Goal: Task Accomplishment & Management: Use online tool/utility

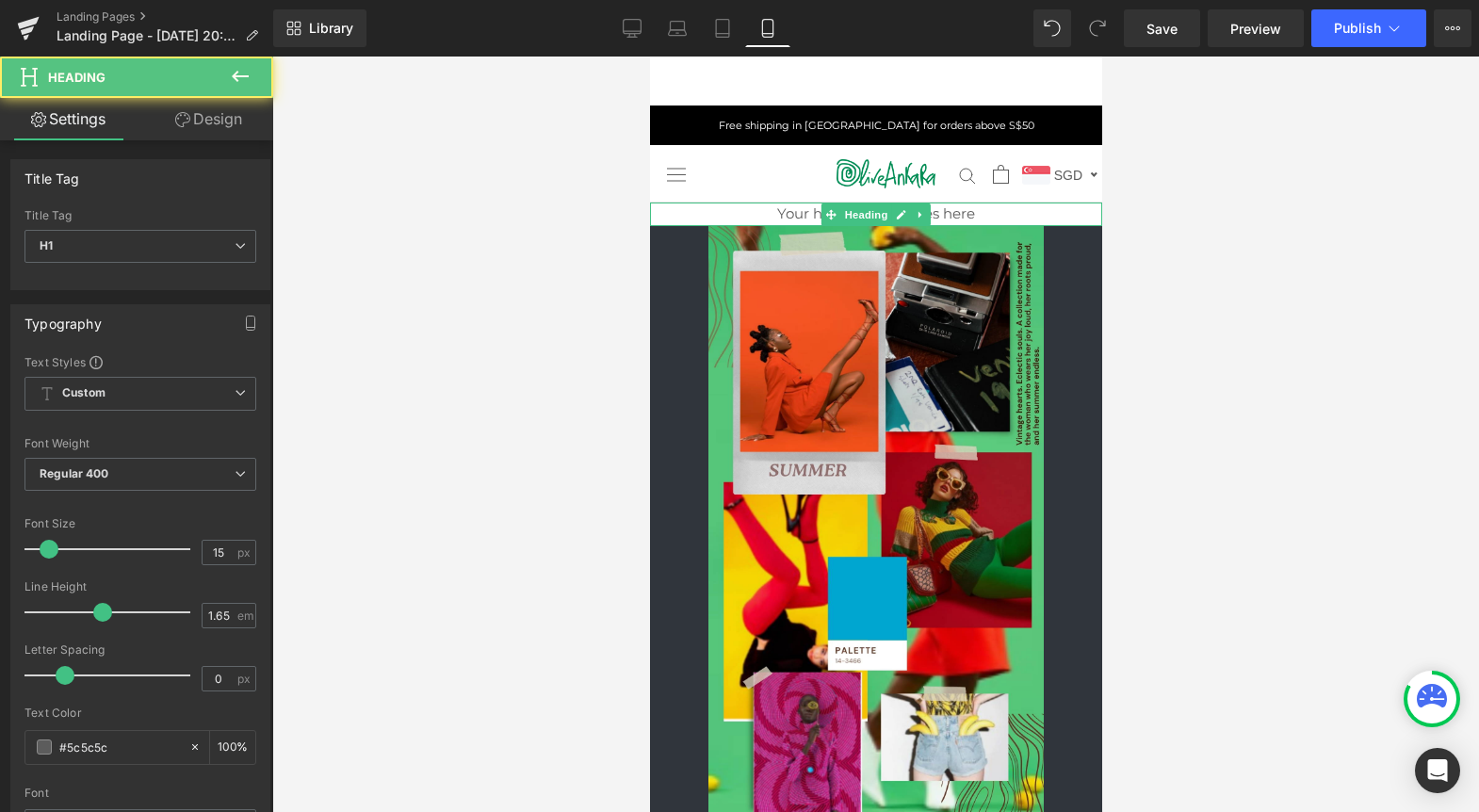
click at [952, 213] on h1 "Your heading text goes here" at bounding box center [875, 215] width 452 height 23
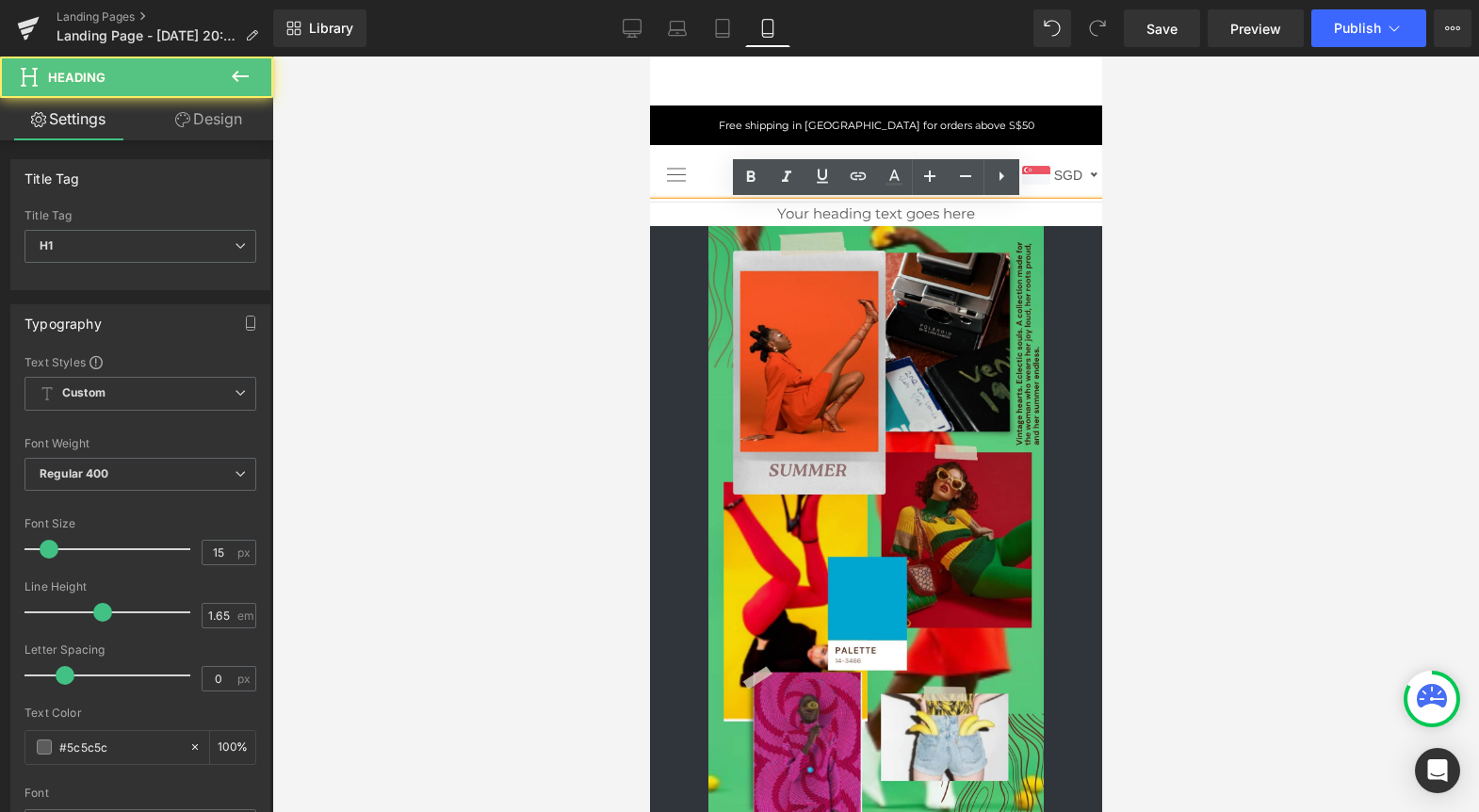
click at [952, 213] on h1 "Your heading text goes here" at bounding box center [875, 215] width 452 height 23
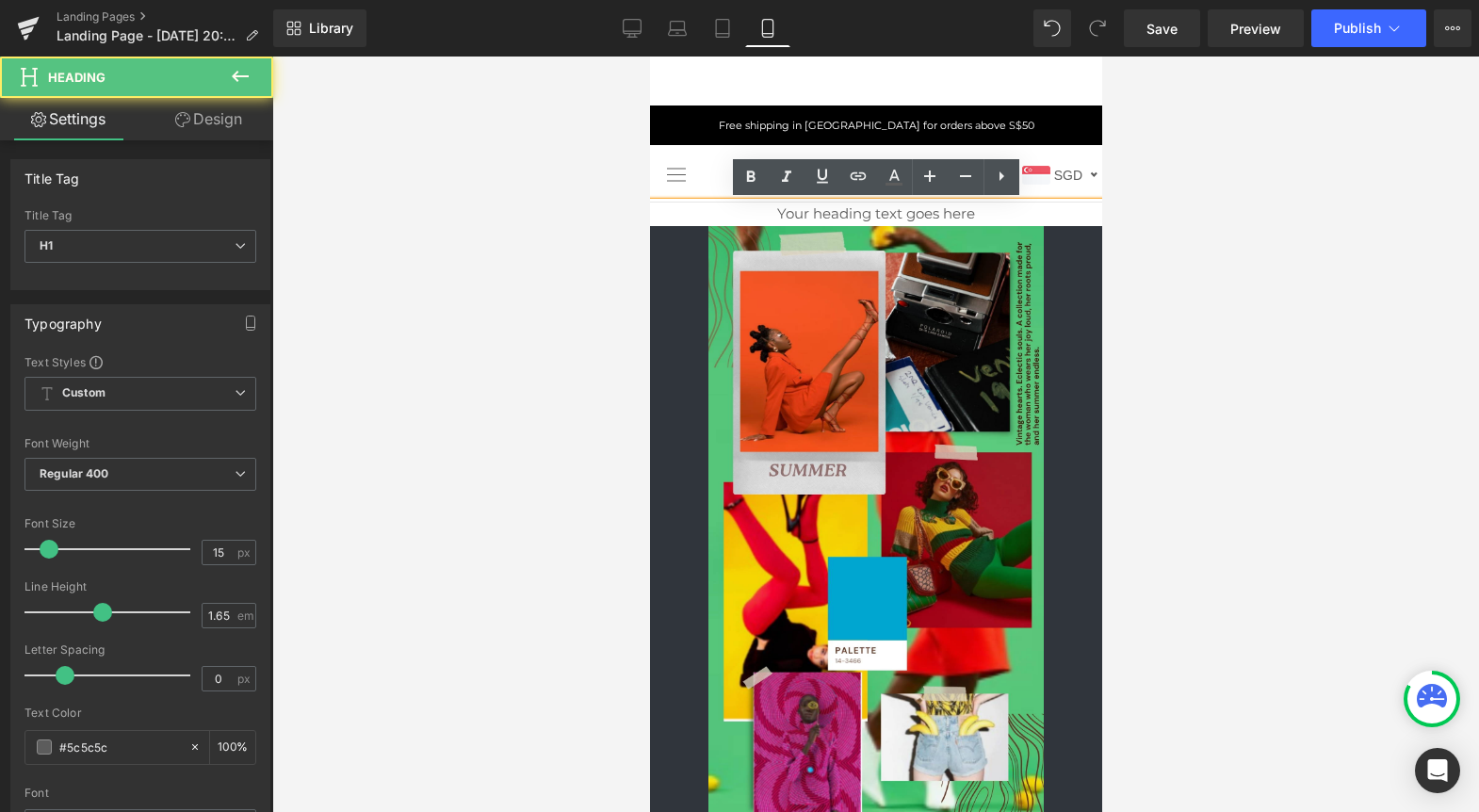
click at [952, 213] on h1 "Your heading text goes here" at bounding box center [875, 215] width 452 height 23
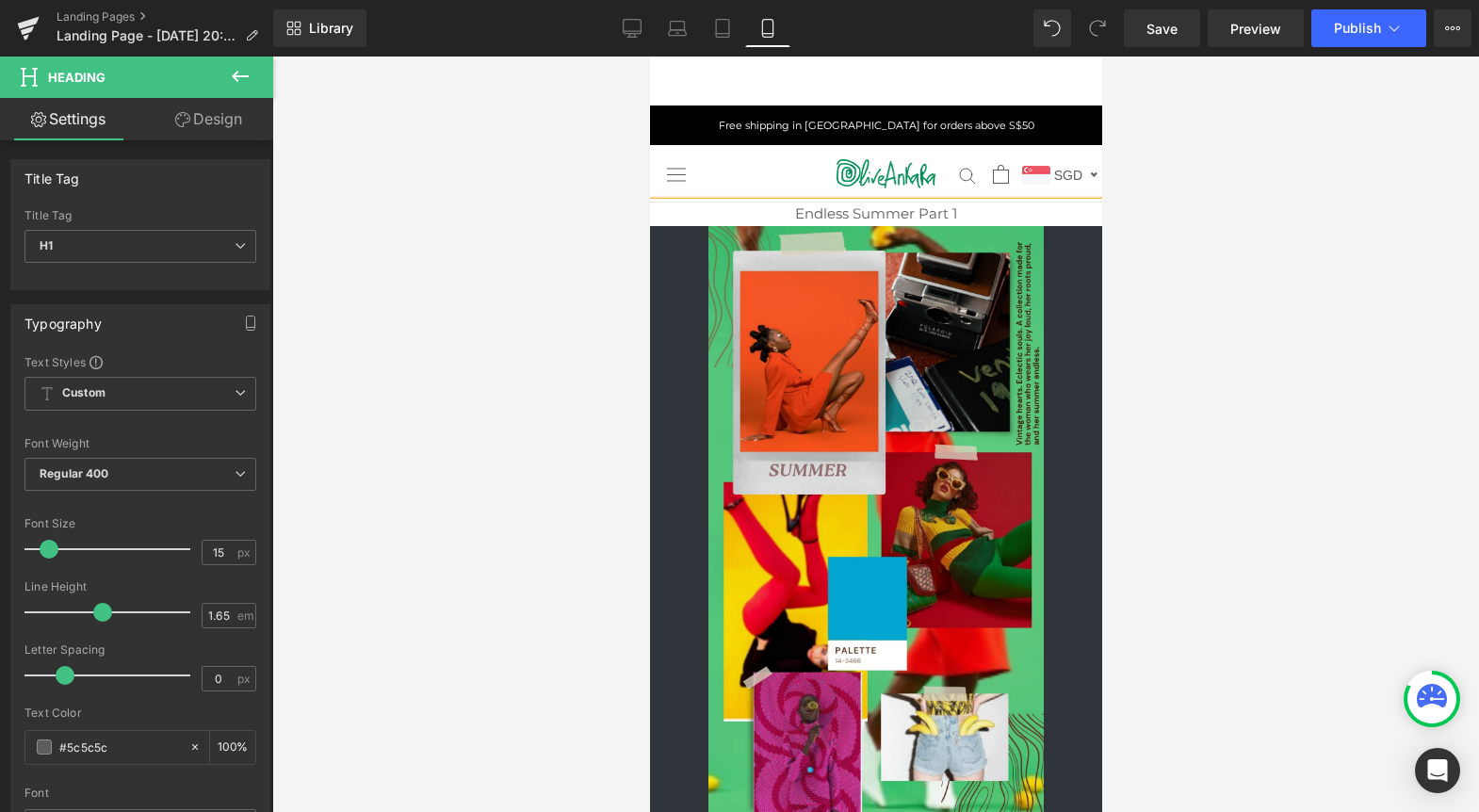
click at [862, 215] on h1 "Endless Summer Part 1" at bounding box center [875, 215] width 452 height 23
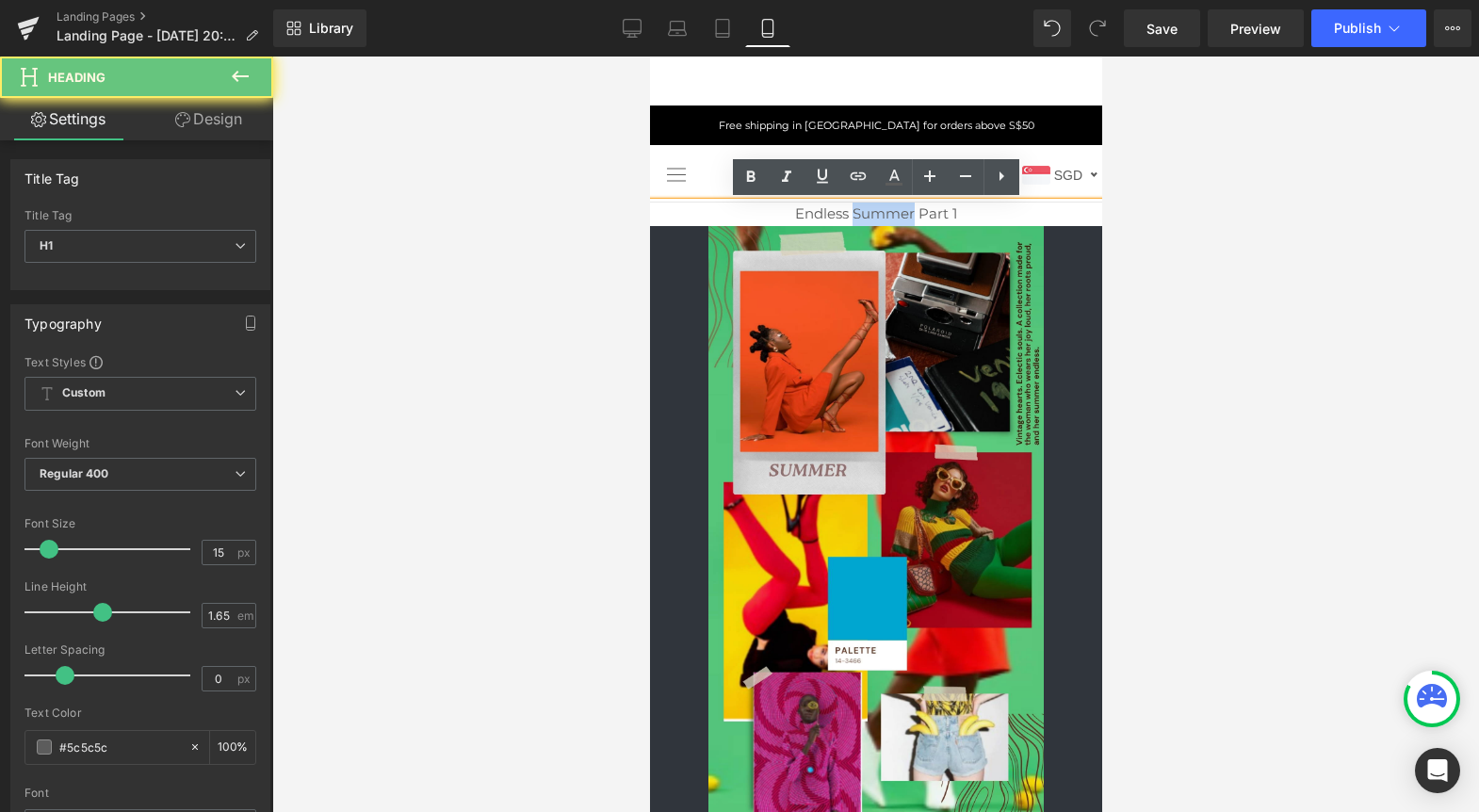
click at [862, 215] on h1 "Endless Summer Part 1" at bounding box center [875, 215] width 452 height 23
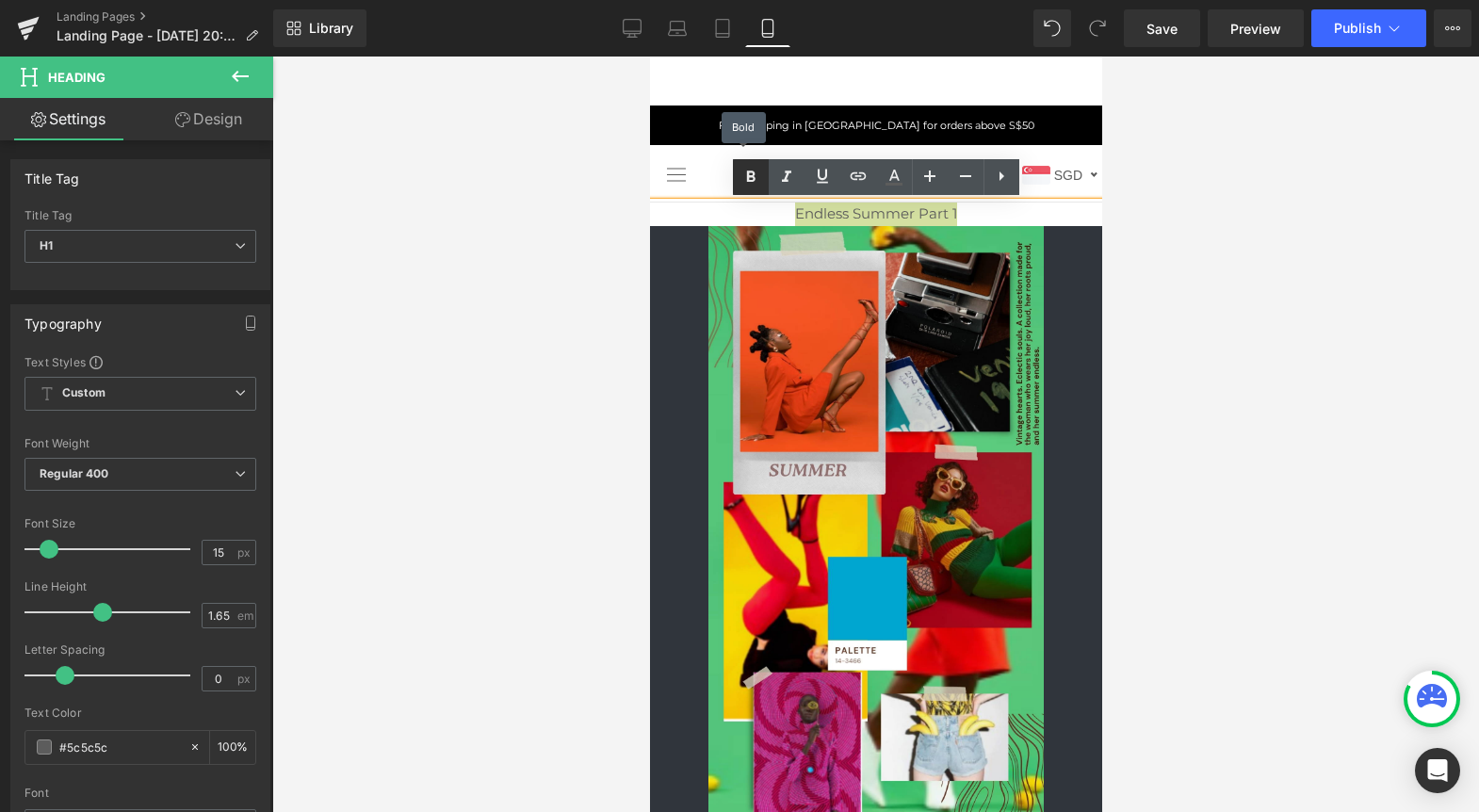
click at [751, 169] on icon at bounding box center [750, 177] width 22 height 22
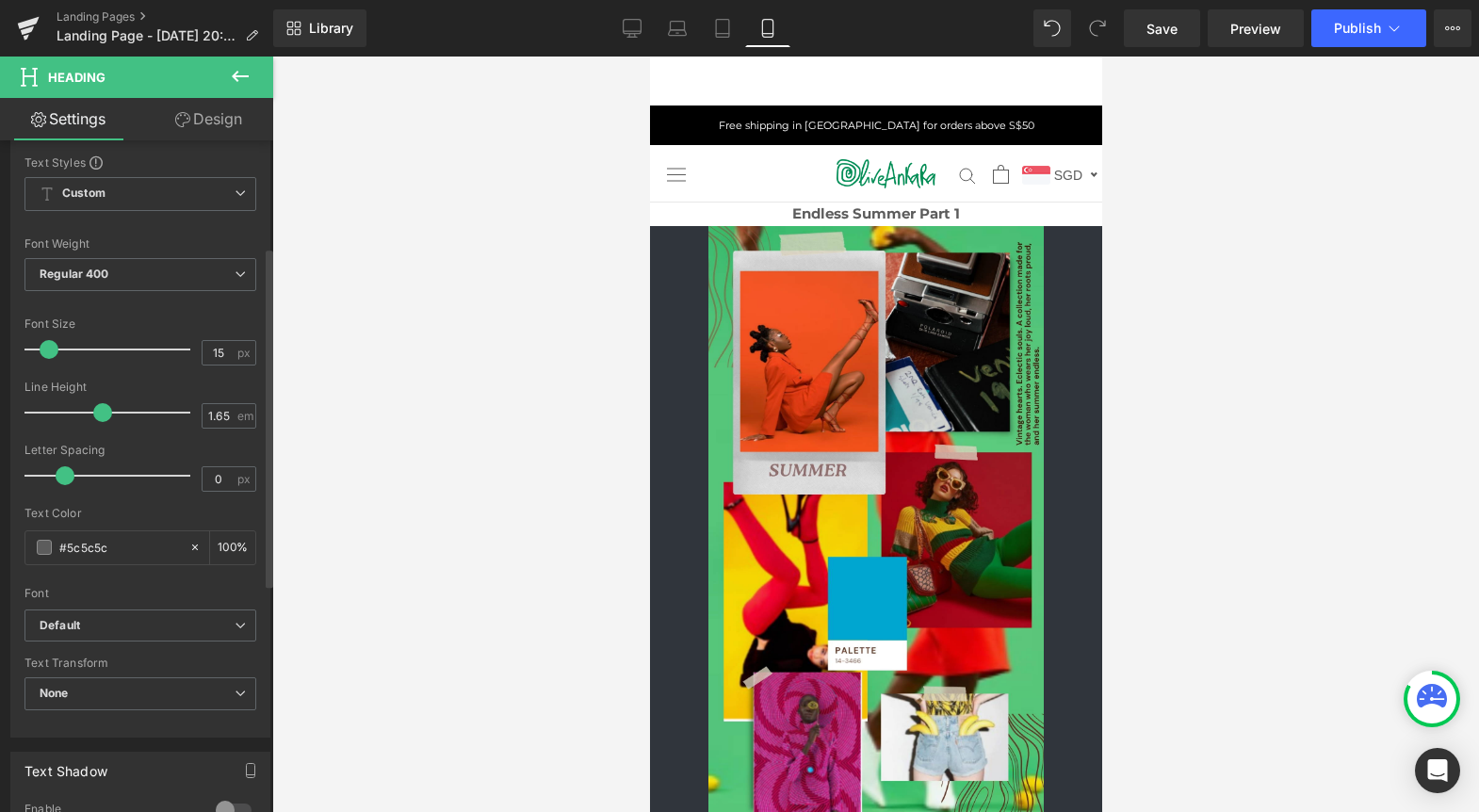
scroll to position [209, 0]
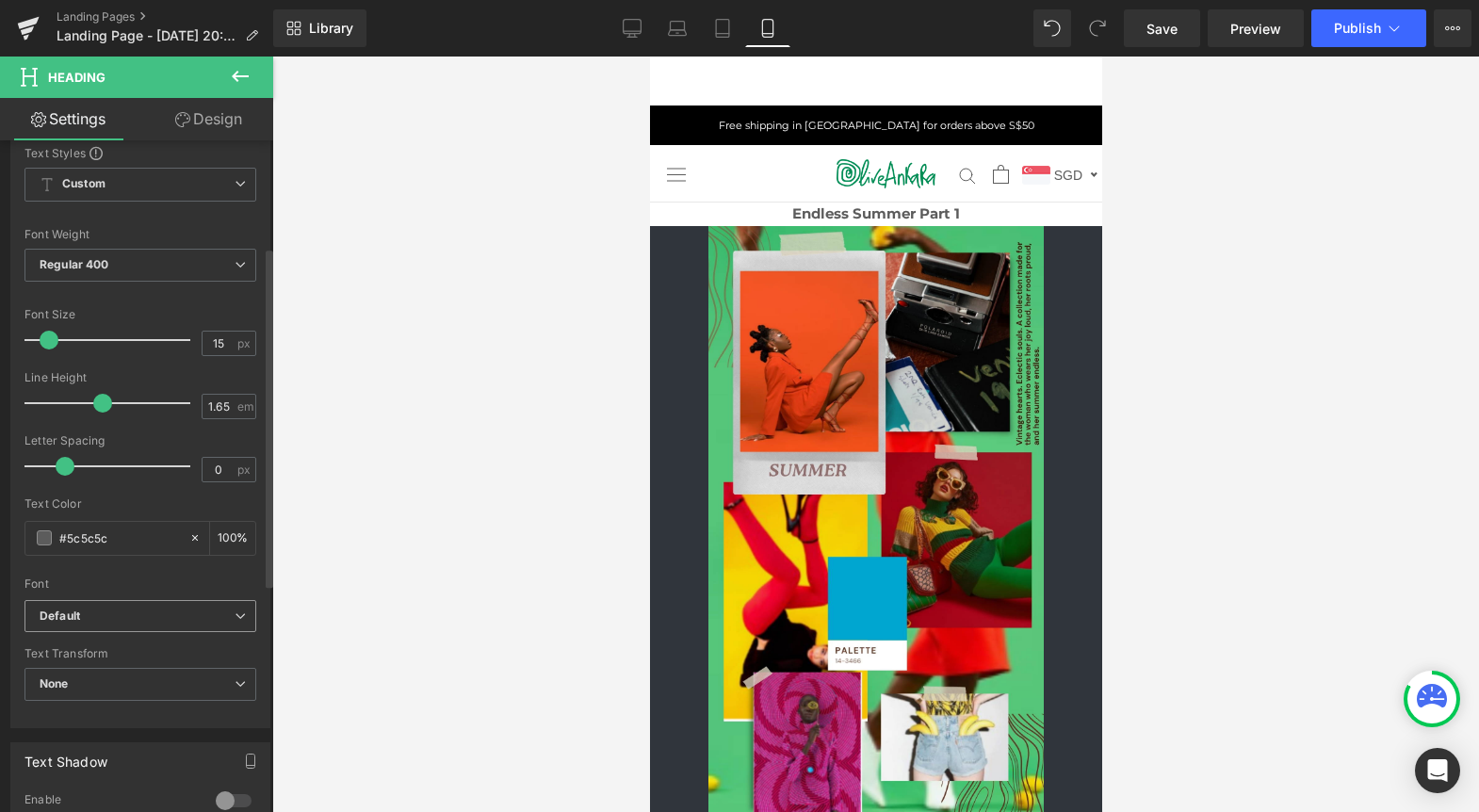
click at [131, 609] on b "Default" at bounding box center [137, 617] width 195 height 16
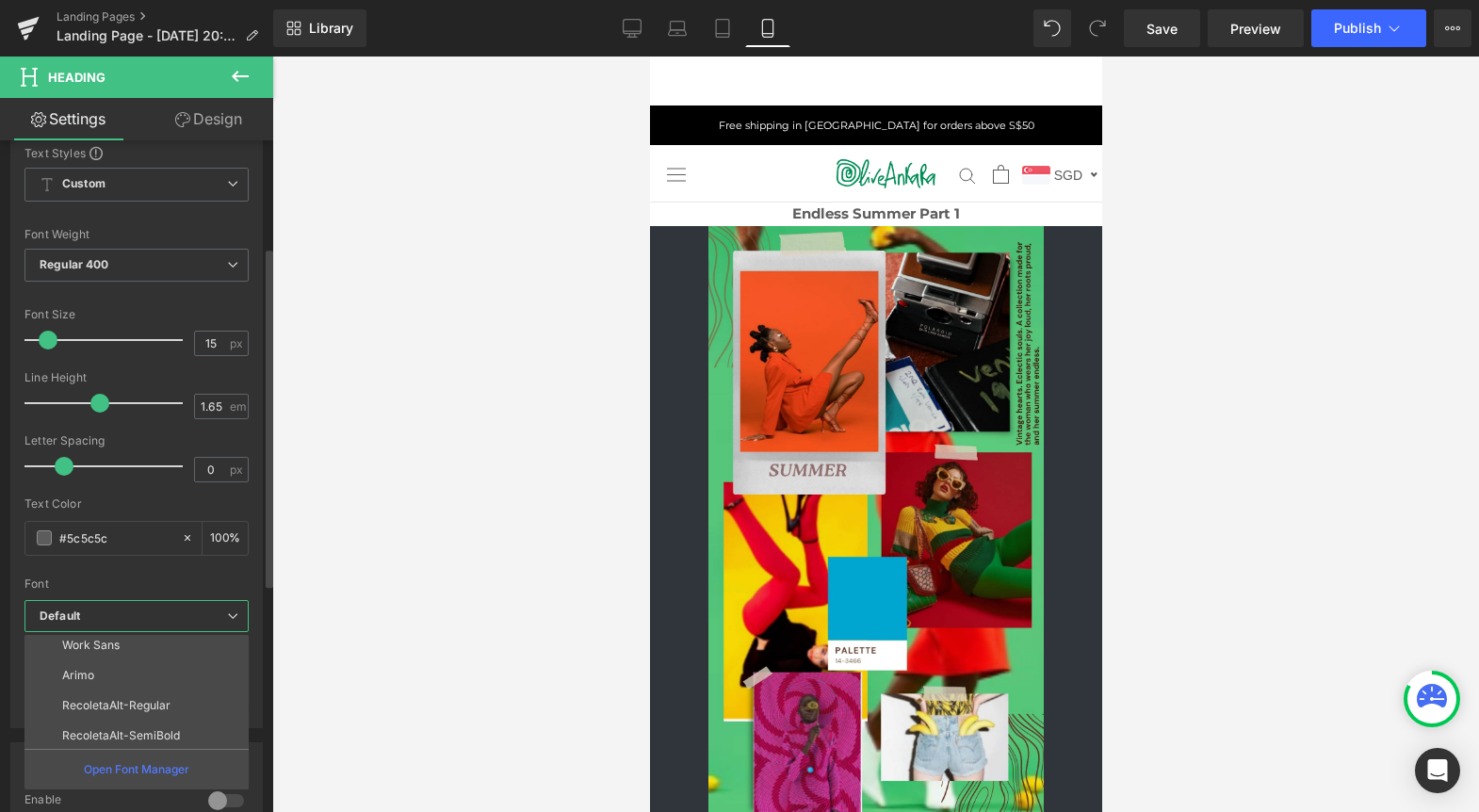
scroll to position [97, 0]
click at [122, 735] on p "RecoletaAlt-SemiBold" at bounding box center [121, 734] width 118 height 14
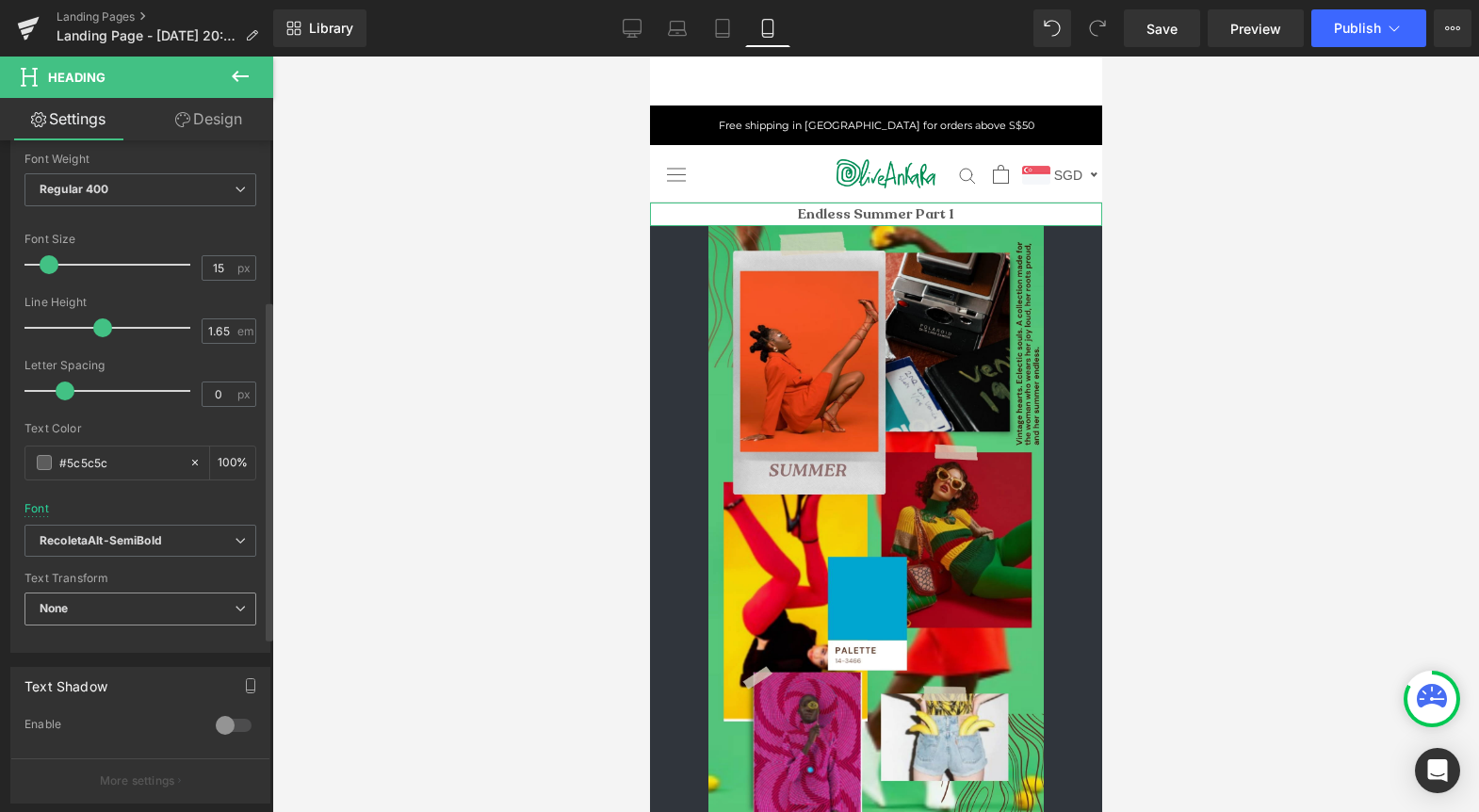
scroll to position [340, 0]
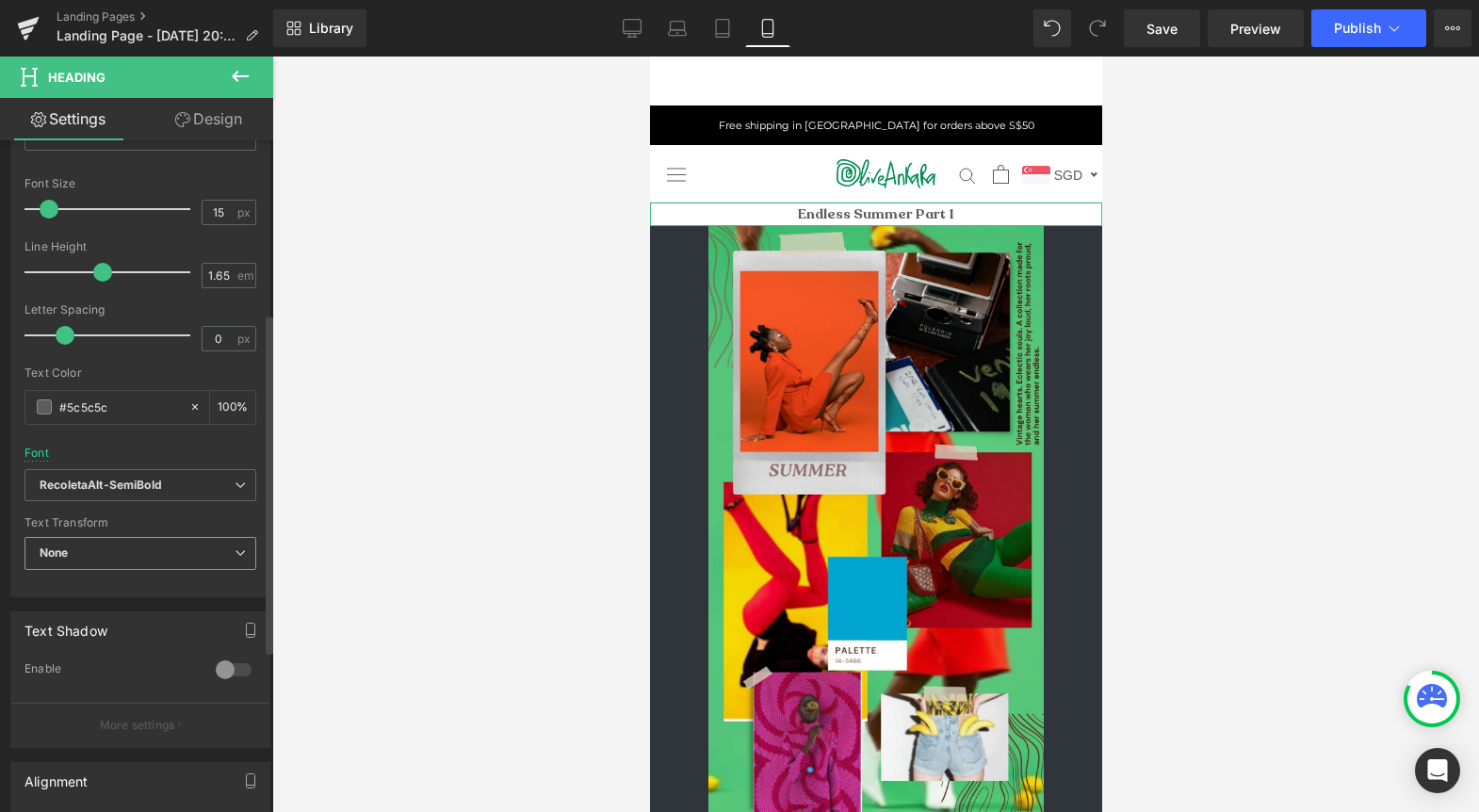
click at [135, 542] on span "None" at bounding box center [140, 553] width 232 height 33
click at [290, 501] on div at bounding box center [876, 434] width 1206 height 756
click at [153, 481] on icon "RecoletaAlt-SemiBold" at bounding box center [101, 485] width 123 height 16
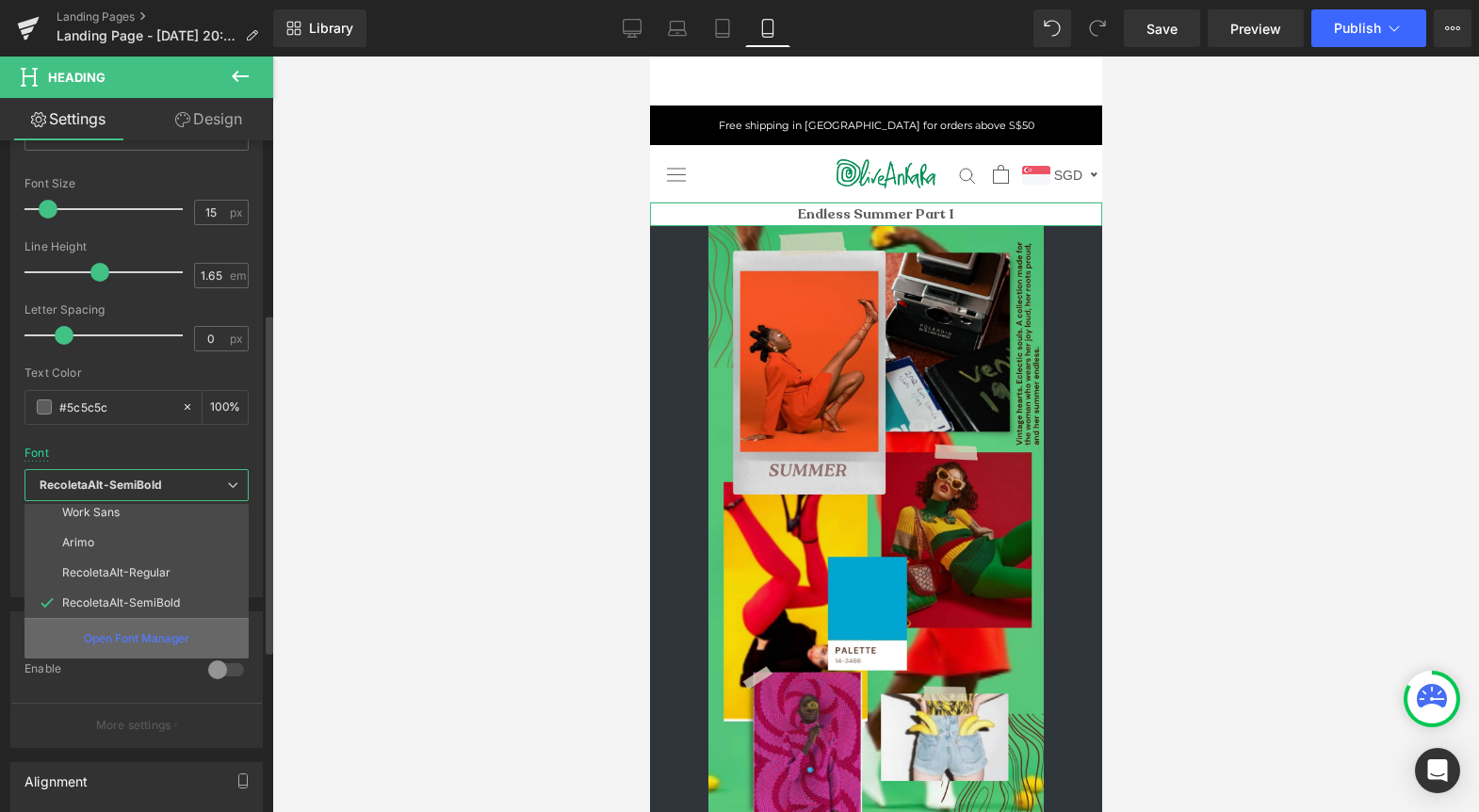
click at [146, 624] on div "Open Font Manager" at bounding box center [136, 638] width 224 height 41
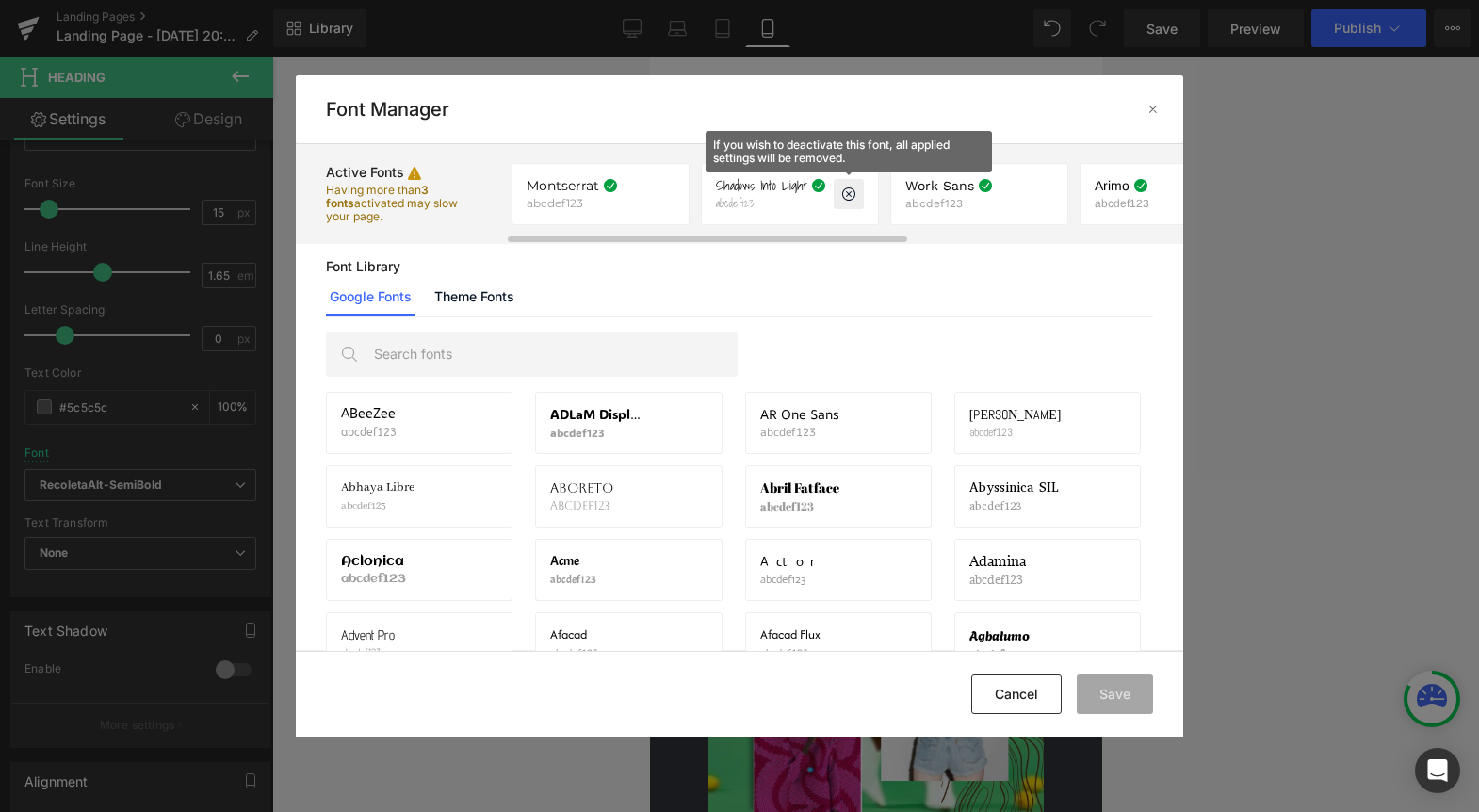
click at [856, 192] on icon at bounding box center [849, 194] width 15 height 15
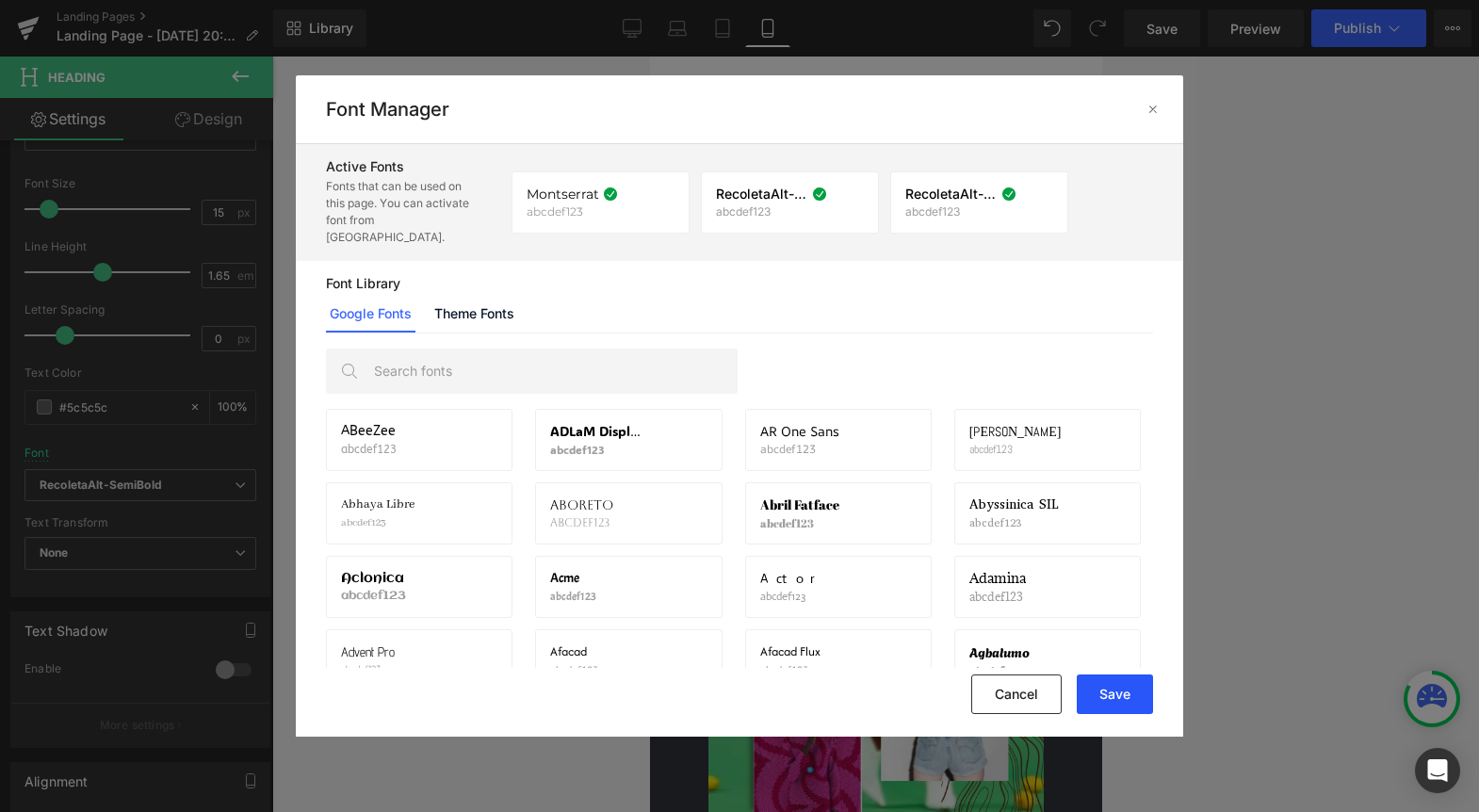
click at [1116, 690] on button "Save" at bounding box center [1115, 694] width 76 height 40
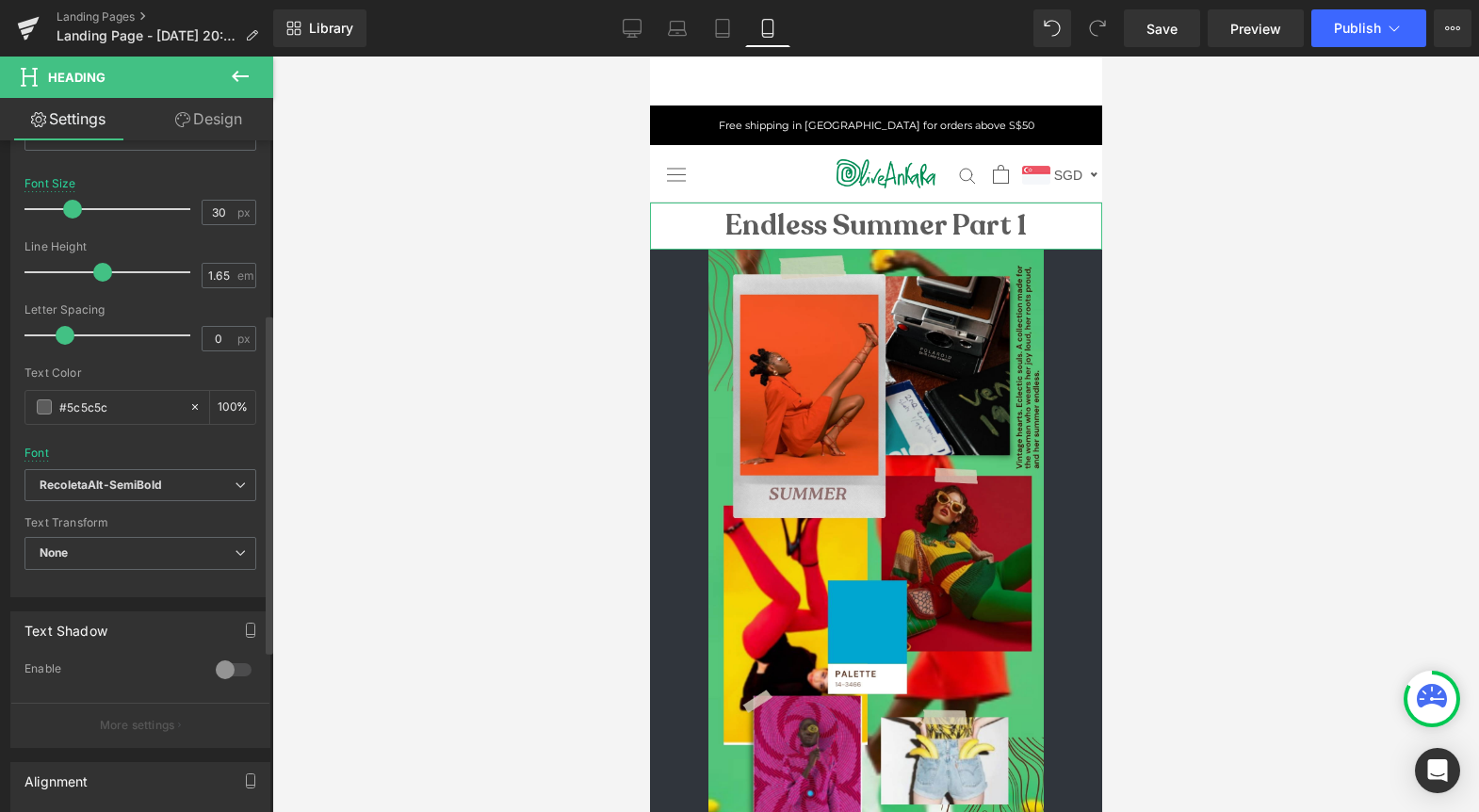
type input "29"
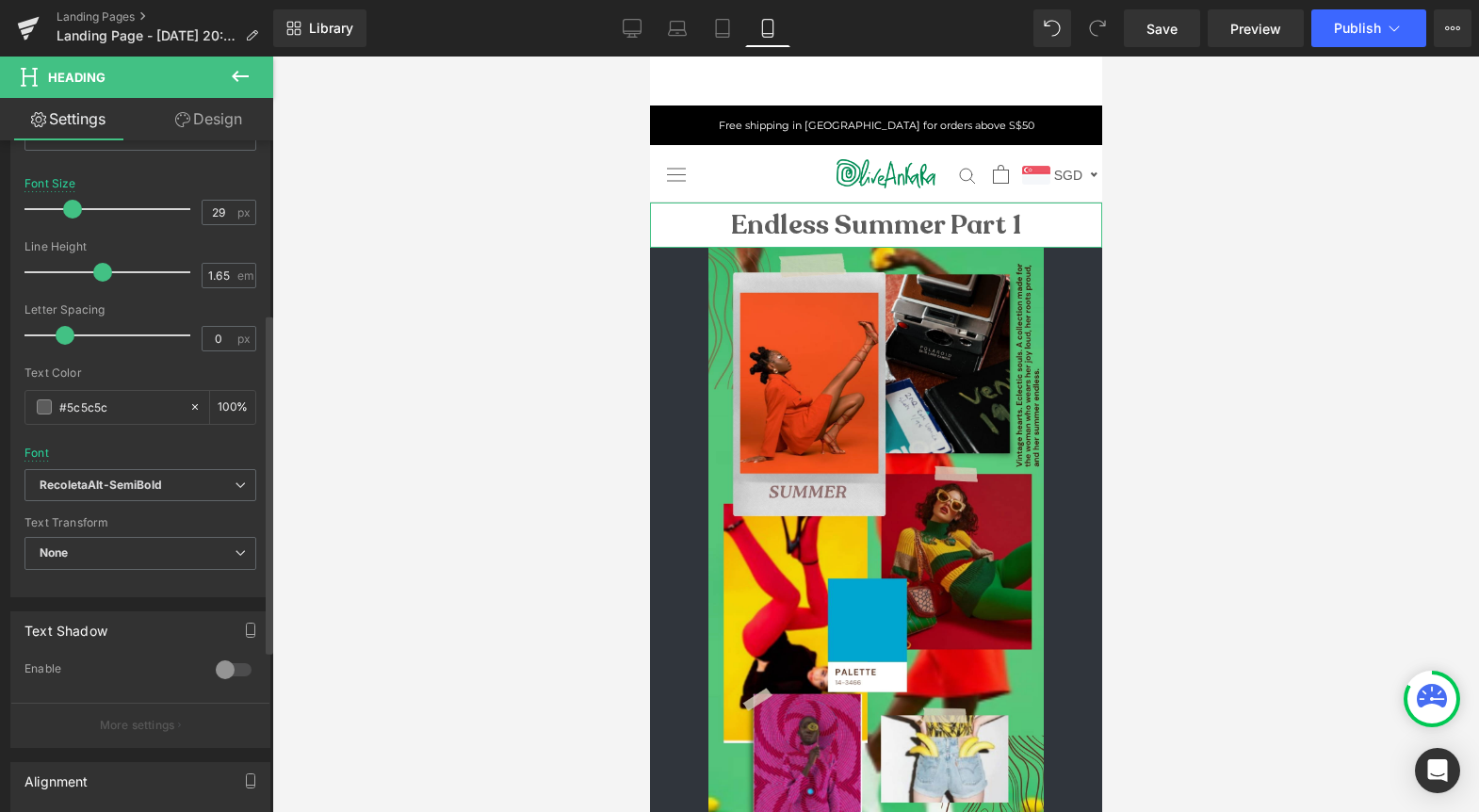
drag, startPoint x: 49, startPoint y: 205, endPoint x: 71, endPoint y: 215, distance: 24.2
click at [71, 215] on span at bounding box center [72, 209] width 18 height 18
click at [1163, 21] on span "Save" at bounding box center [1162, 28] width 31 height 19
click at [1367, 30] on span "Publish" at bounding box center [1357, 28] width 47 height 15
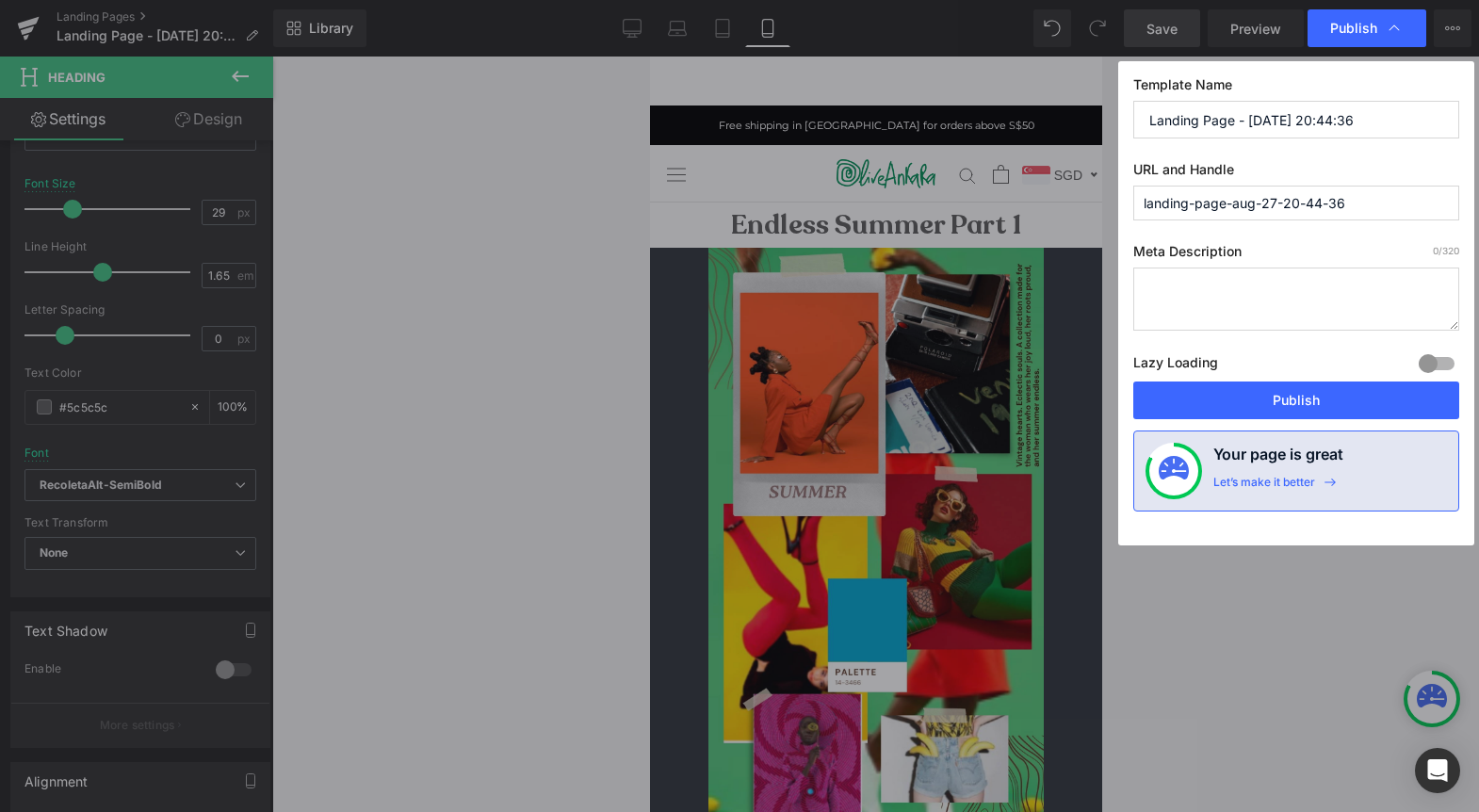
click at [1239, 124] on input "Landing Page - [DATE] 20:44:36" at bounding box center [1295, 119] width 326 height 38
type input "Endless Summer Moodboard"
click at [1264, 201] on input "landing-page-aug-27-20-44-36" at bounding box center [1295, 203] width 326 height 35
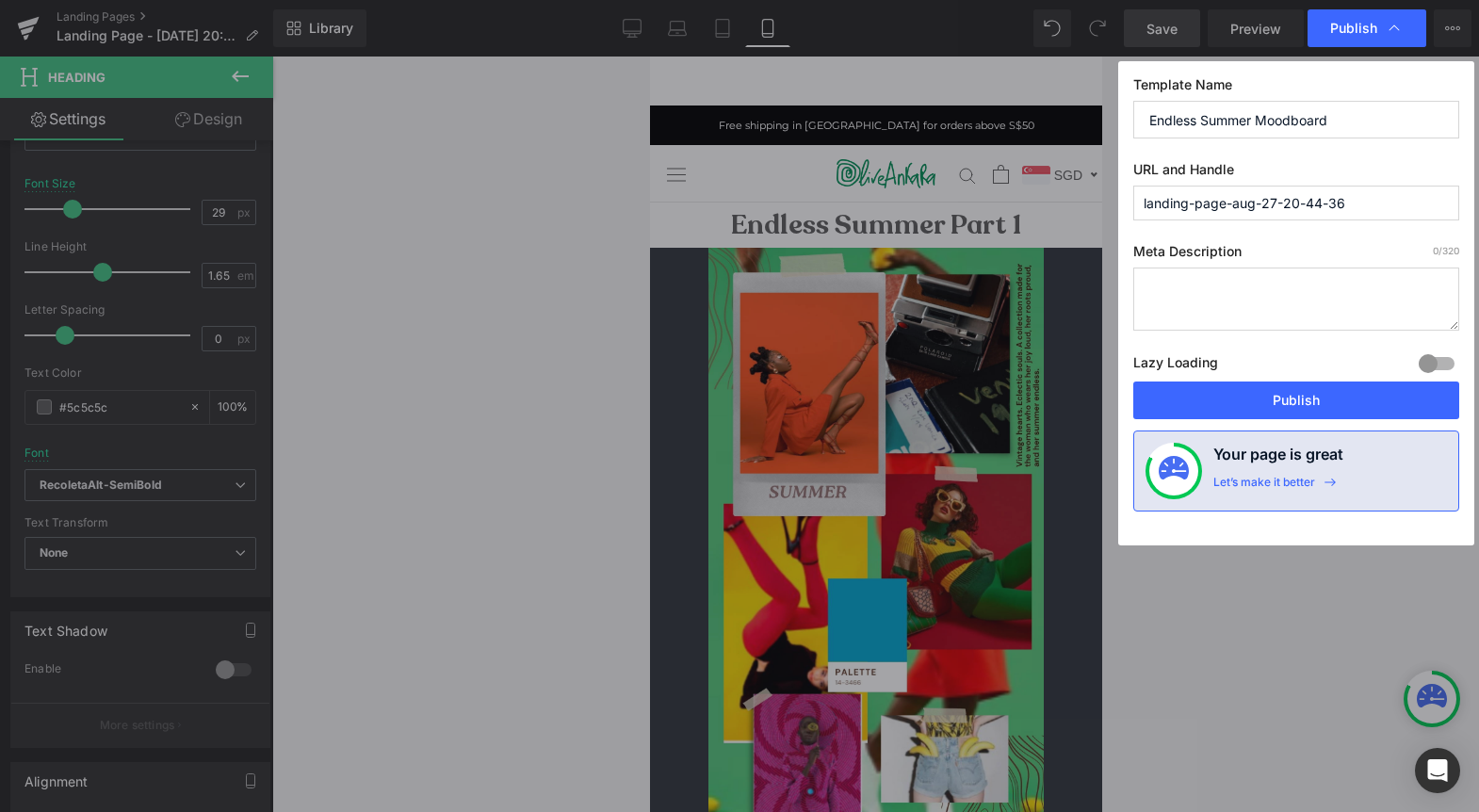
click at [1264, 201] on input "landing-page-aug-27-20-44-36" at bounding box center [1295, 203] width 326 height 35
click at [1249, 106] on input "Endless Summer Moodboard" at bounding box center [1295, 119] width 326 height 38
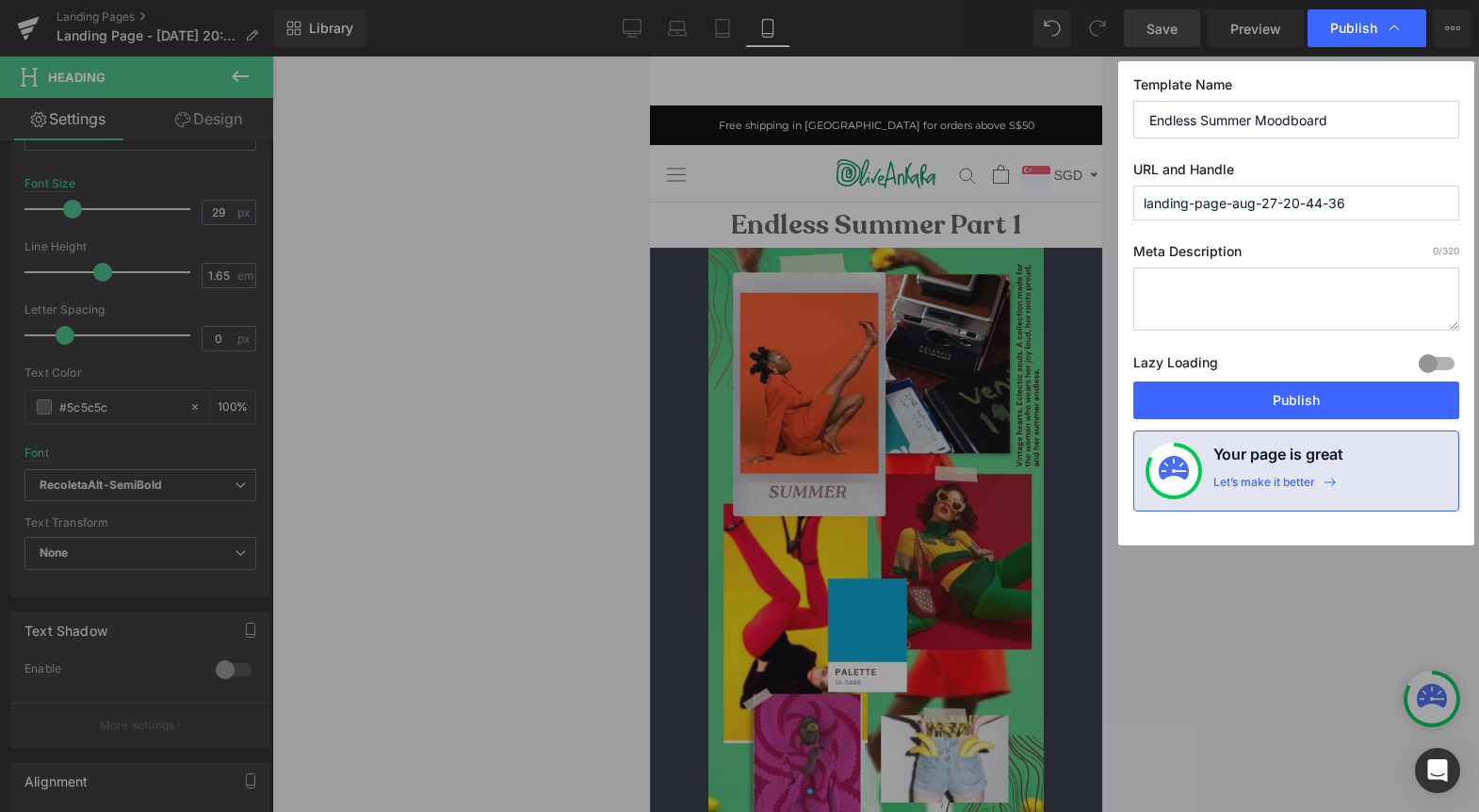
click at [1249, 186] on input "landing-page-aug-27-20-44-36" at bounding box center [1295, 203] width 326 height 35
click at [1250, 206] on input "landing-page-aug-27-20-44-36" at bounding box center [1295, 203] width 326 height 35
paste input "Endless Summer Moodboard"
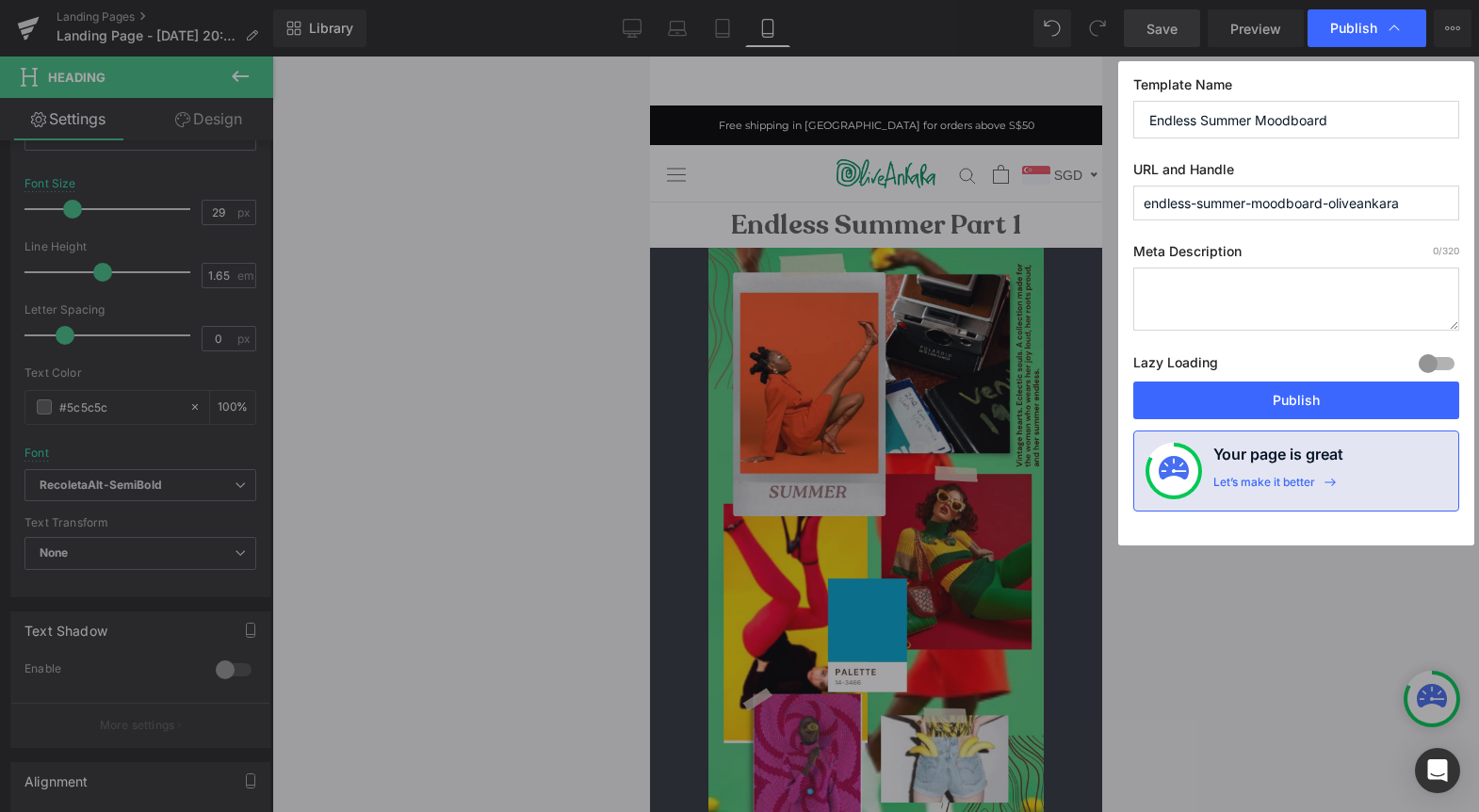
click at [1247, 203] on input "endless-summer-moodboard-oliveankara" at bounding box center [1295, 203] width 326 height 35
click at [1299, 206] on input "endless-summer-part-one--moodboard-oliveankar" at bounding box center [1295, 203] width 326 height 35
type input "endless-summer-part-one-moodboard-oliveankar"
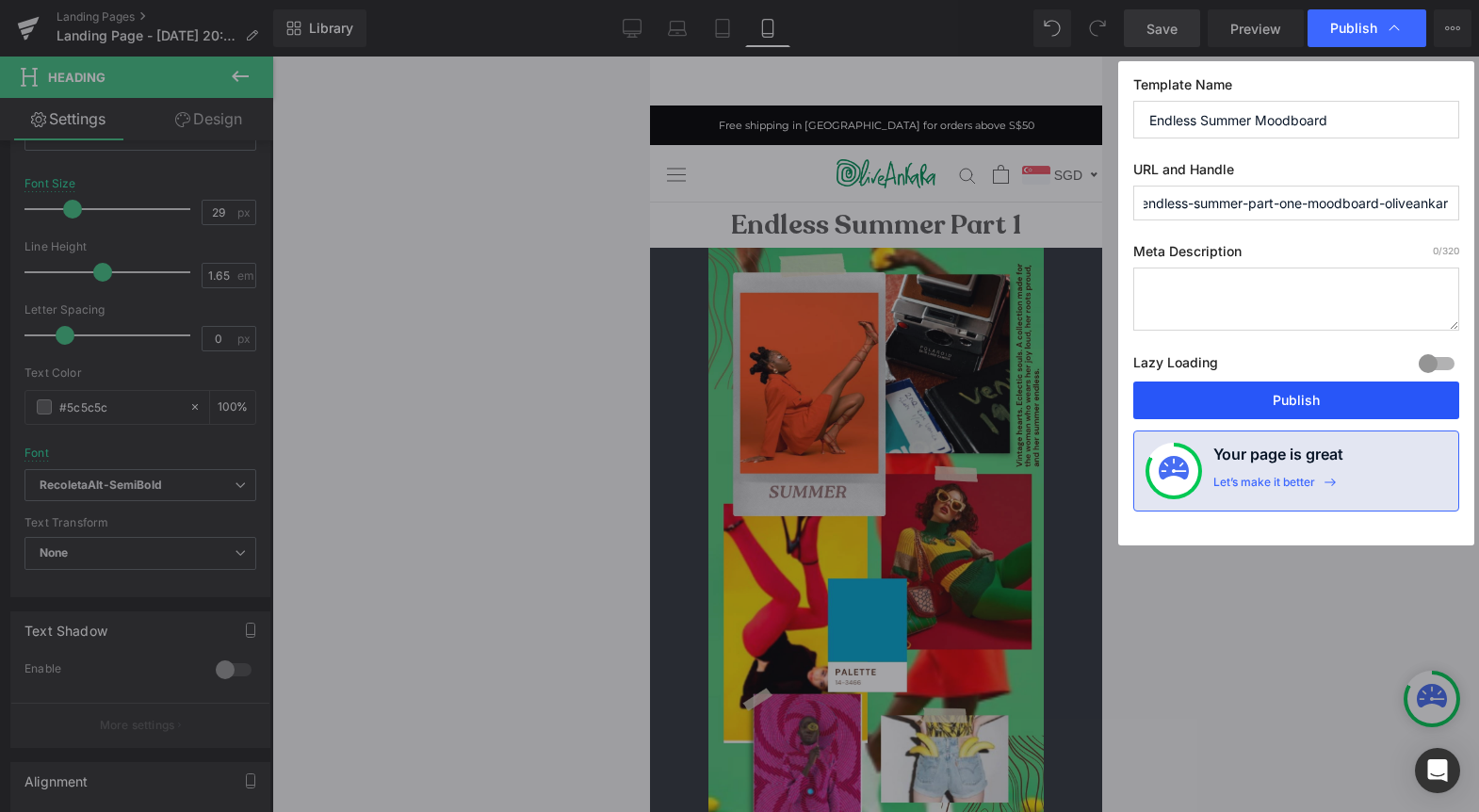
click at [1302, 400] on button "Publish" at bounding box center [1295, 400] width 326 height 38
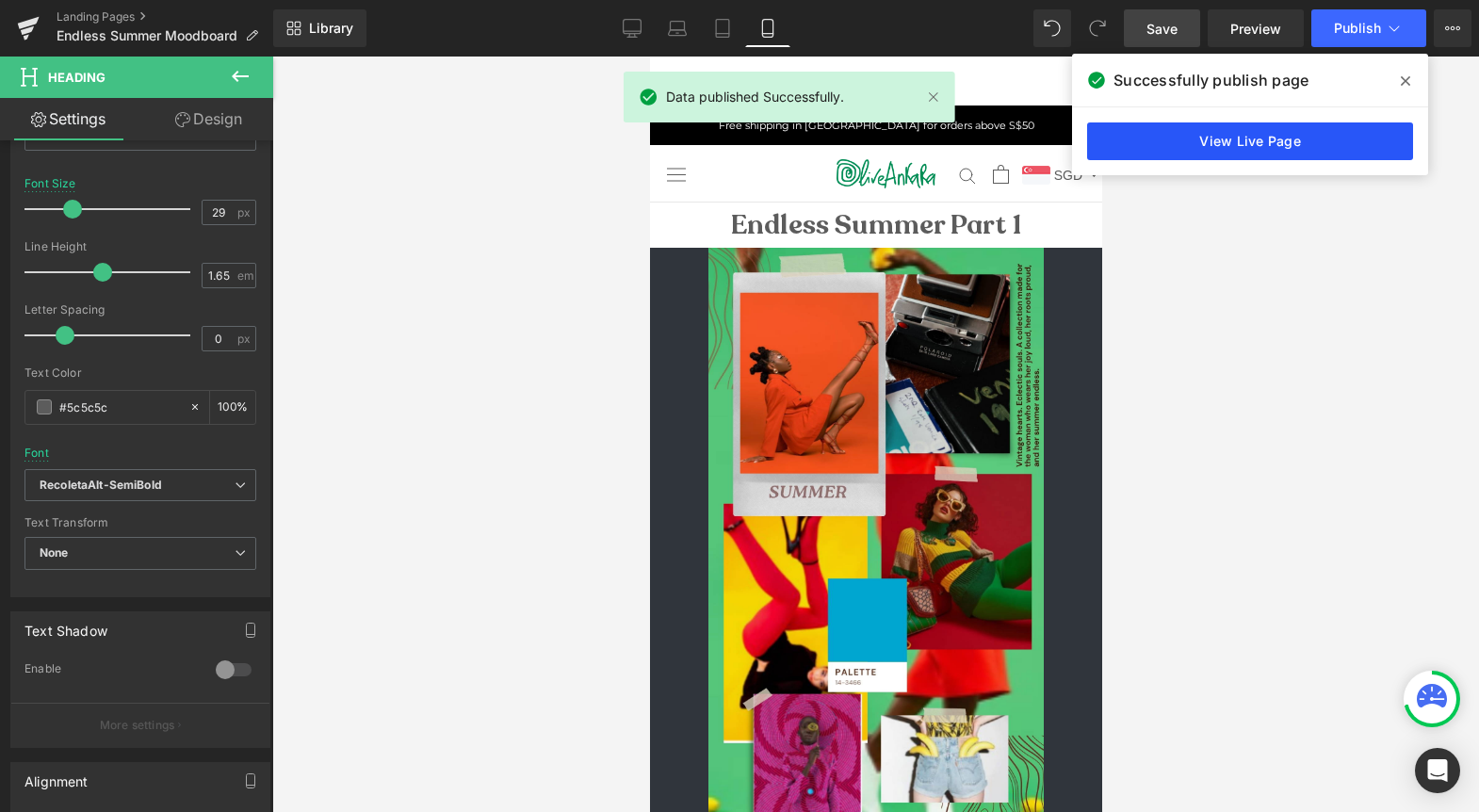
click at [1277, 133] on link "View Live Page" at bounding box center [1250, 141] width 326 height 38
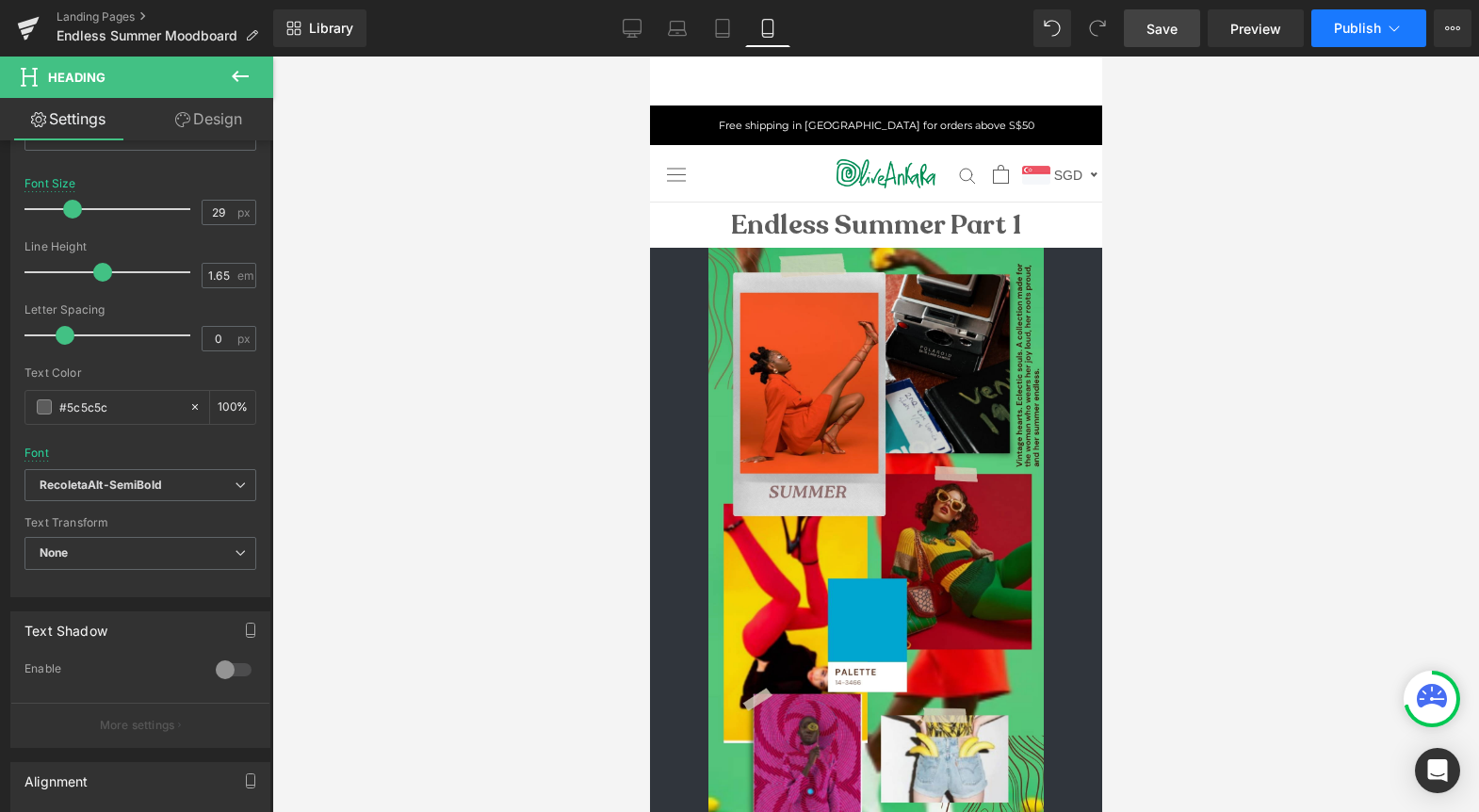
click at [1361, 42] on button "Publish" at bounding box center [1369, 28] width 115 height 38
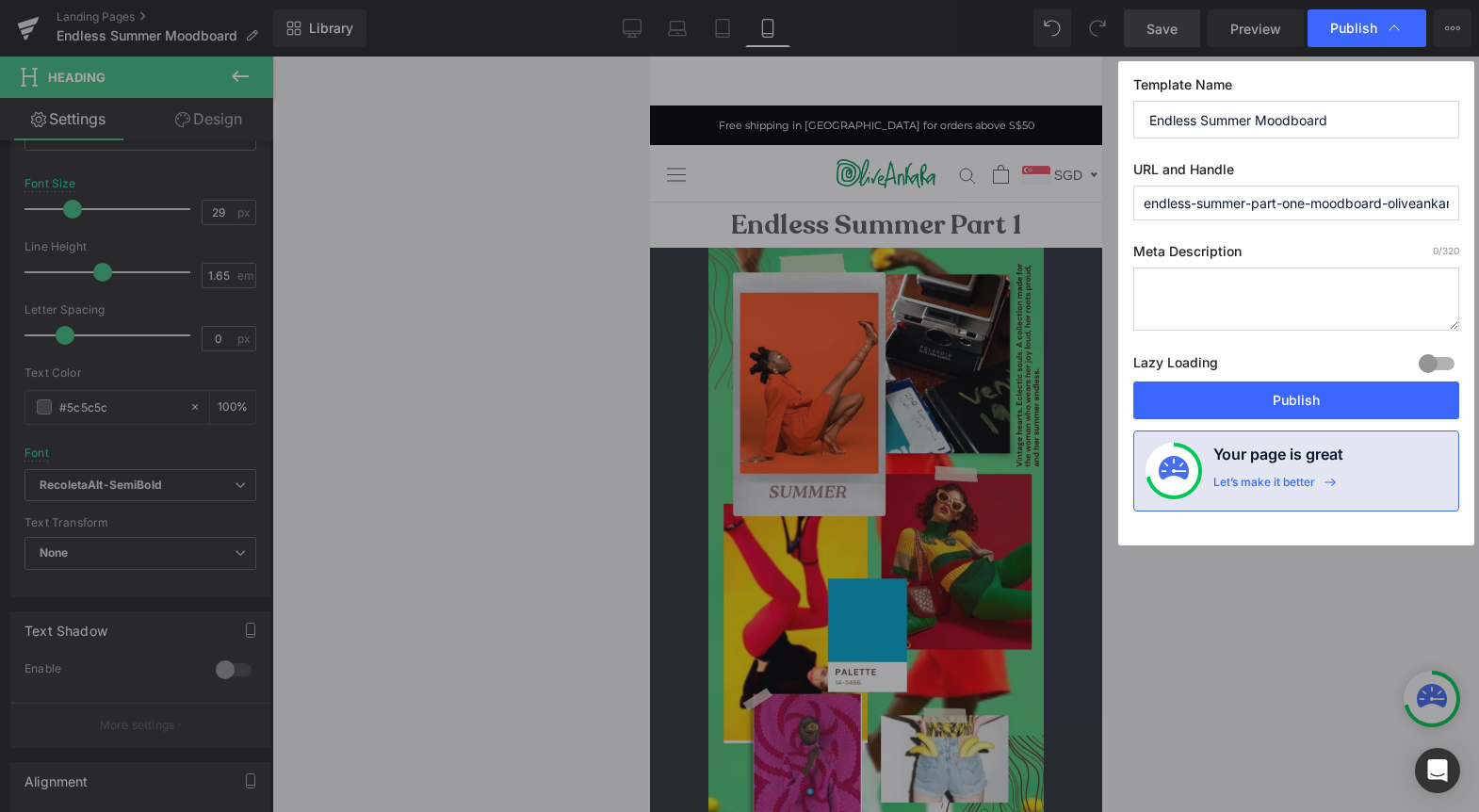
click at [1444, 205] on input "endless-summer-part-one-moodboard-oliveankar" at bounding box center [1295, 203] width 326 height 35
type input "endless-summer-part-one-moodboard-oliveankara"
click at [1330, 396] on button "Publish" at bounding box center [1295, 400] width 326 height 38
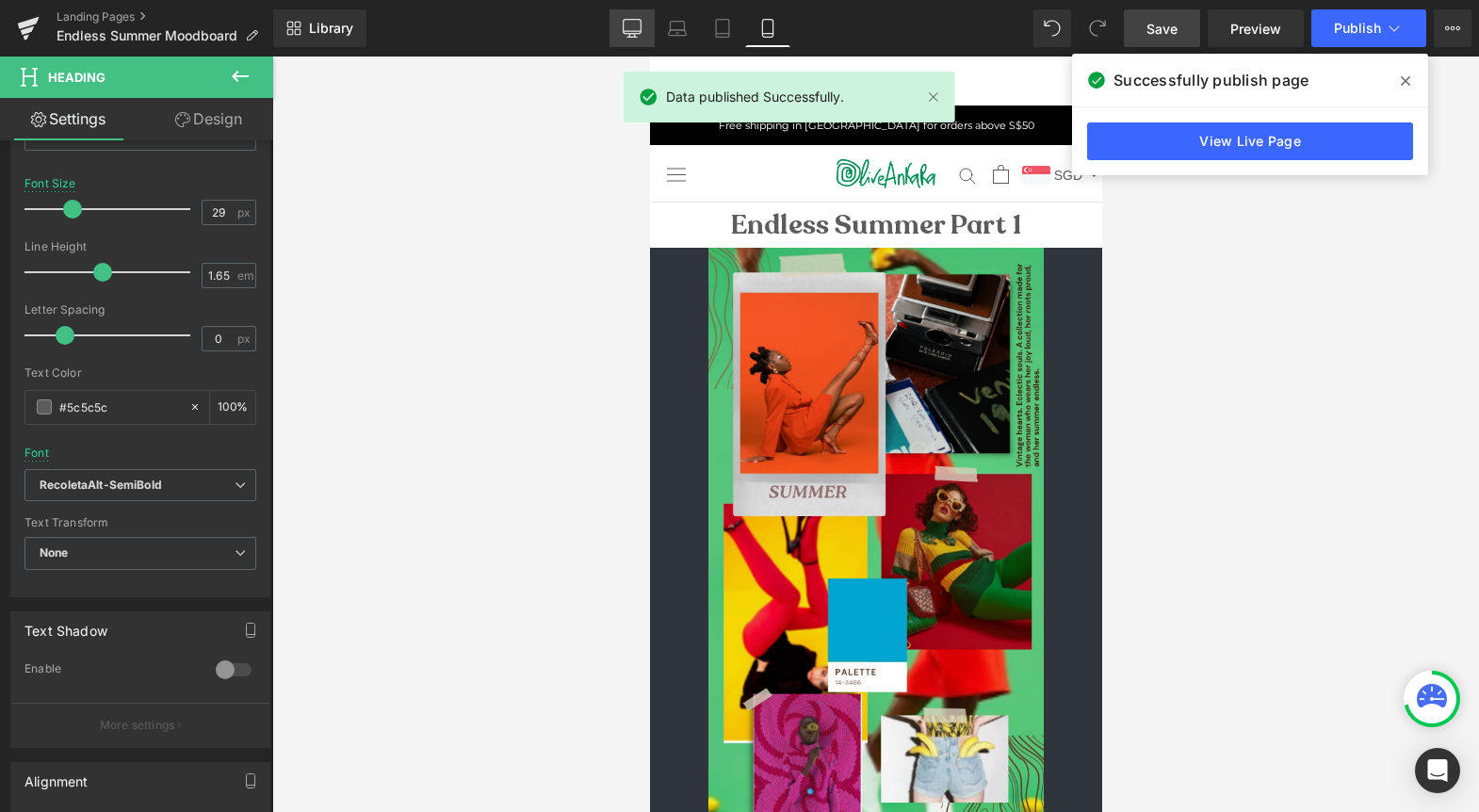
click at [633, 29] on icon at bounding box center [631, 27] width 18 height 18
type input "15"
type input "100"
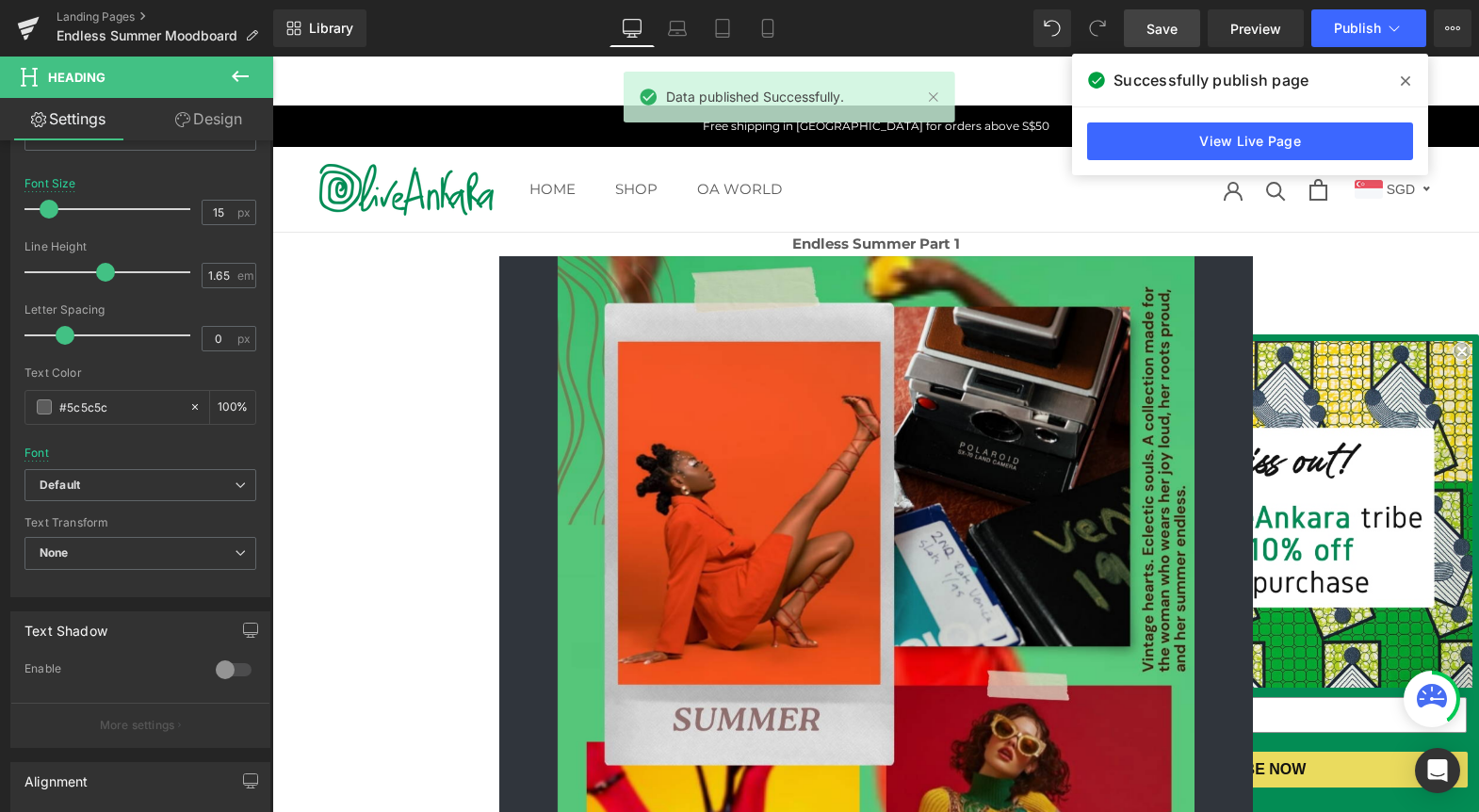
scroll to position [29, 0]
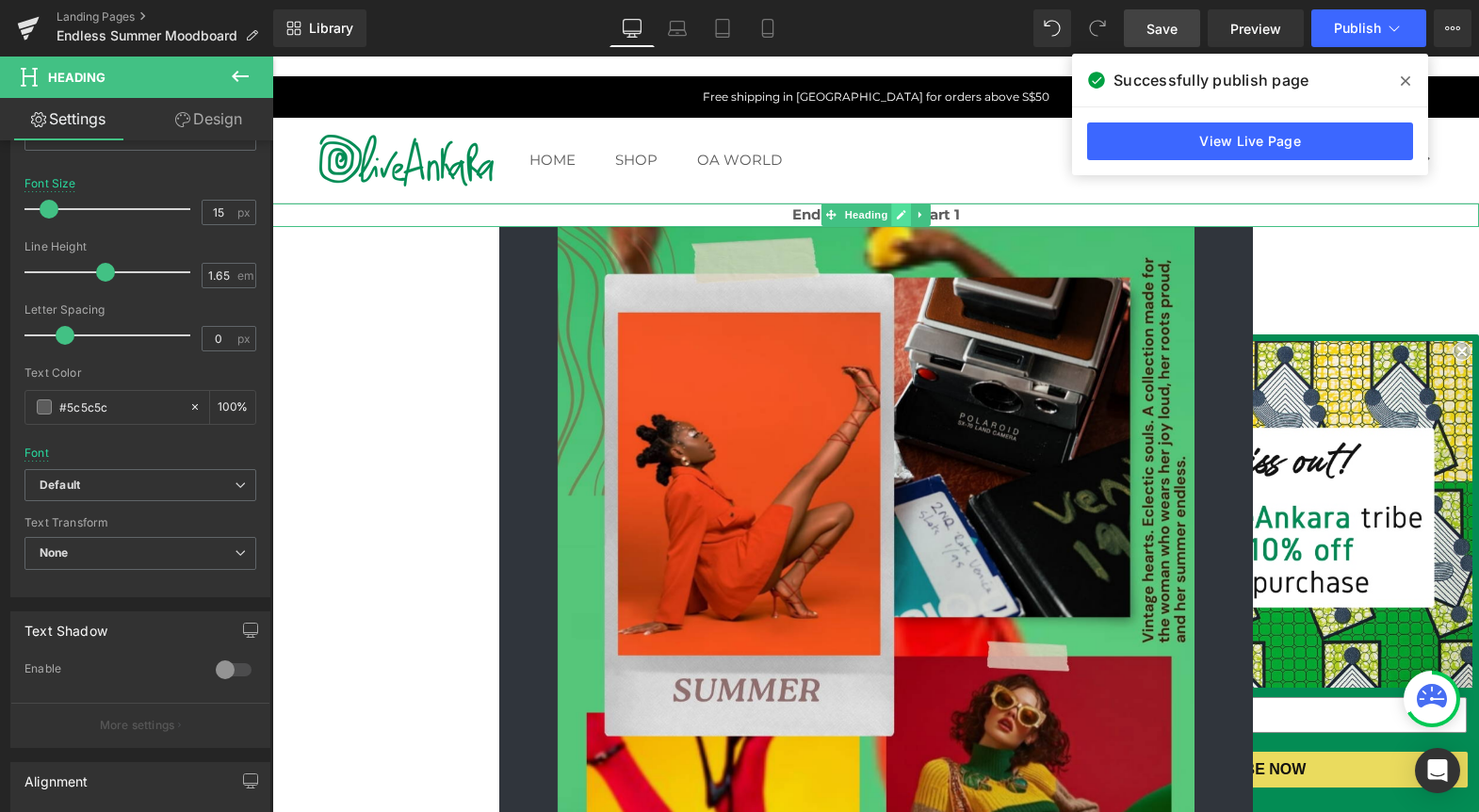
click at [893, 216] on link at bounding box center [901, 214] width 19 height 22
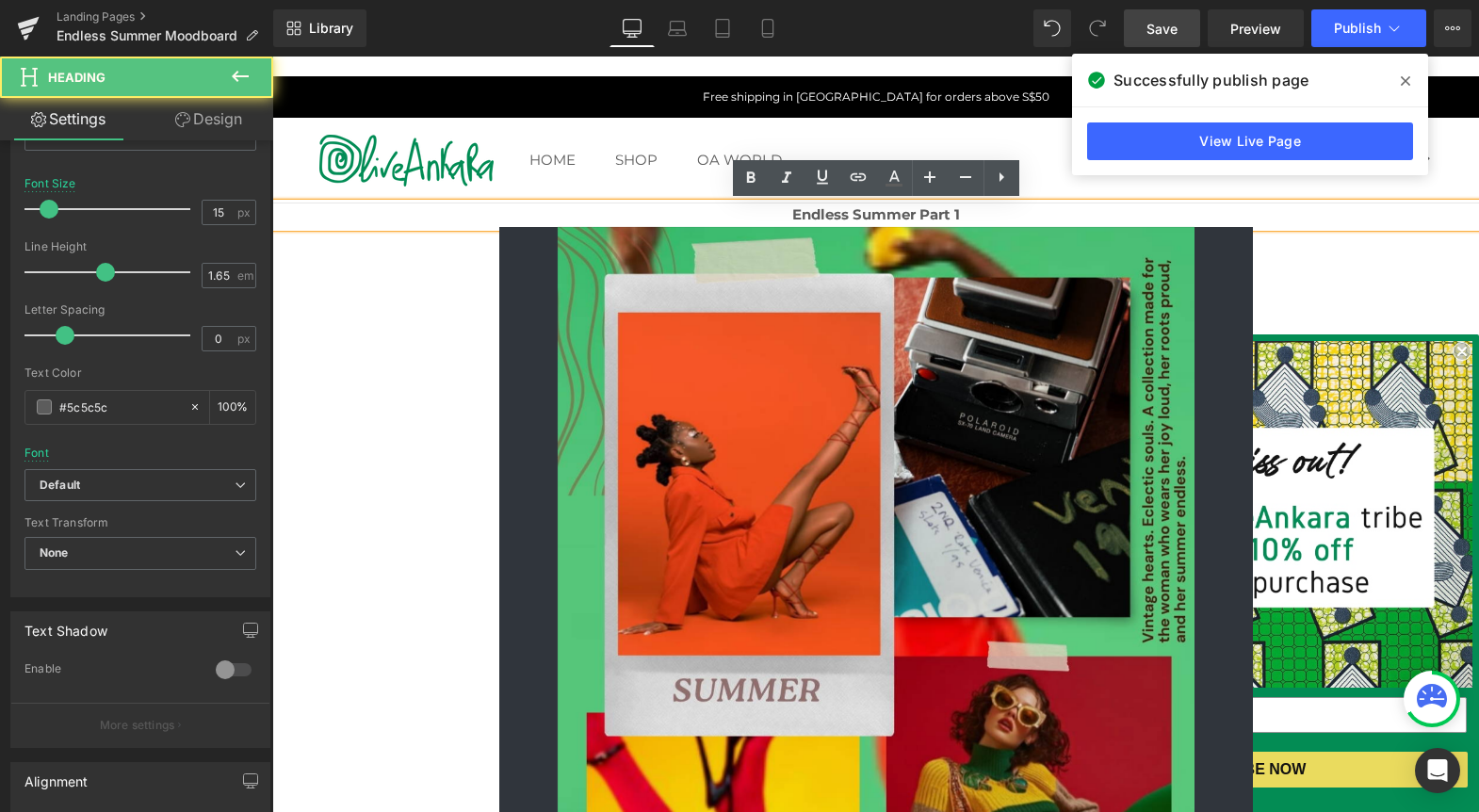
click at [893, 216] on strong "Endless Summer Part 1" at bounding box center [876, 214] width 167 height 18
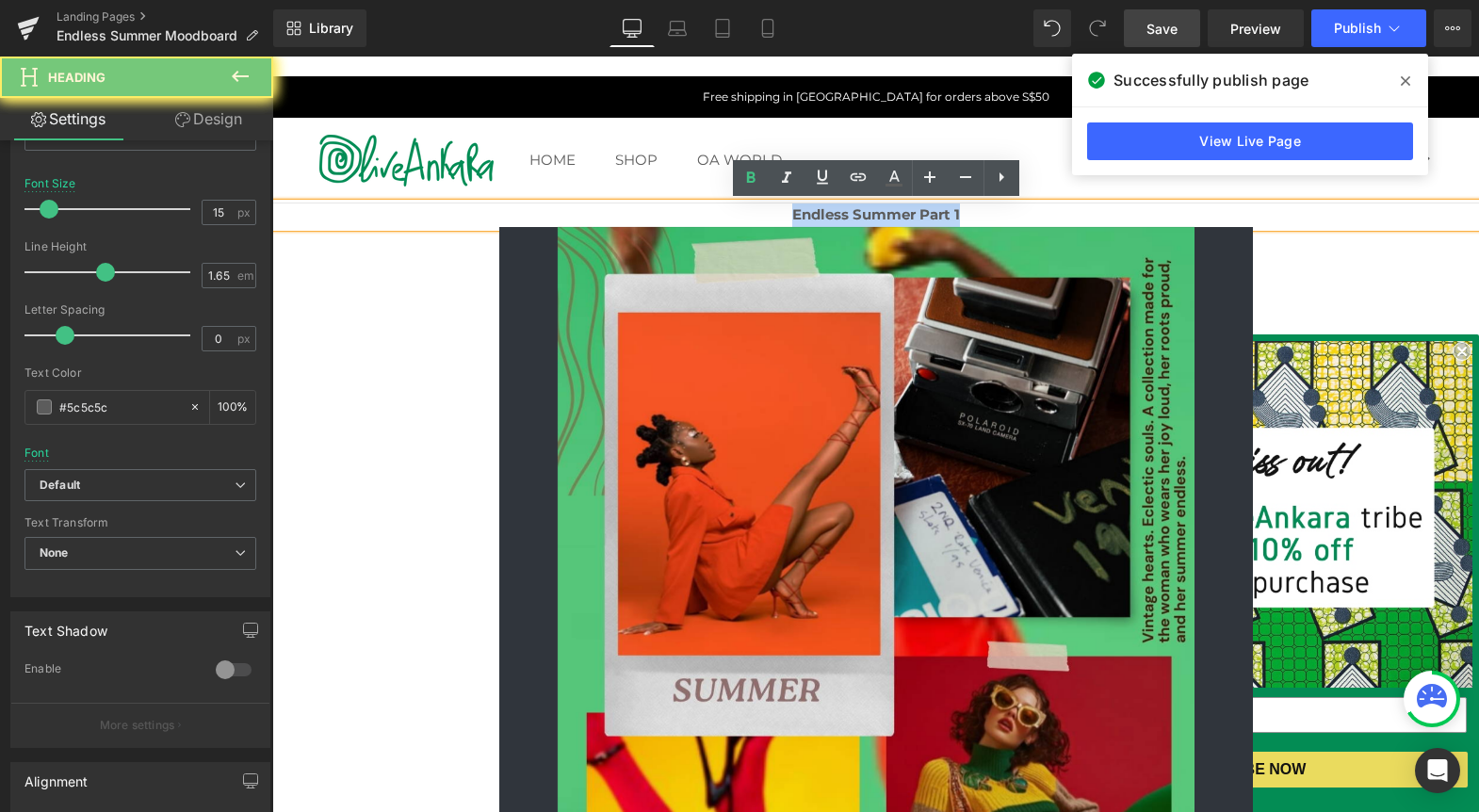
click at [893, 216] on strong "Endless Summer Part 1" at bounding box center [876, 214] width 167 height 18
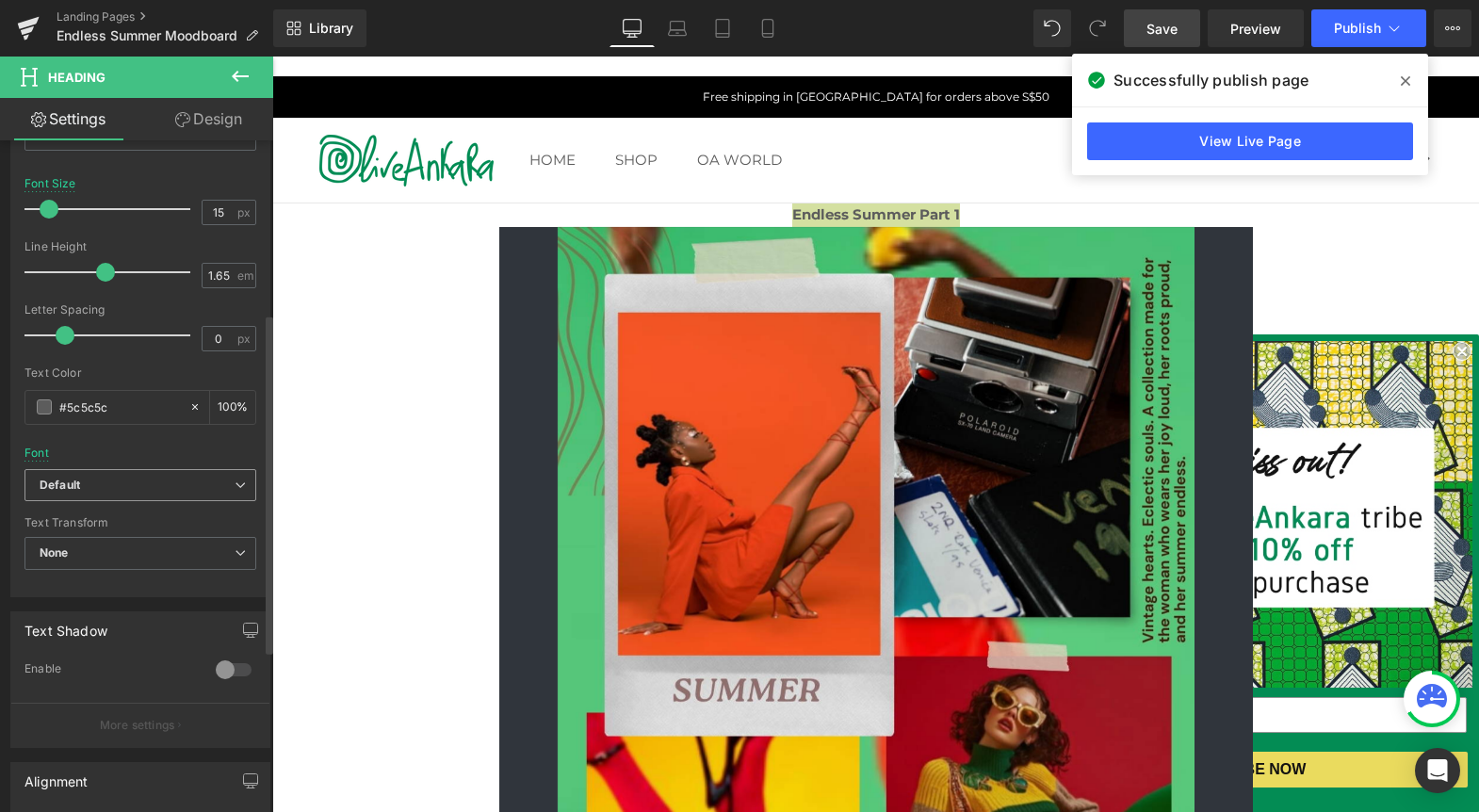
click at [131, 469] on span "Default" at bounding box center [140, 485] width 232 height 33
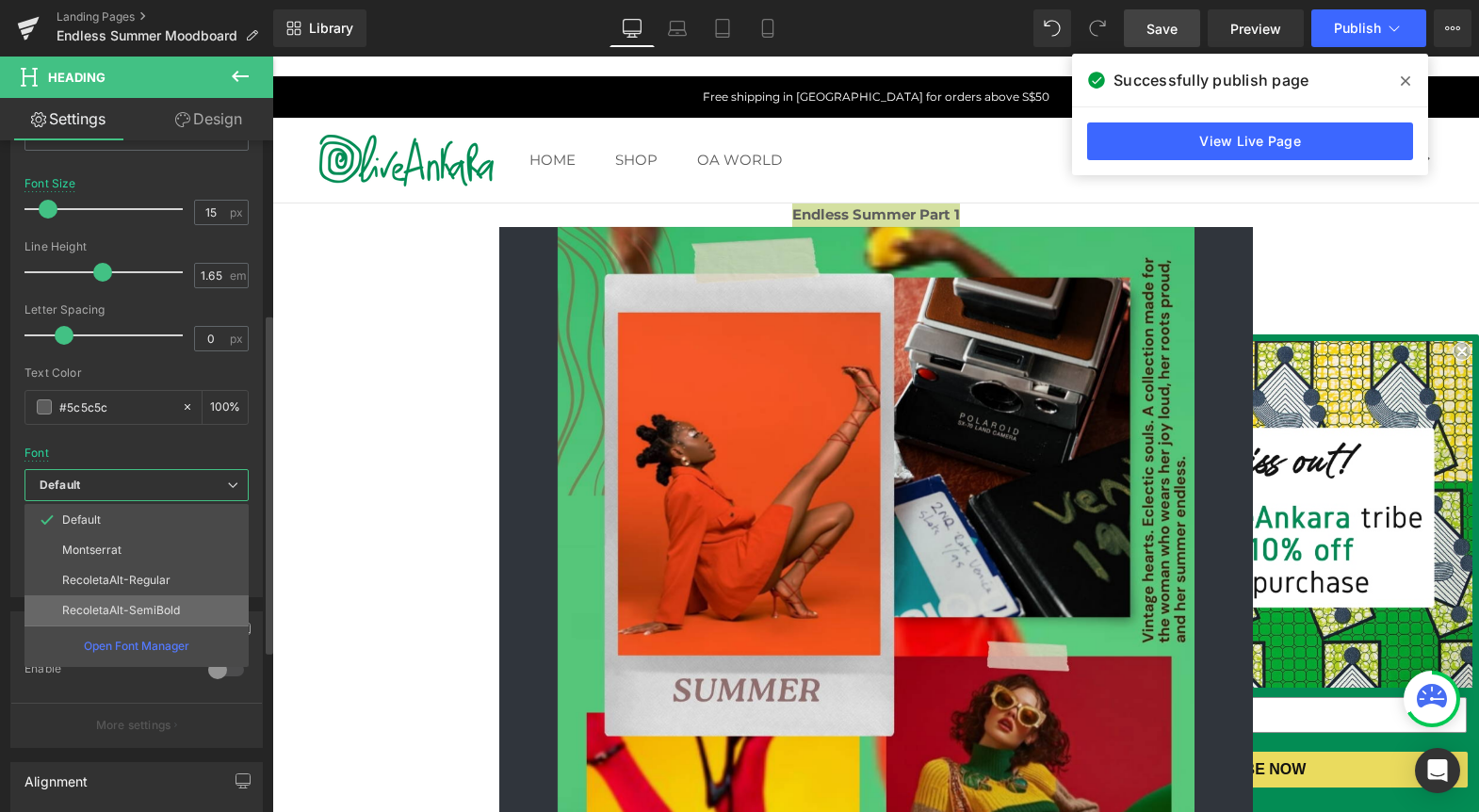
click at [123, 596] on li "RecoletaAlt-SemiBold" at bounding box center [136, 610] width 224 height 30
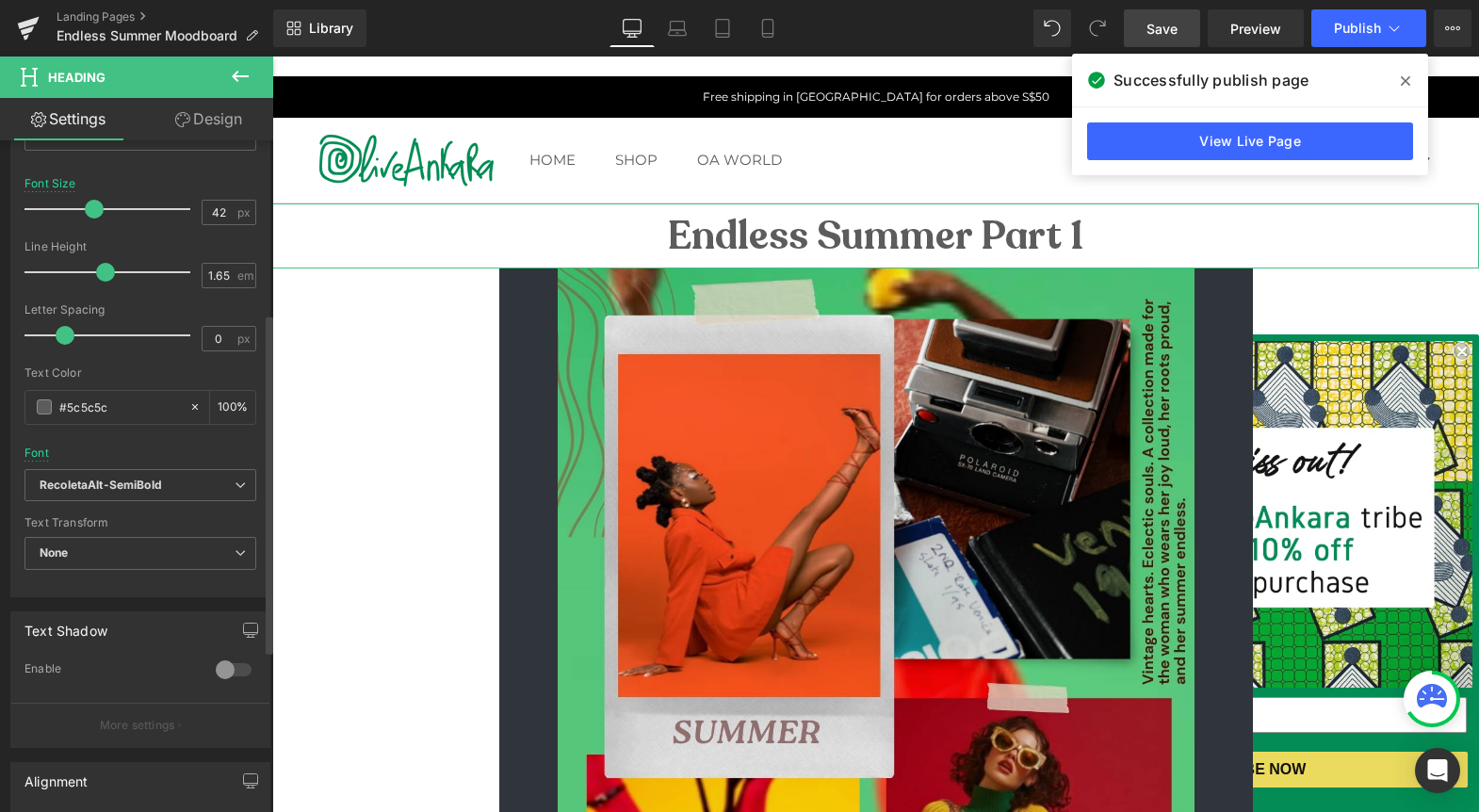
drag, startPoint x: 52, startPoint y: 201, endPoint x: 95, endPoint y: 210, distance: 43.9
click at [95, 210] on span at bounding box center [94, 209] width 18 height 18
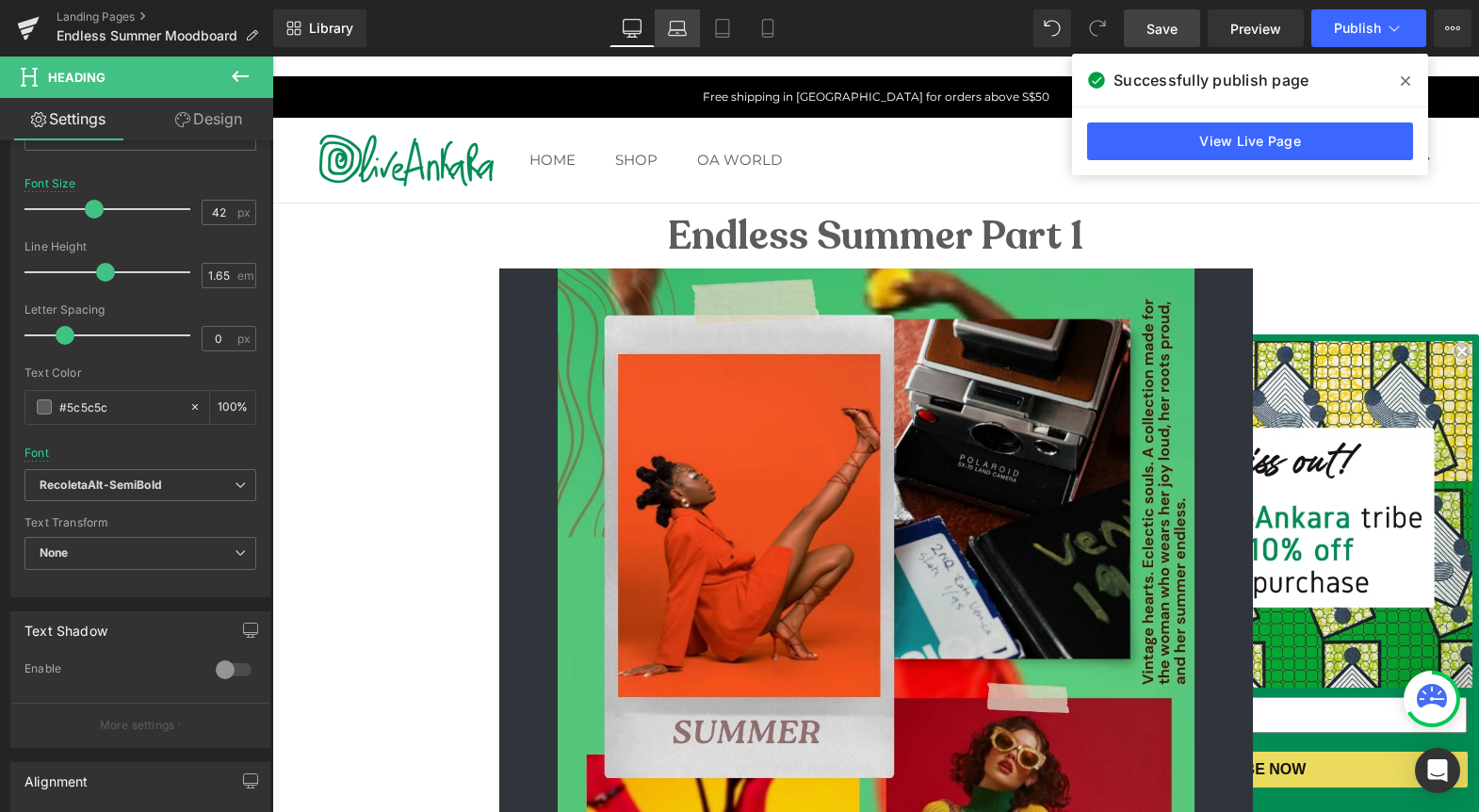
click at [674, 21] on icon at bounding box center [678, 25] width 14 height 9
type input "15"
type input "100"
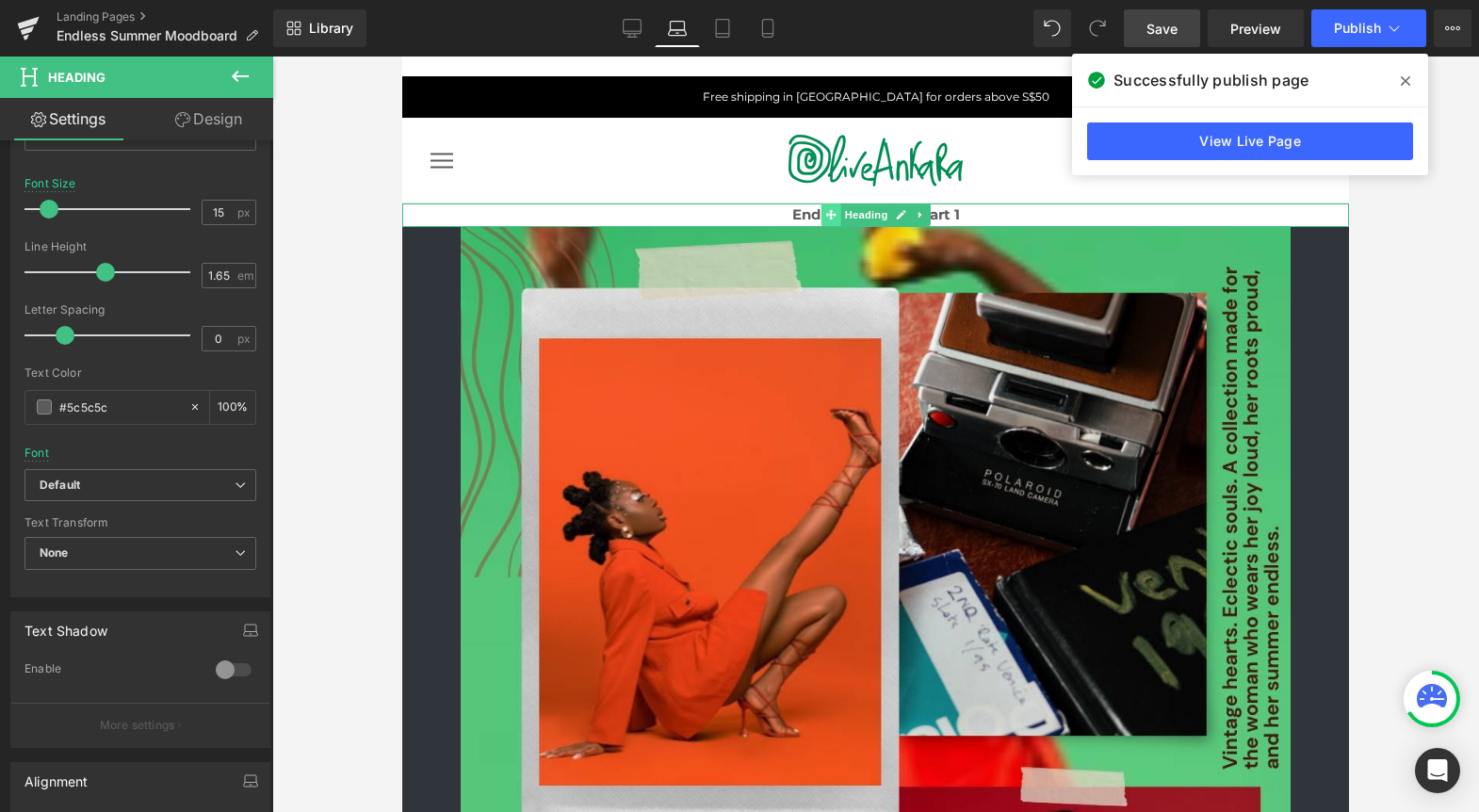
click at [838, 215] on span at bounding box center [830, 214] width 19 height 22
click at [948, 215] on strong "Endless Summer Part 1" at bounding box center [876, 214] width 167 height 18
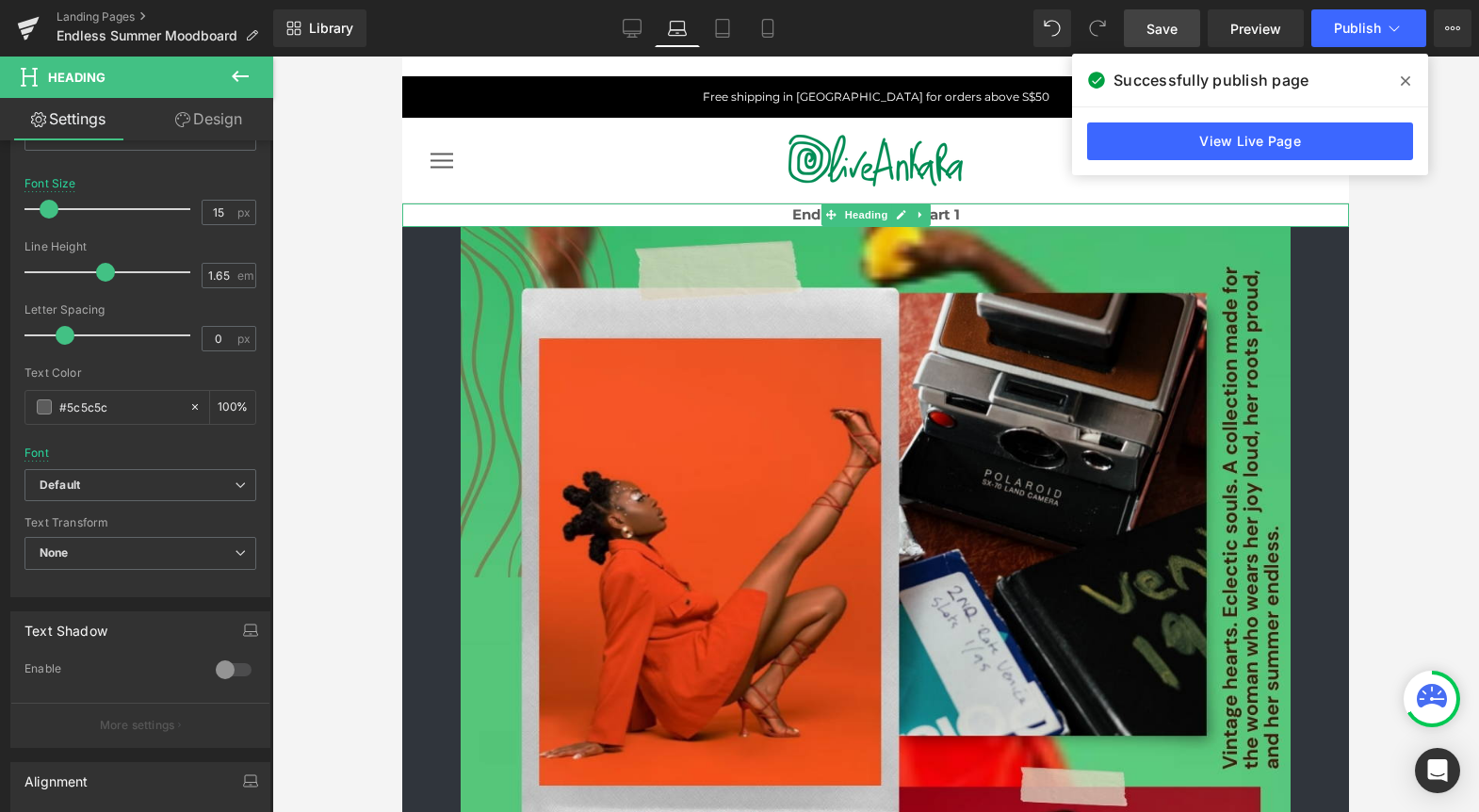
click at [948, 215] on strong "Endless Summer Part 1" at bounding box center [876, 214] width 167 height 18
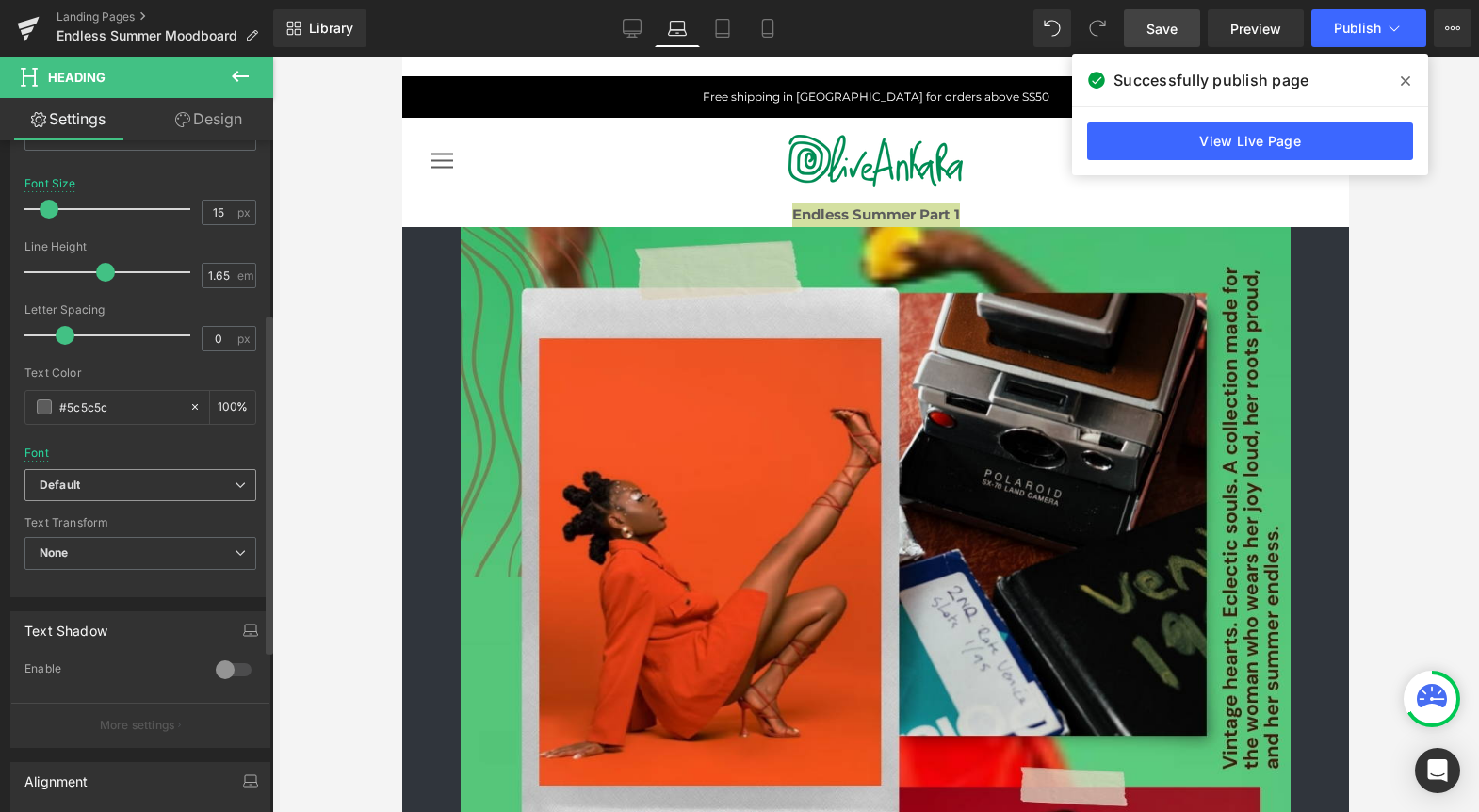
click at [83, 472] on span "Default" at bounding box center [140, 485] width 232 height 33
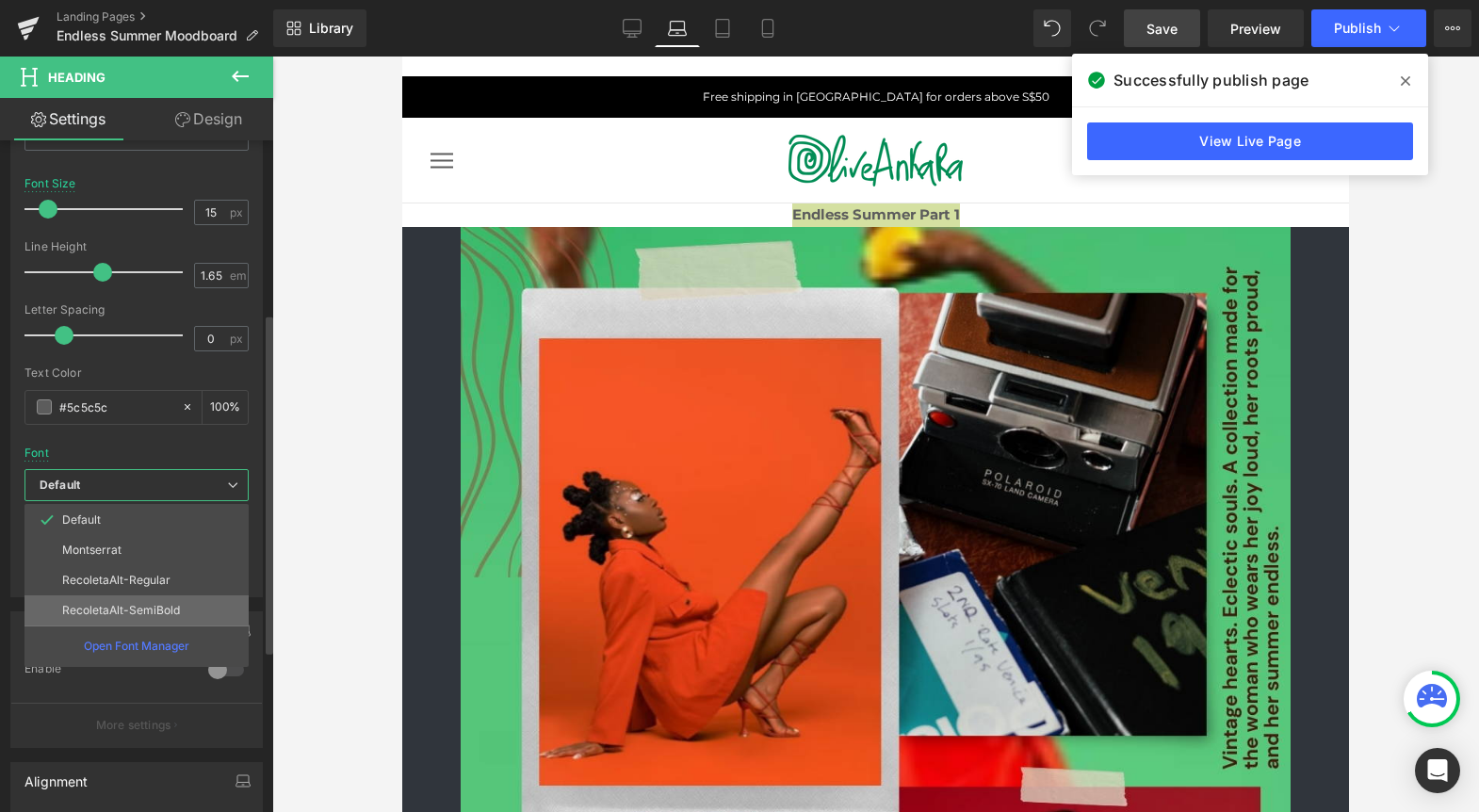
click at [99, 604] on p "RecoletaAlt-SemiBold" at bounding box center [121, 611] width 118 height 14
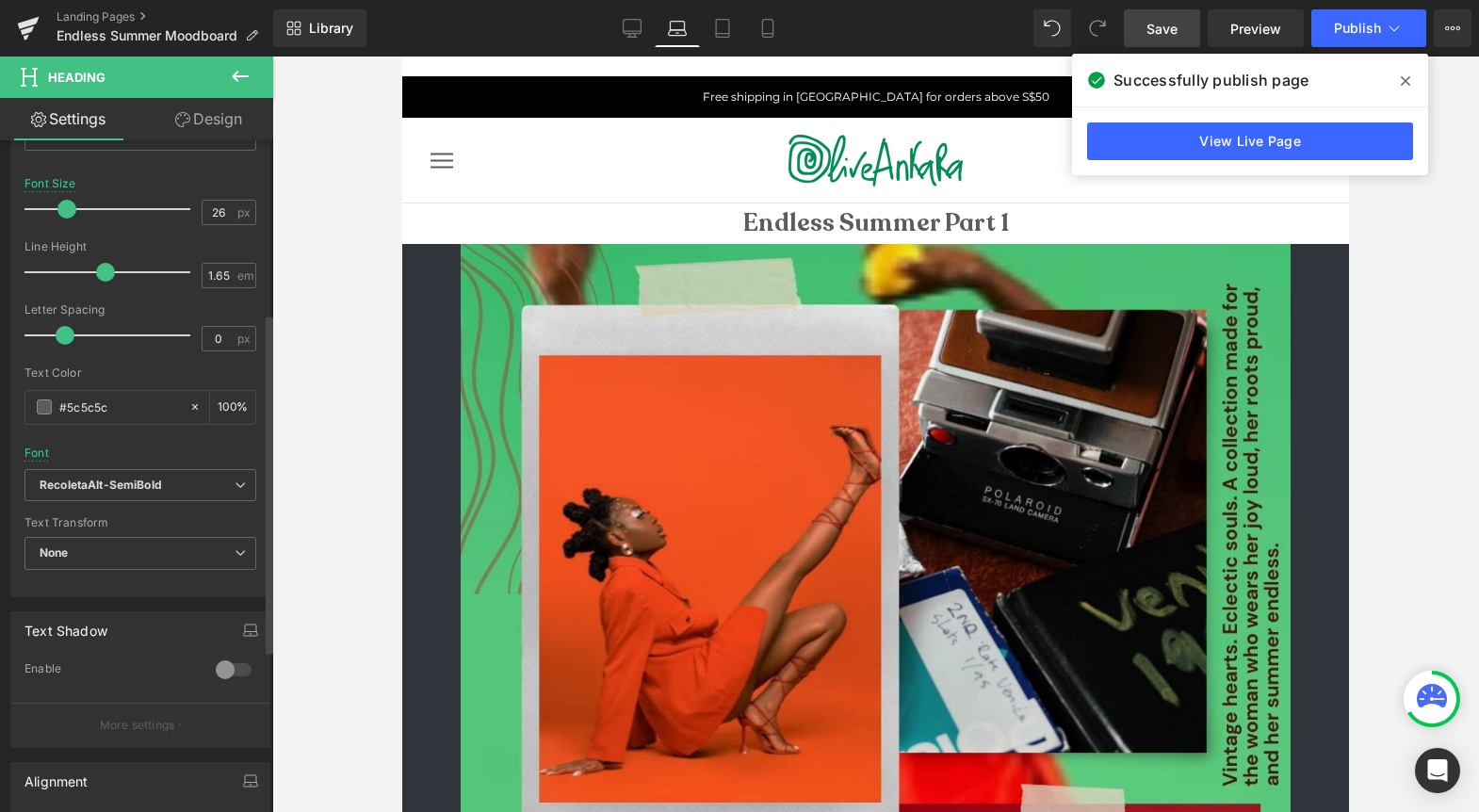
drag, startPoint x: 53, startPoint y: 202, endPoint x: 71, endPoint y: 202, distance: 18.0
click at [71, 202] on span at bounding box center [66, 209] width 18 height 18
click at [638, 22] on icon at bounding box center [631, 27] width 18 height 18
type input "42"
type input "100"
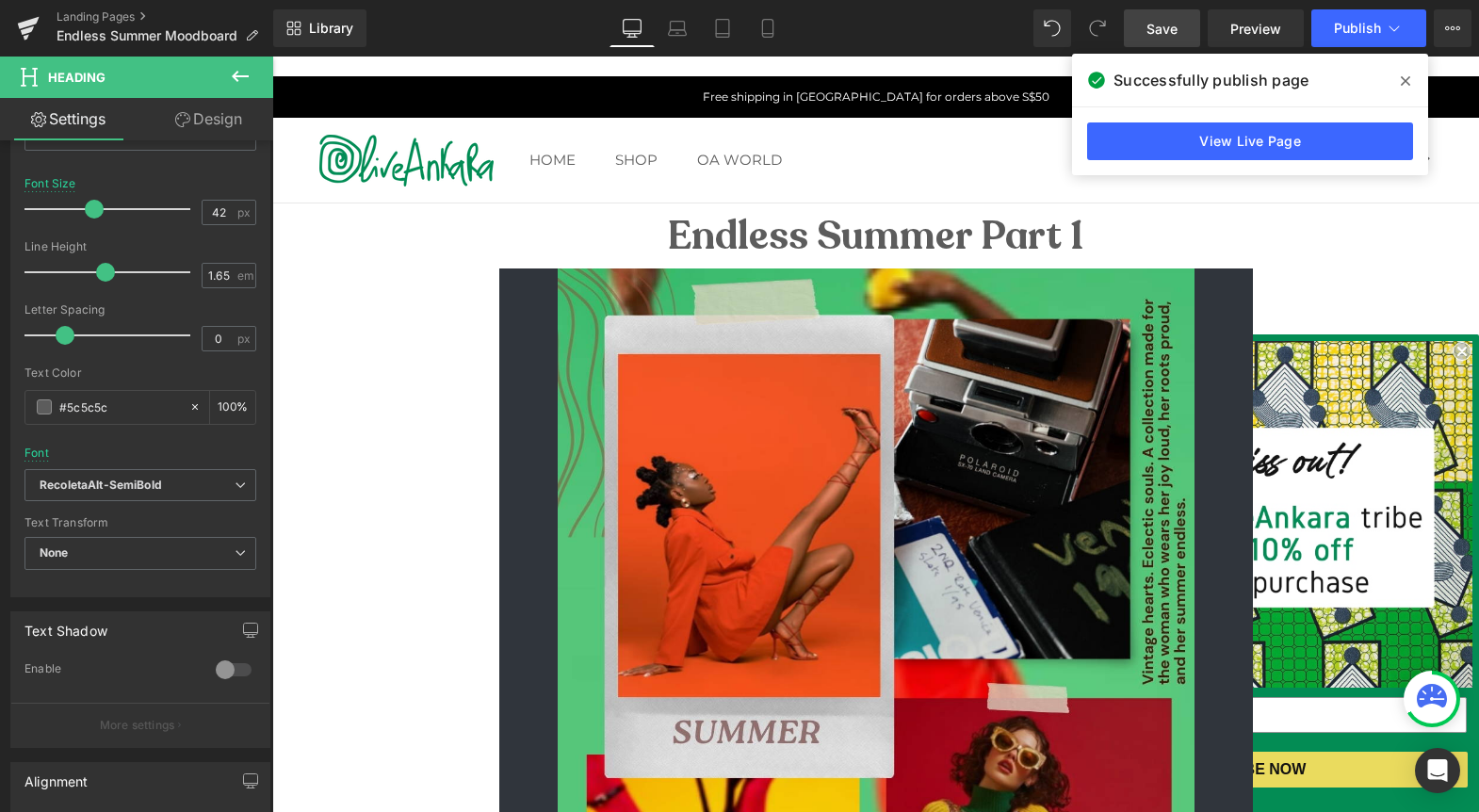
click at [677, 3] on div "Library Desktop Desktop Laptop Tablet Mobile Save Preview Publish Scheduled Vie…" at bounding box center [876, 28] width 1205 height 56
click at [680, 30] on icon at bounding box center [678, 33] width 18 height 6
type input "26"
type input "100"
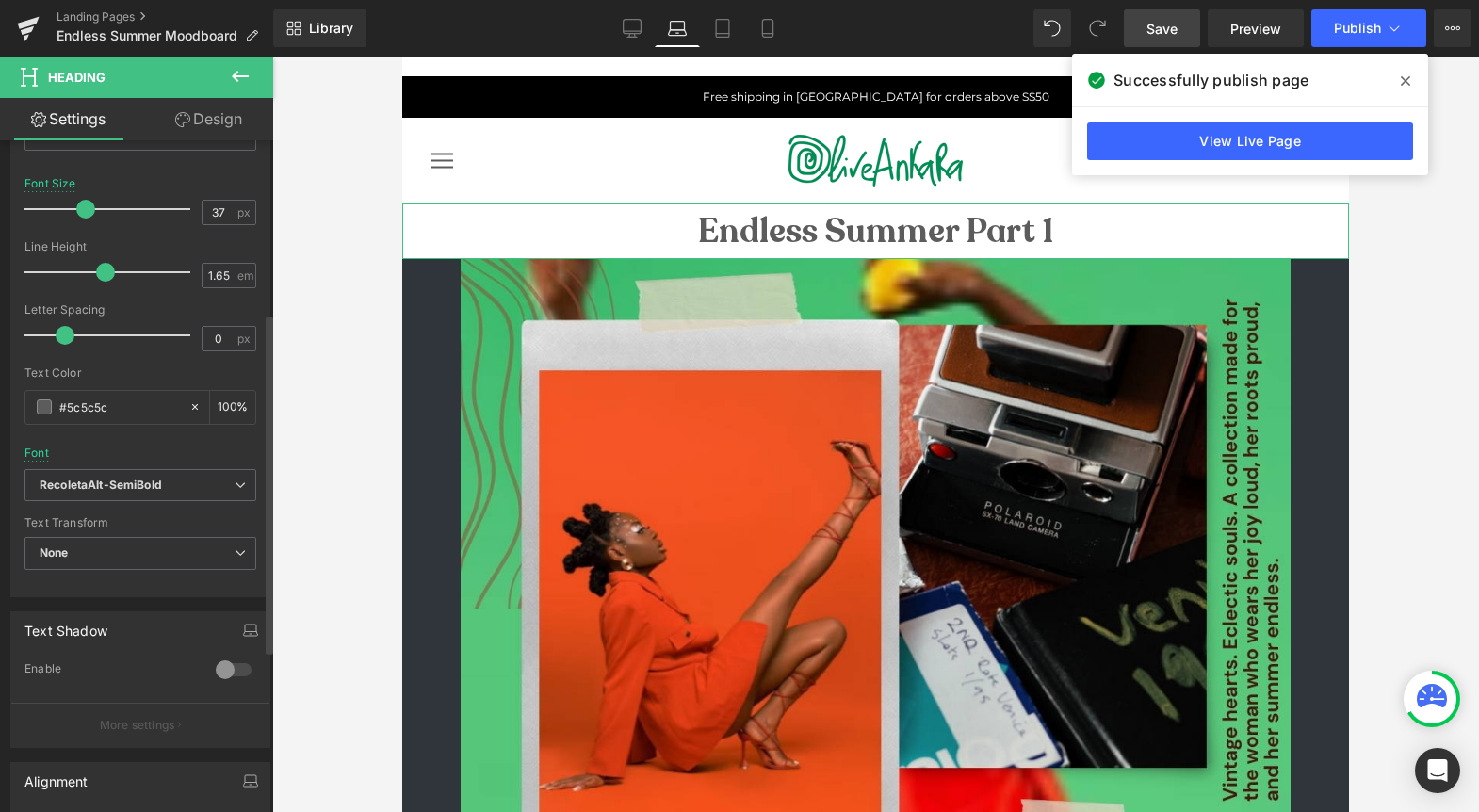
drag, startPoint x: 67, startPoint y: 203, endPoint x: 84, endPoint y: 209, distance: 18.0
click at [84, 209] on span at bounding box center [85, 209] width 18 height 18
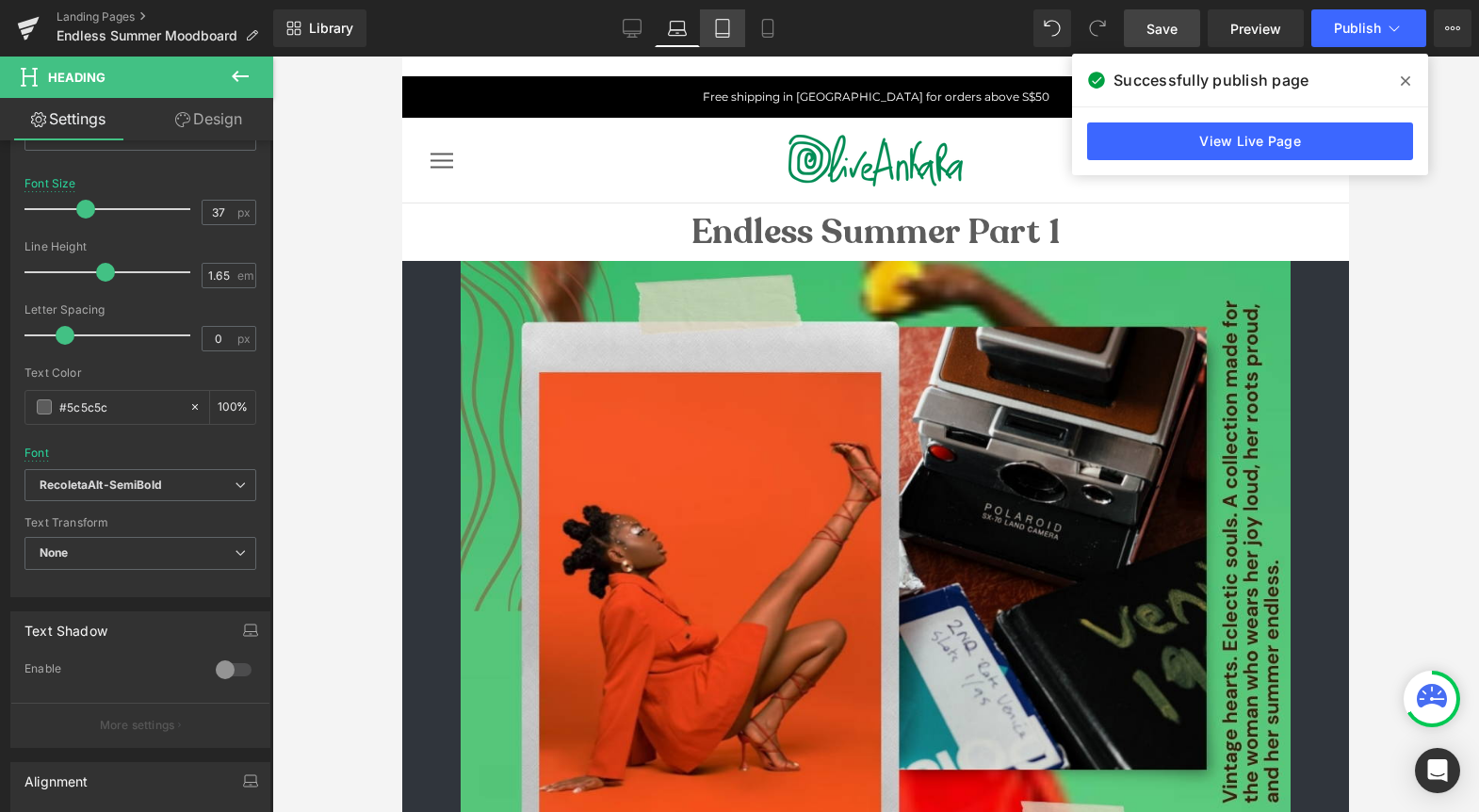
click at [728, 34] on icon at bounding box center [723, 34] width 14 height 0
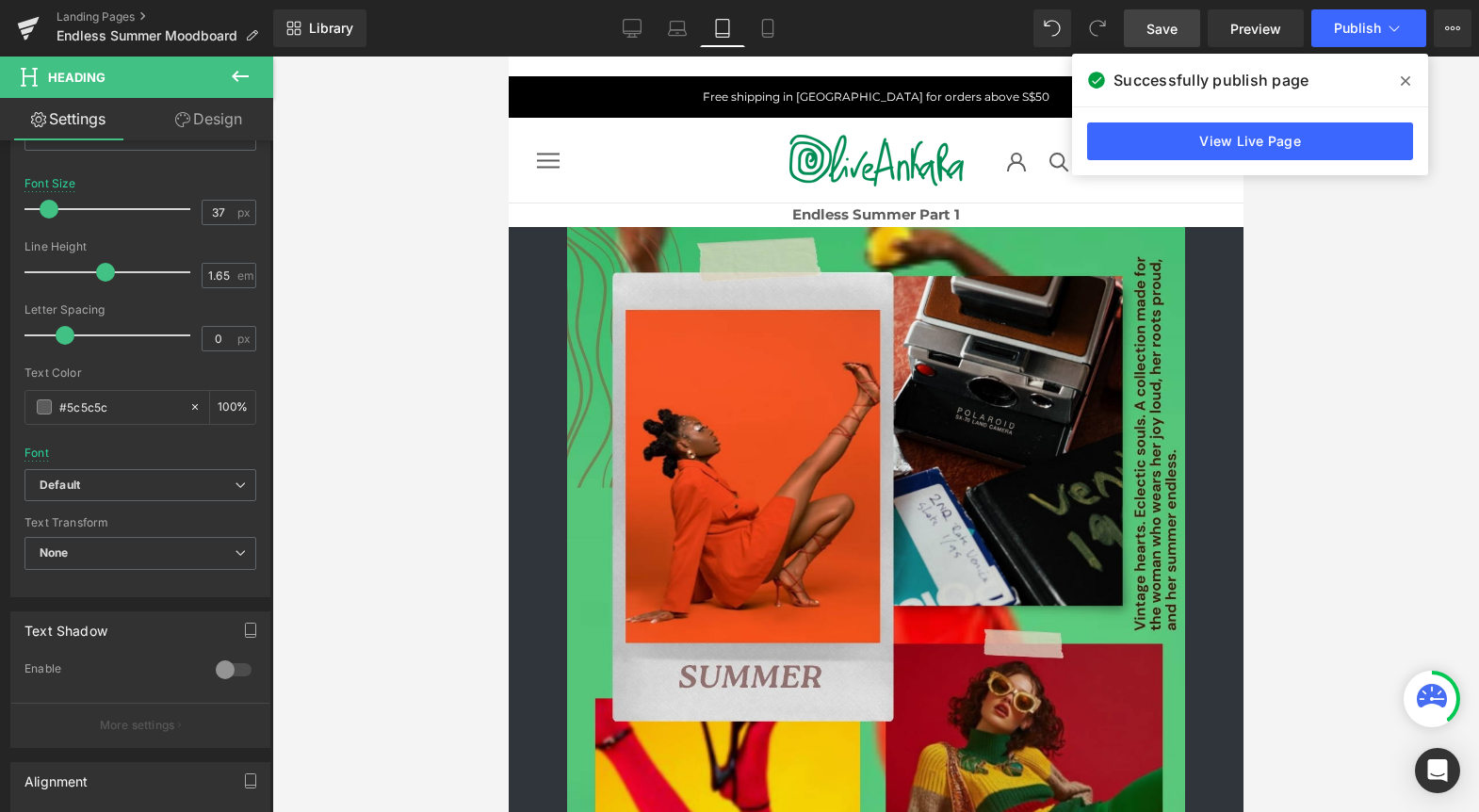
type input "15"
type input "100"
click at [851, 213] on span "Heading" at bounding box center [865, 214] width 51 height 22
click at [797, 213] on strong "Endless Summer Part 1" at bounding box center [875, 214] width 167 height 18
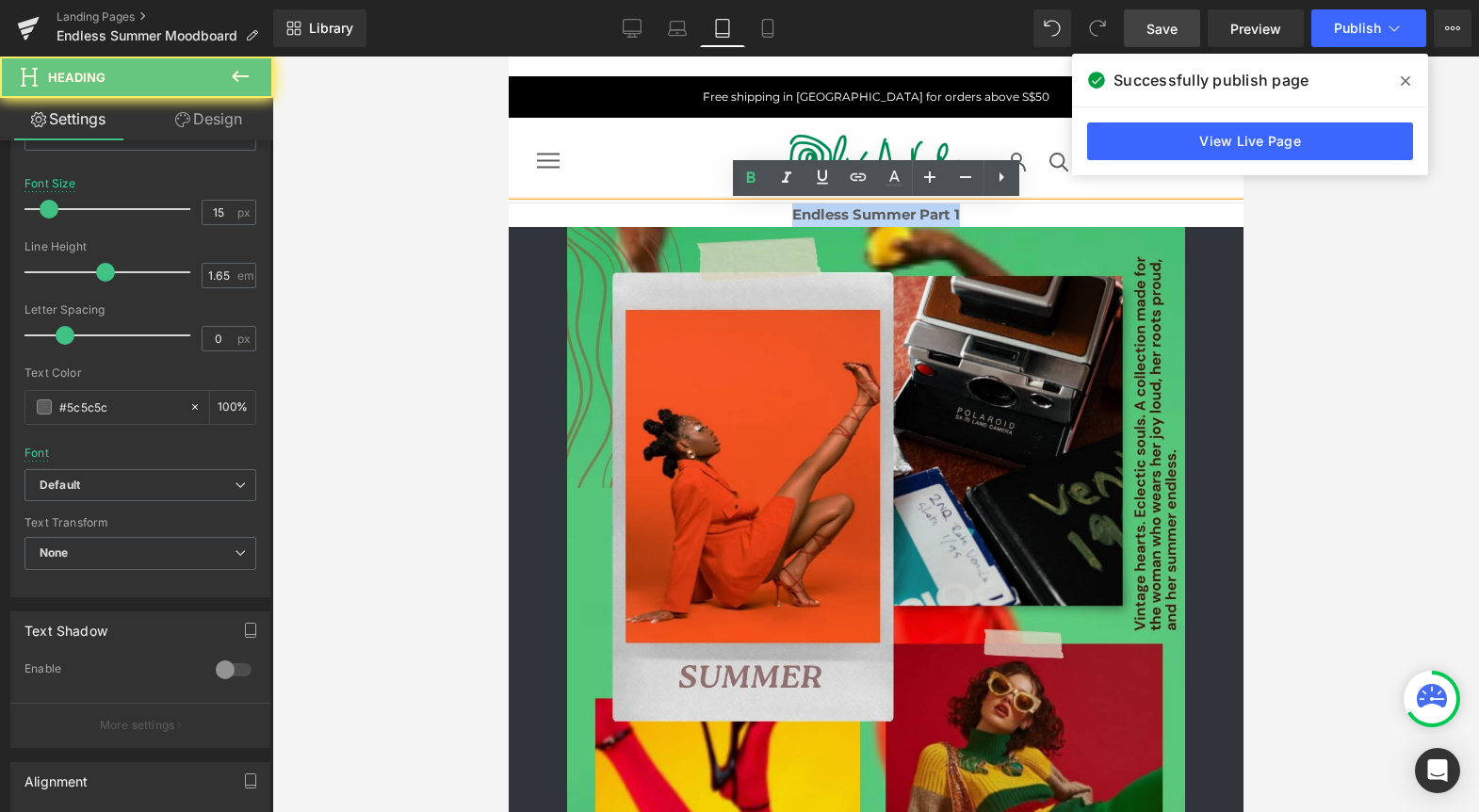
click at [797, 213] on strong "Endless Summer Part 1" at bounding box center [875, 214] width 167 height 18
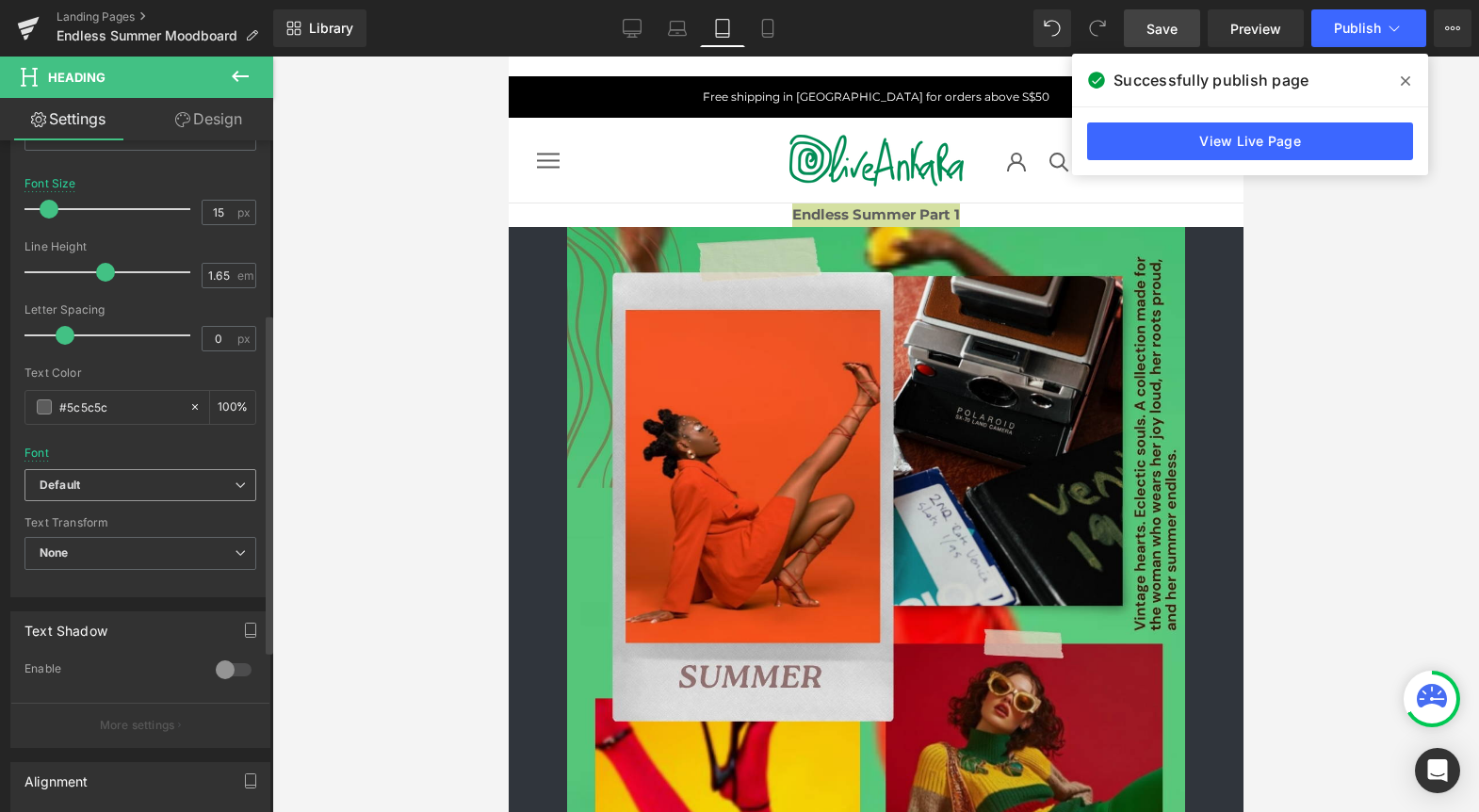
click at [144, 478] on b "Default" at bounding box center [137, 485] width 195 height 16
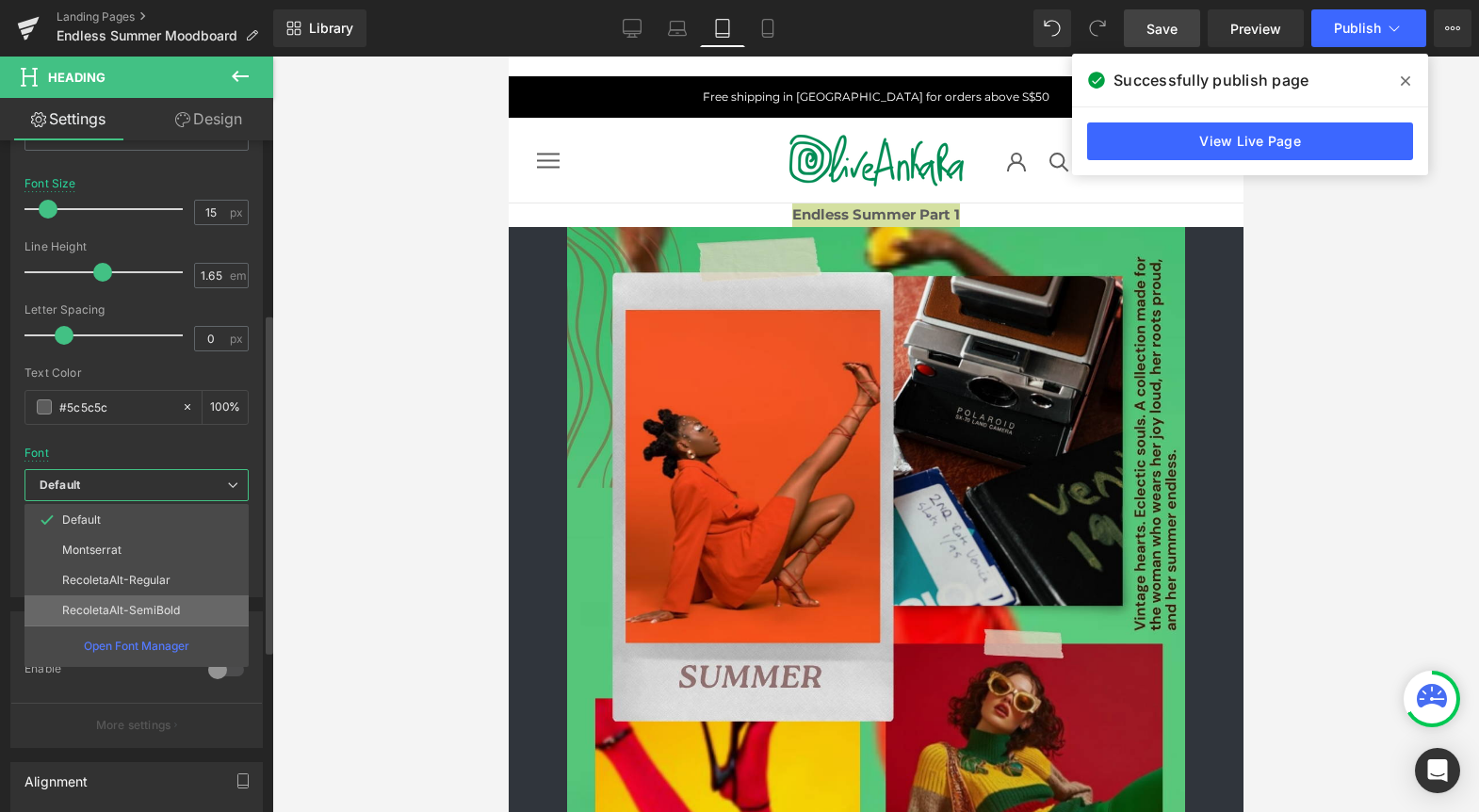
click at [136, 598] on li "RecoletaAlt-SemiBold" at bounding box center [136, 610] width 224 height 30
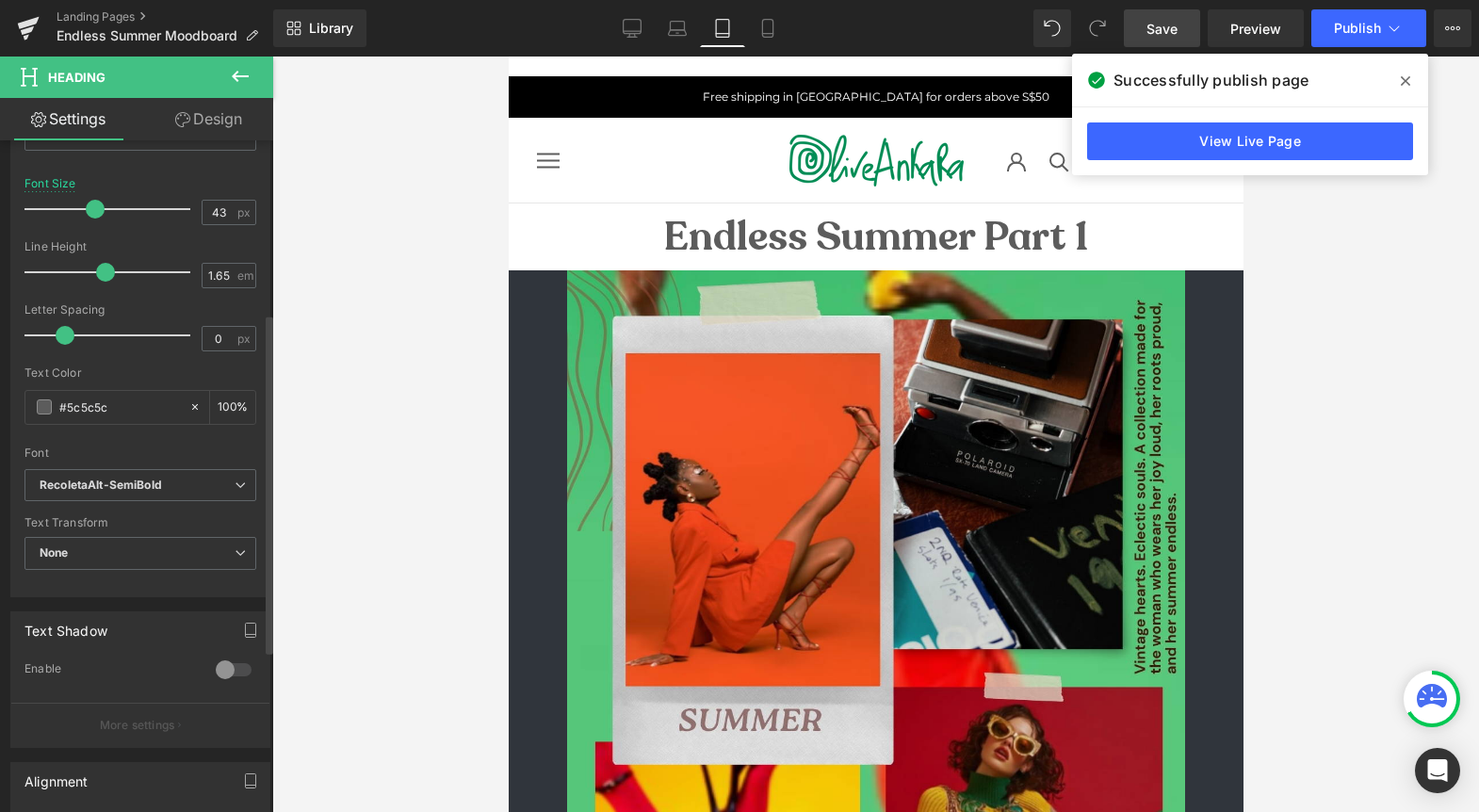
drag, startPoint x: 47, startPoint y: 203, endPoint x: 92, endPoint y: 211, distance: 45.7
click at [92, 211] on span at bounding box center [95, 209] width 18 height 18
click at [770, 25] on icon at bounding box center [767, 27] width 18 height 18
type input "29"
type input "100"
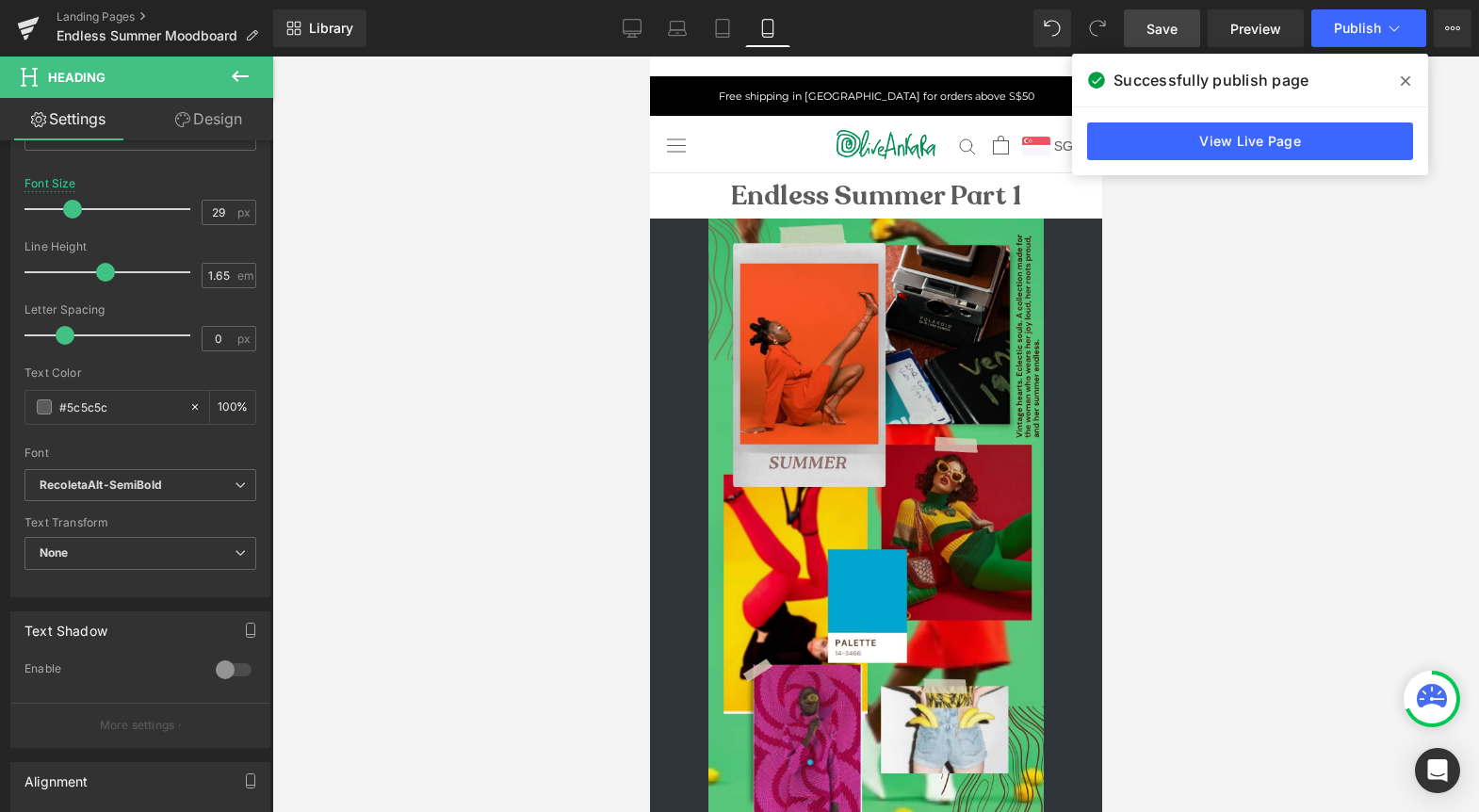
scroll to position [0, 0]
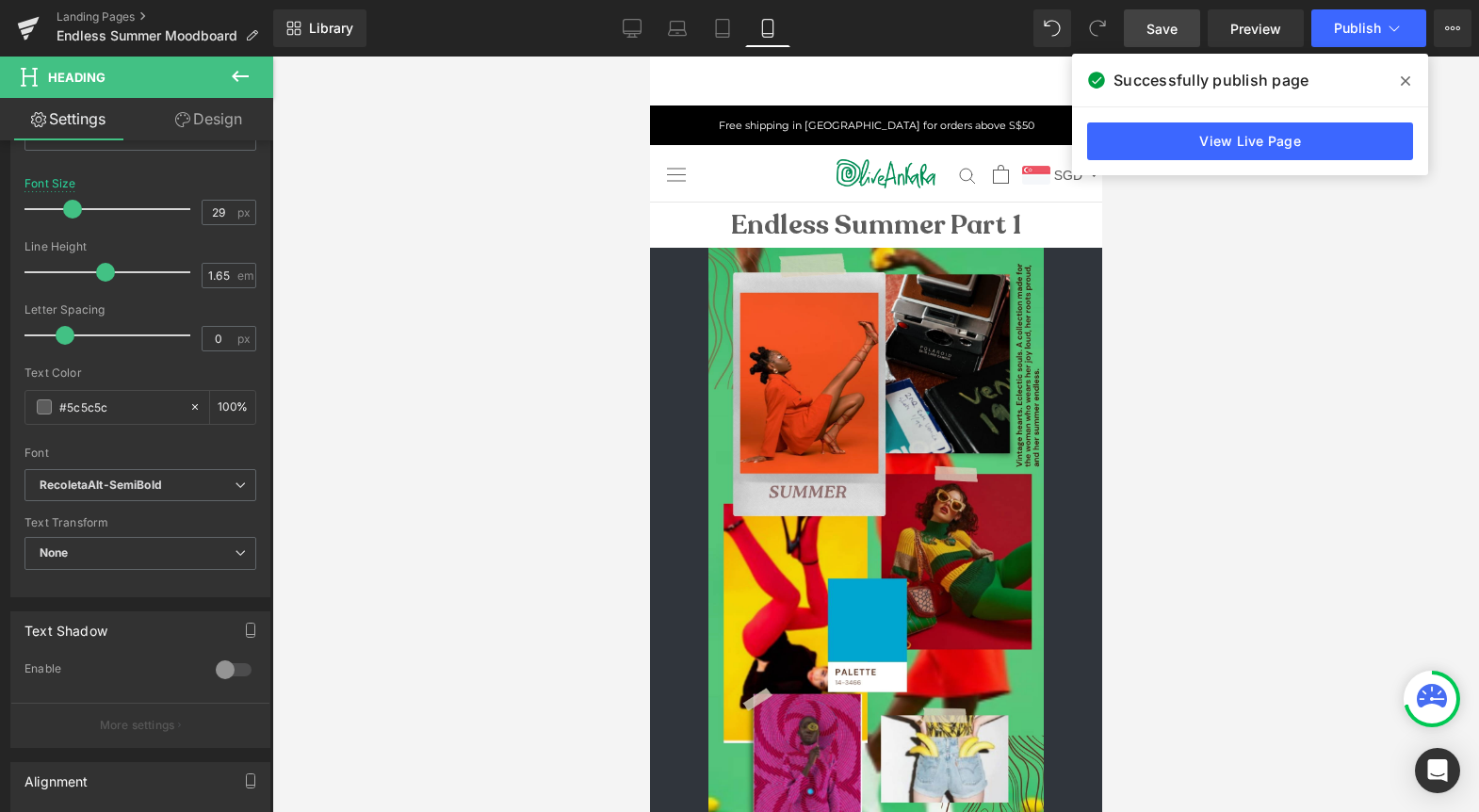
click at [1146, 18] on link "Save" at bounding box center [1162, 28] width 76 height 38
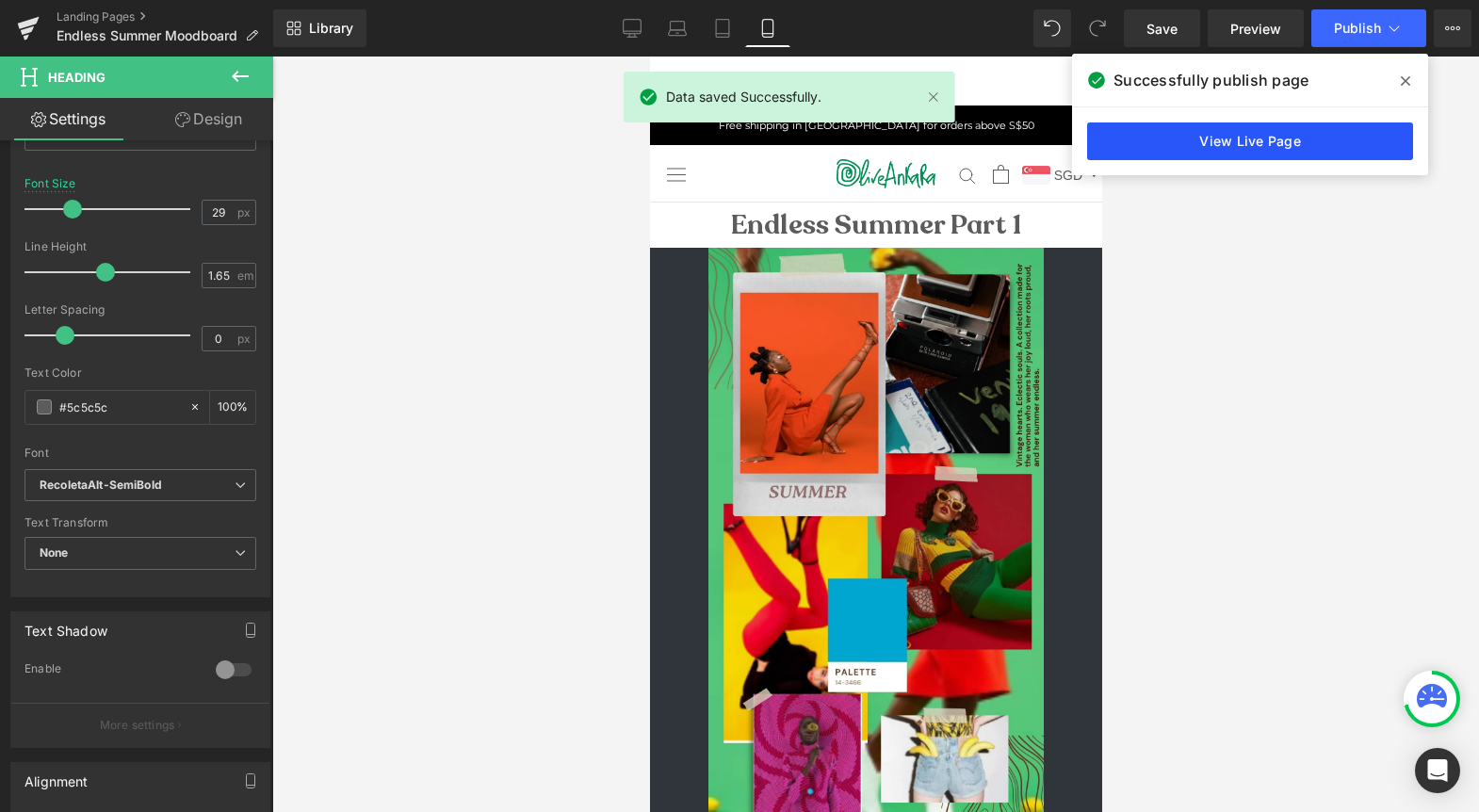
click at [1268, 130] on link "View Live Page" at bounding box center [1250, 141] width 326 height 38
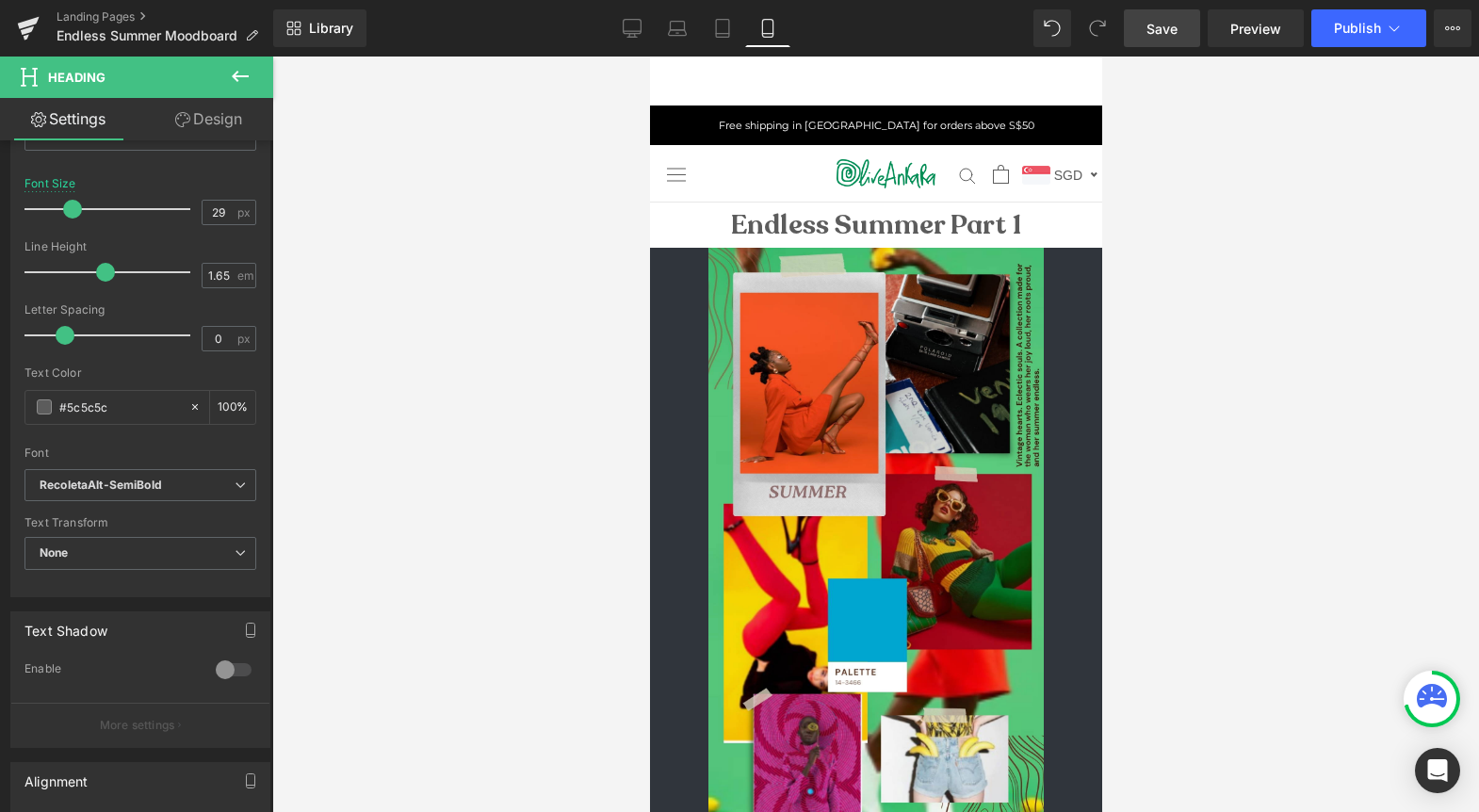
click at [1143, 33] on link "Save" at bounding box center [1162, 28] width 76 height 38
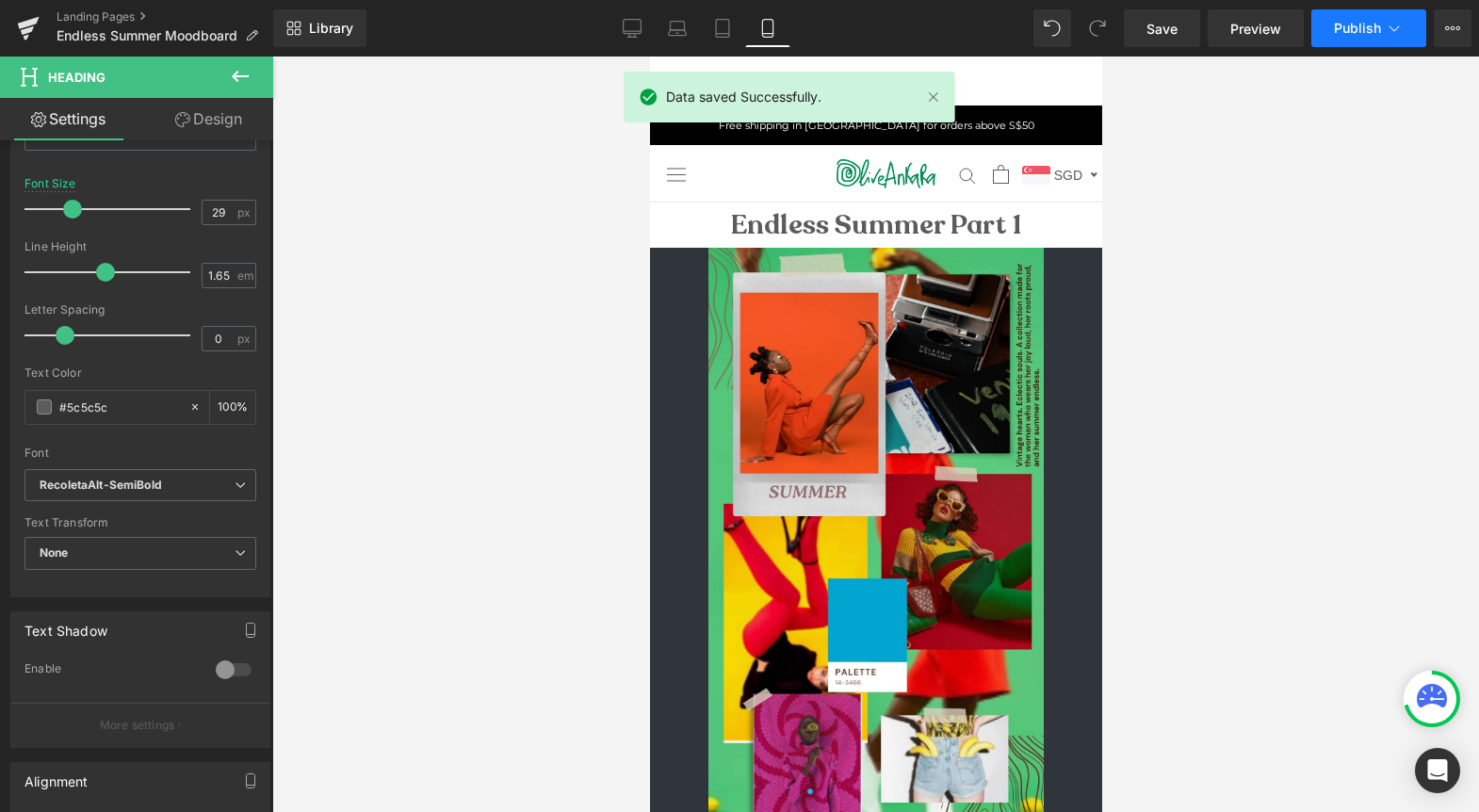
click at [1381, 22] on button "Publish" at bounding box center [1369, 28] width 115 height 38
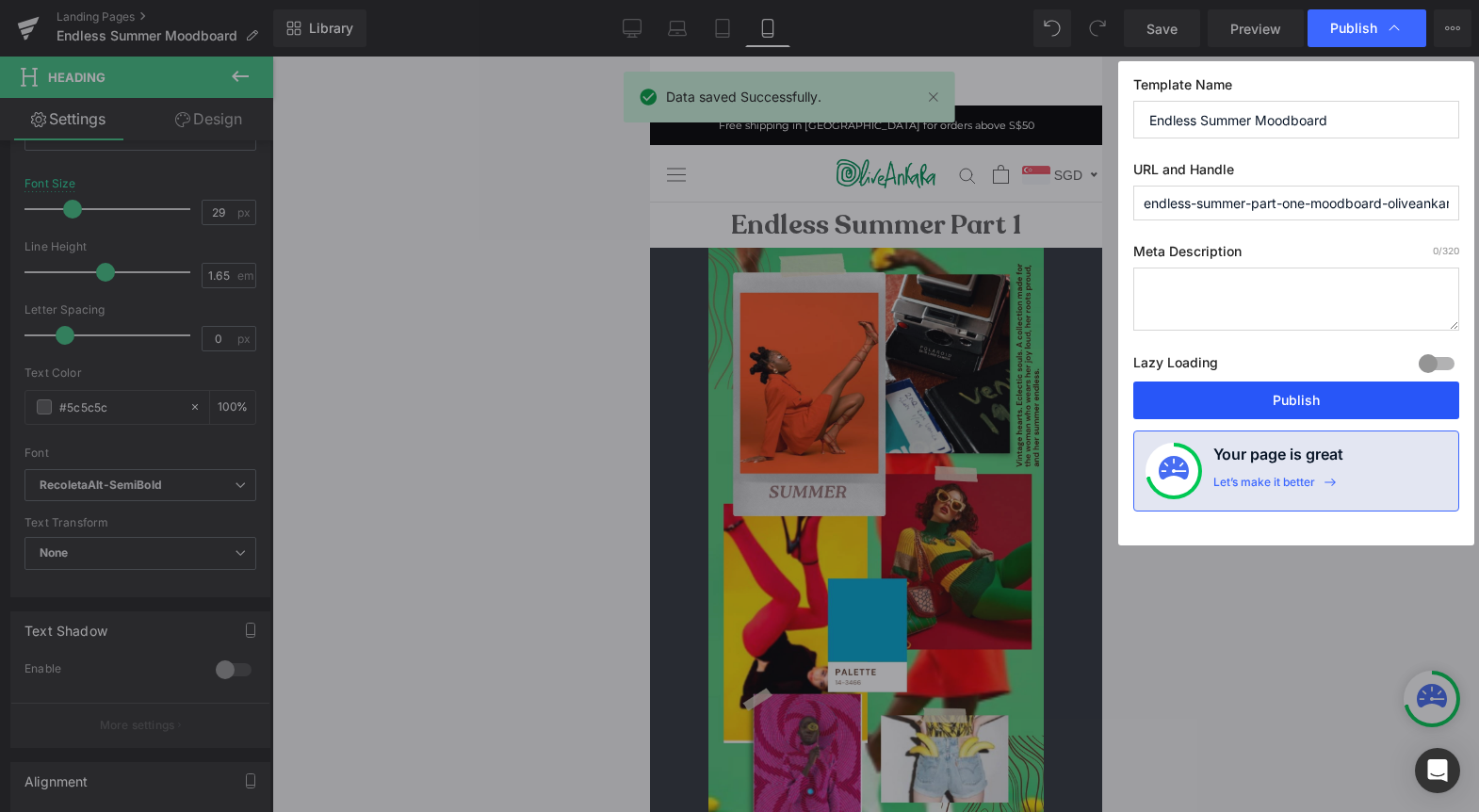
click at [1293, 395] on button "Publish" at bounding box center [1295, 400] width 326 height 38
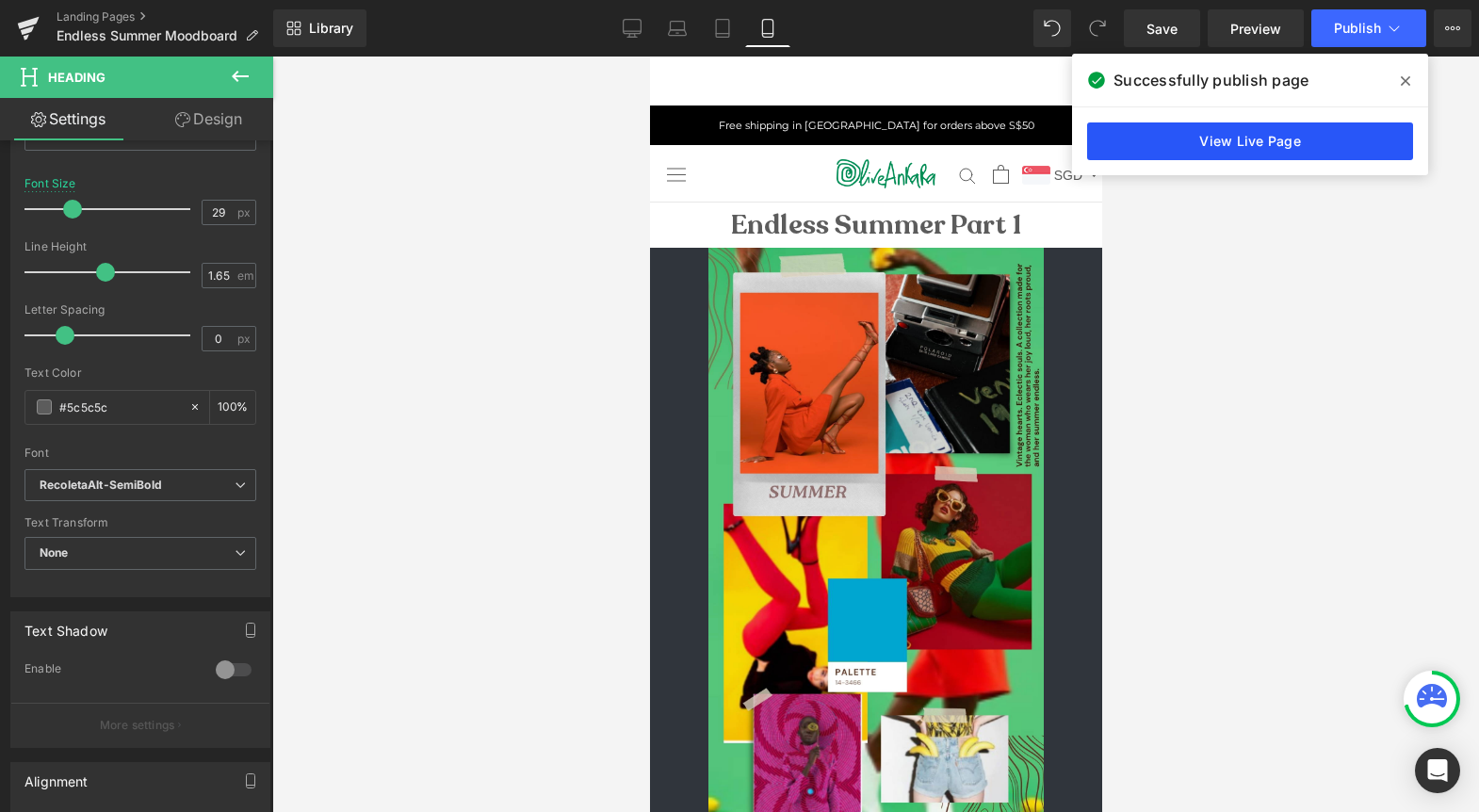
click at [1266, 143] on link "View Live Page" at bounding box center [1250, 141] width 326 height 38
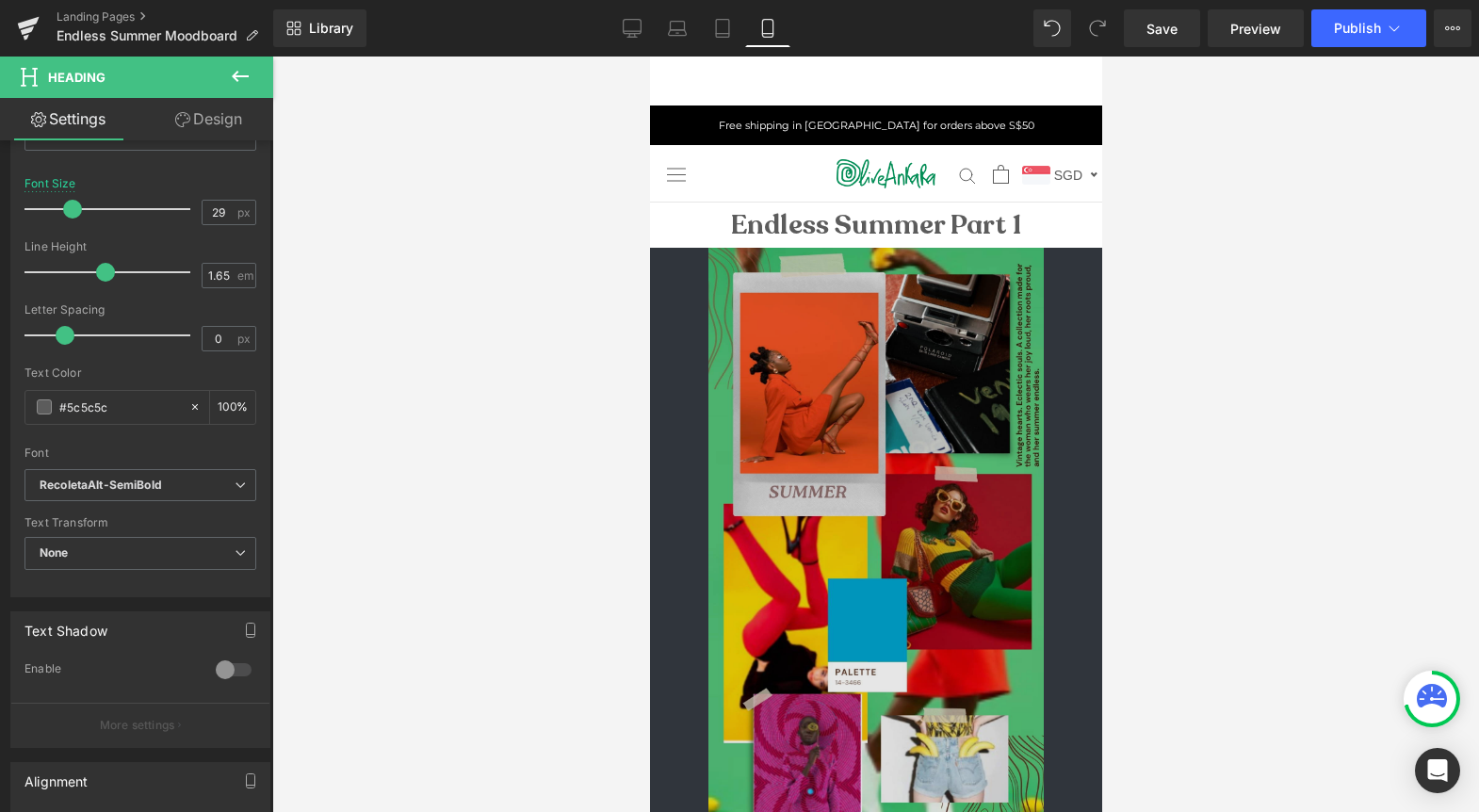
click at [682, 446] on div "Image" at bounding box center [875, 545] width 452 height 596
click at [816, 456] on img at bounding box center [875, 545] width 335 height 596
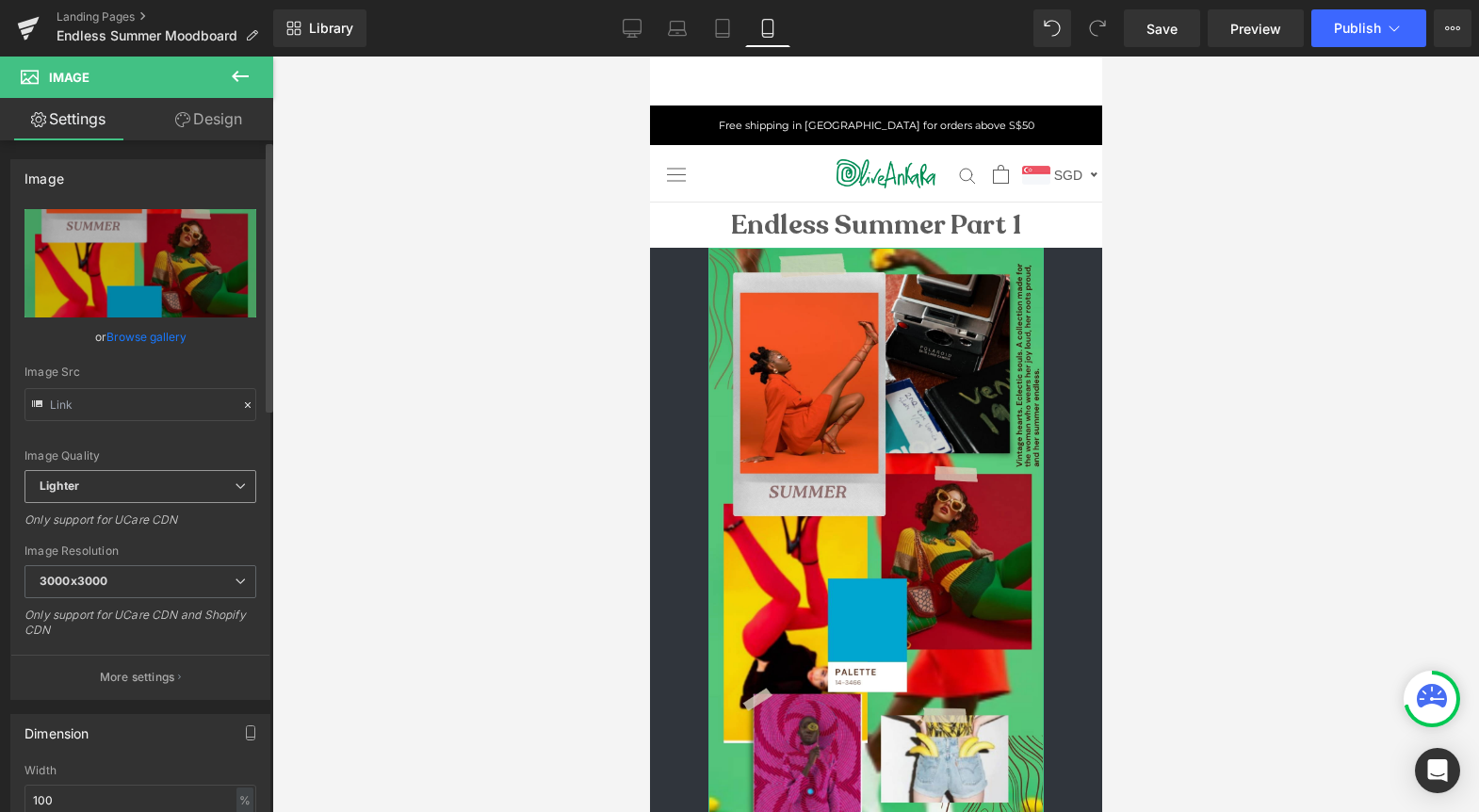
type input "[URL][DOMAIN_NAME]"
click at [692, 256] on span "Row" at bounding box center [692, 261] width 38 height 28
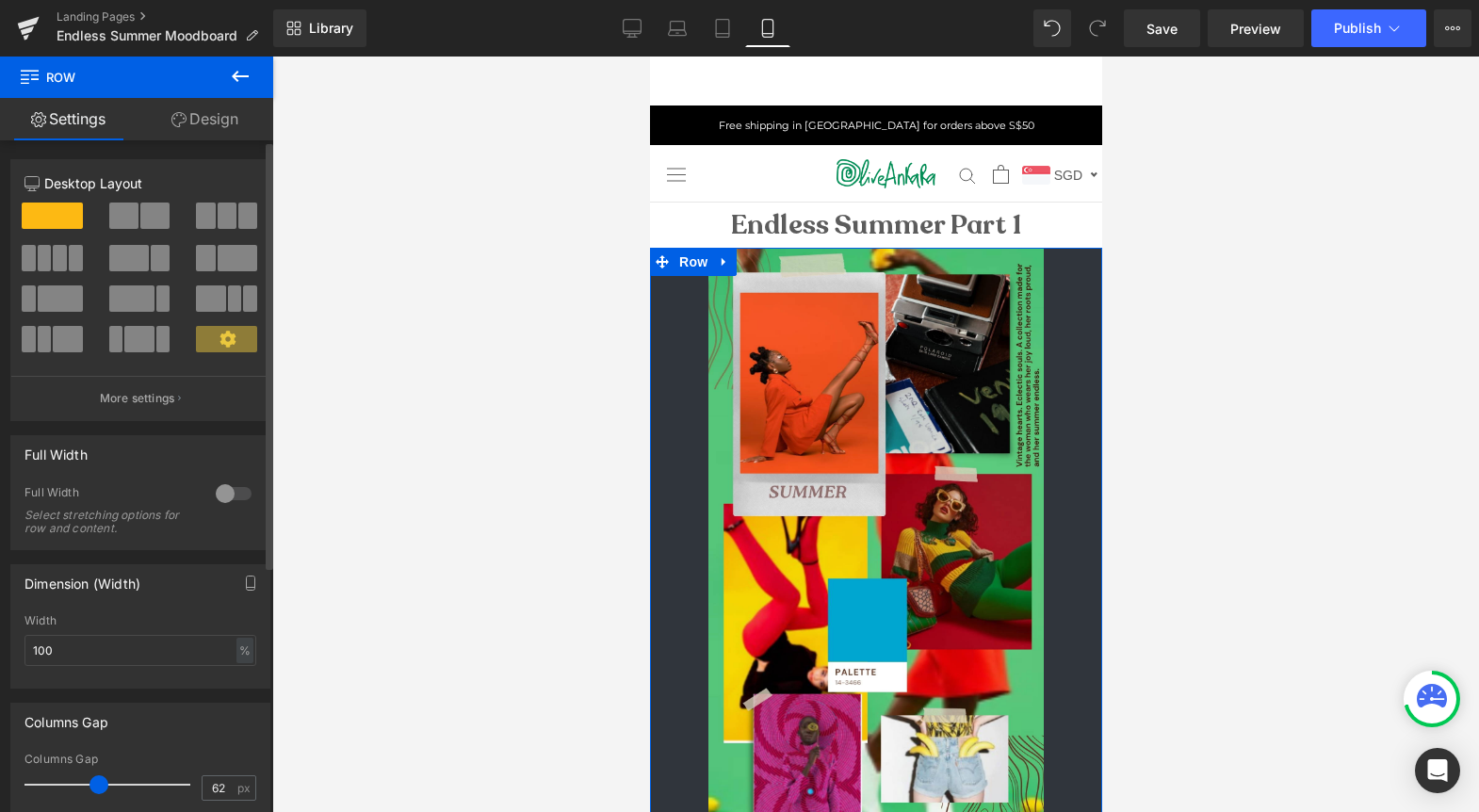
click at [232, 497] on div at bounding box center [233, 493] width 45 height 30
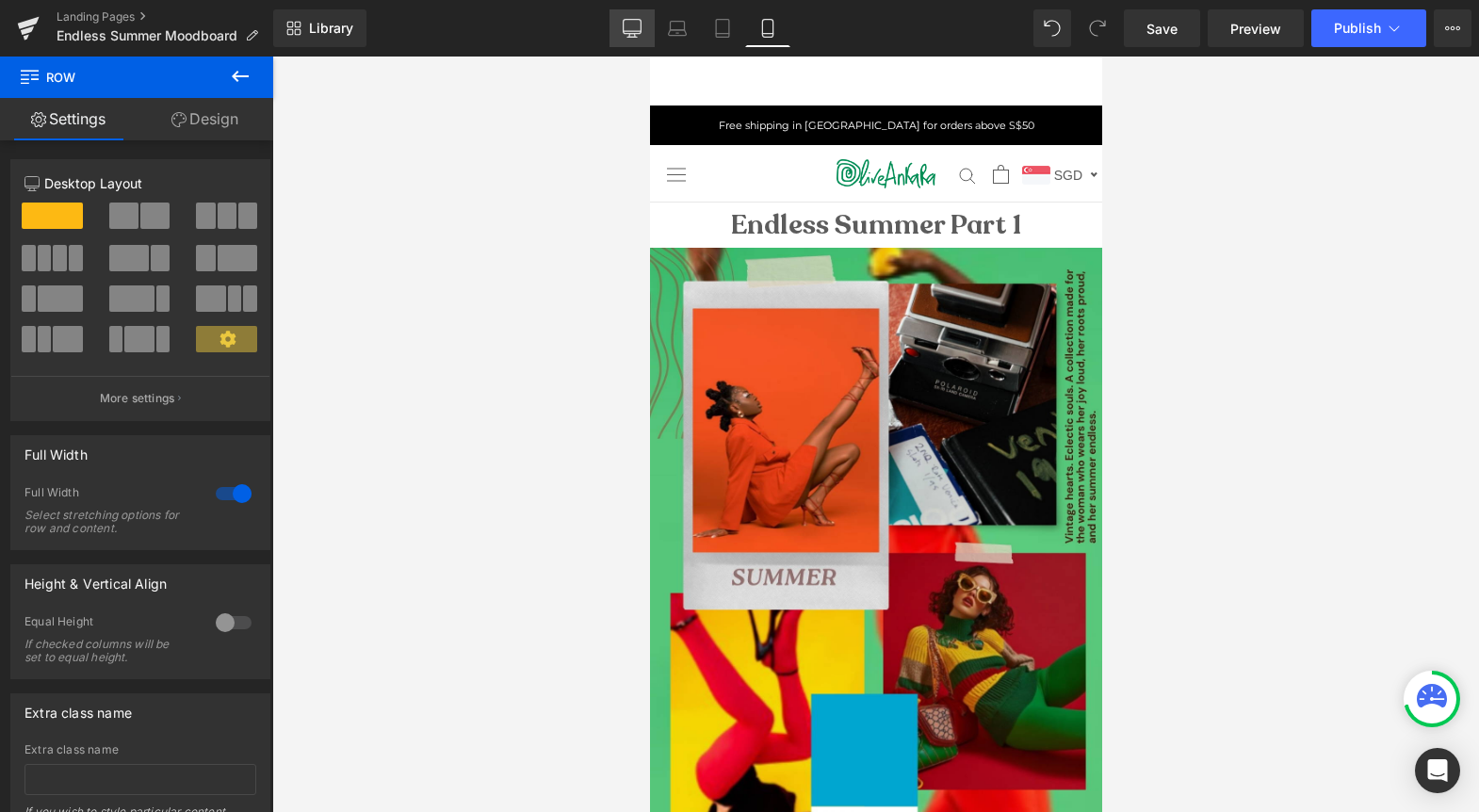
click at [641, 25] on icon at bounding box center [631, 27] width 18 height 18
type input "1200"
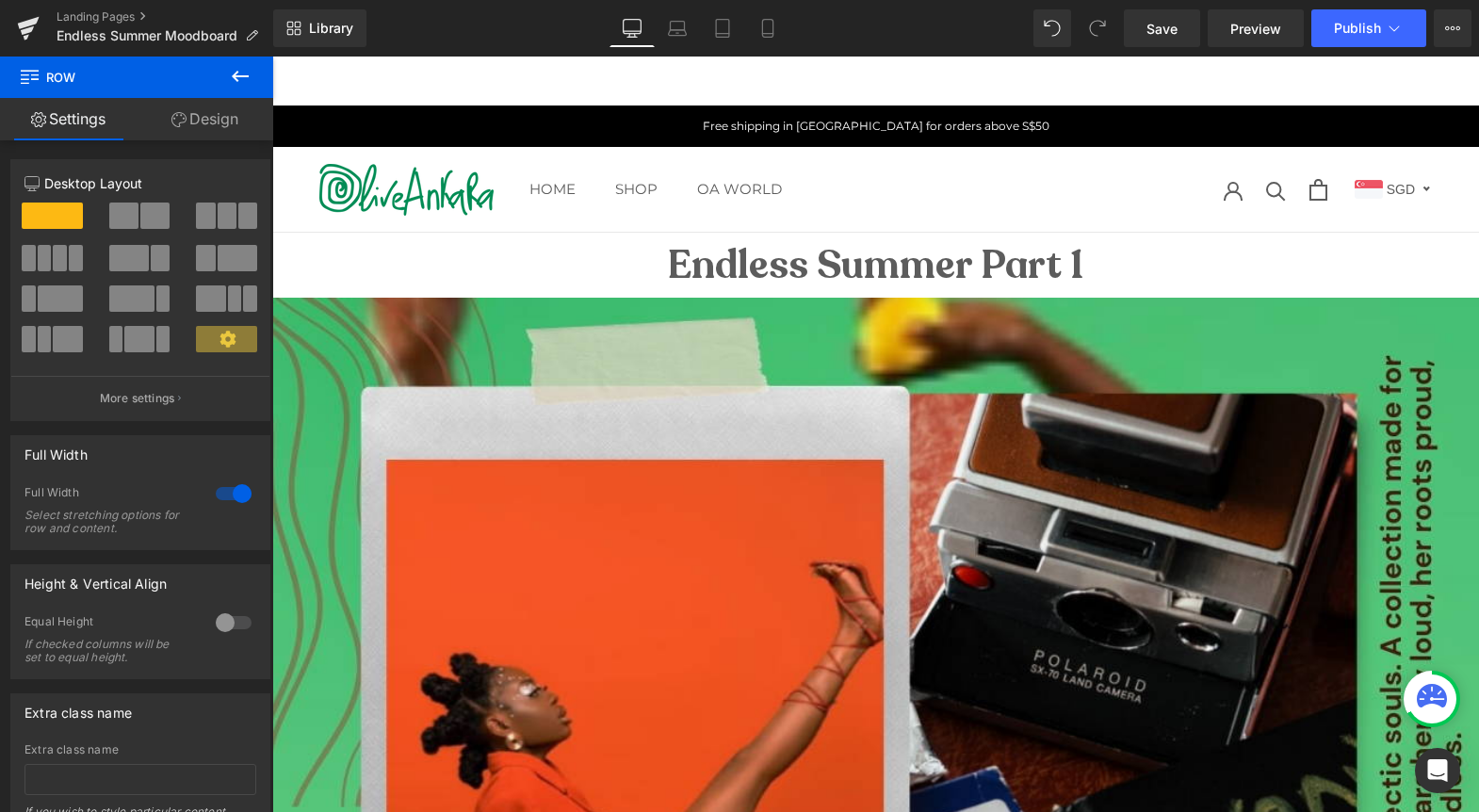
scroll to position [49, 0]
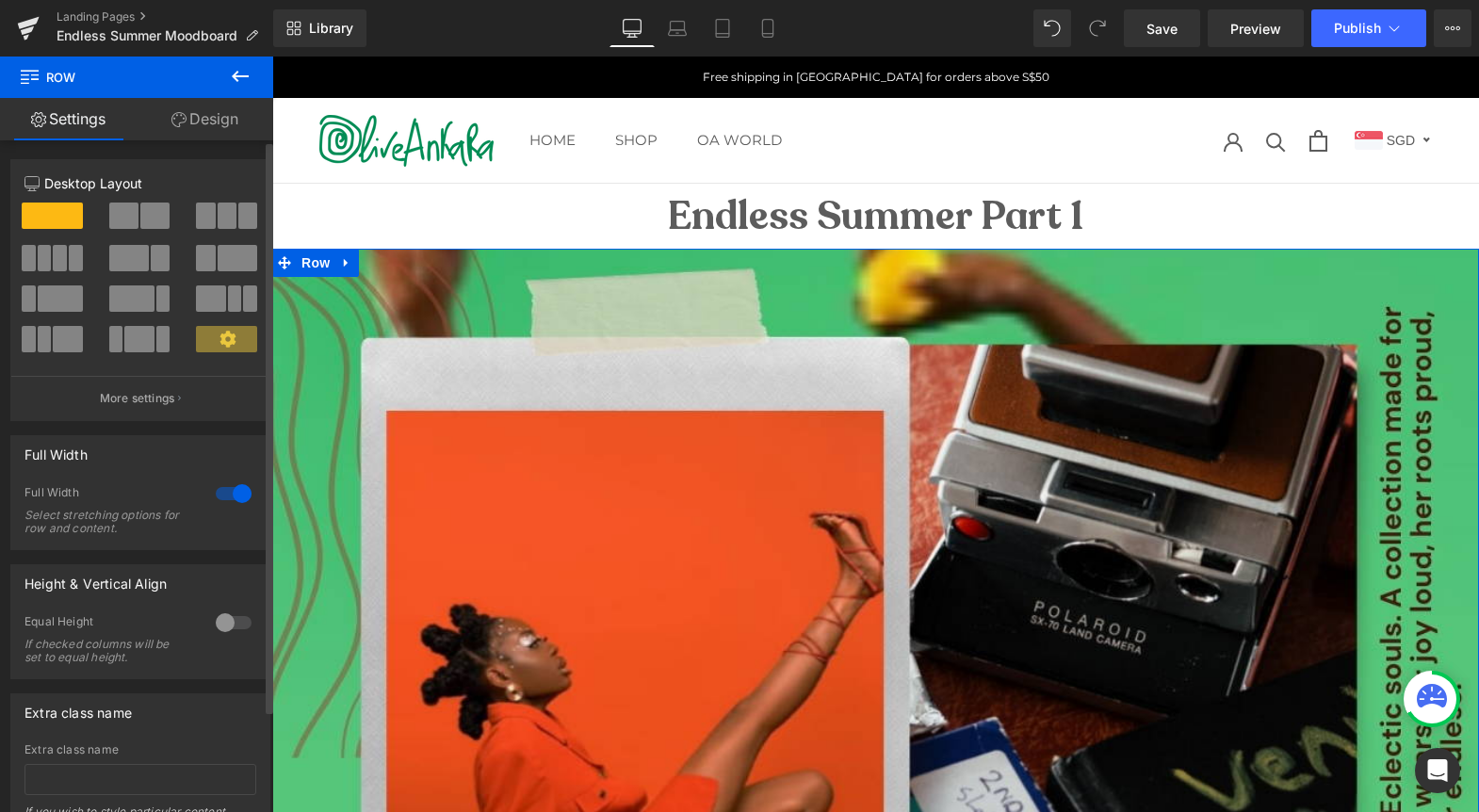
click at [223, 493] on div at bounding box center [233, 493] width 45 height 30
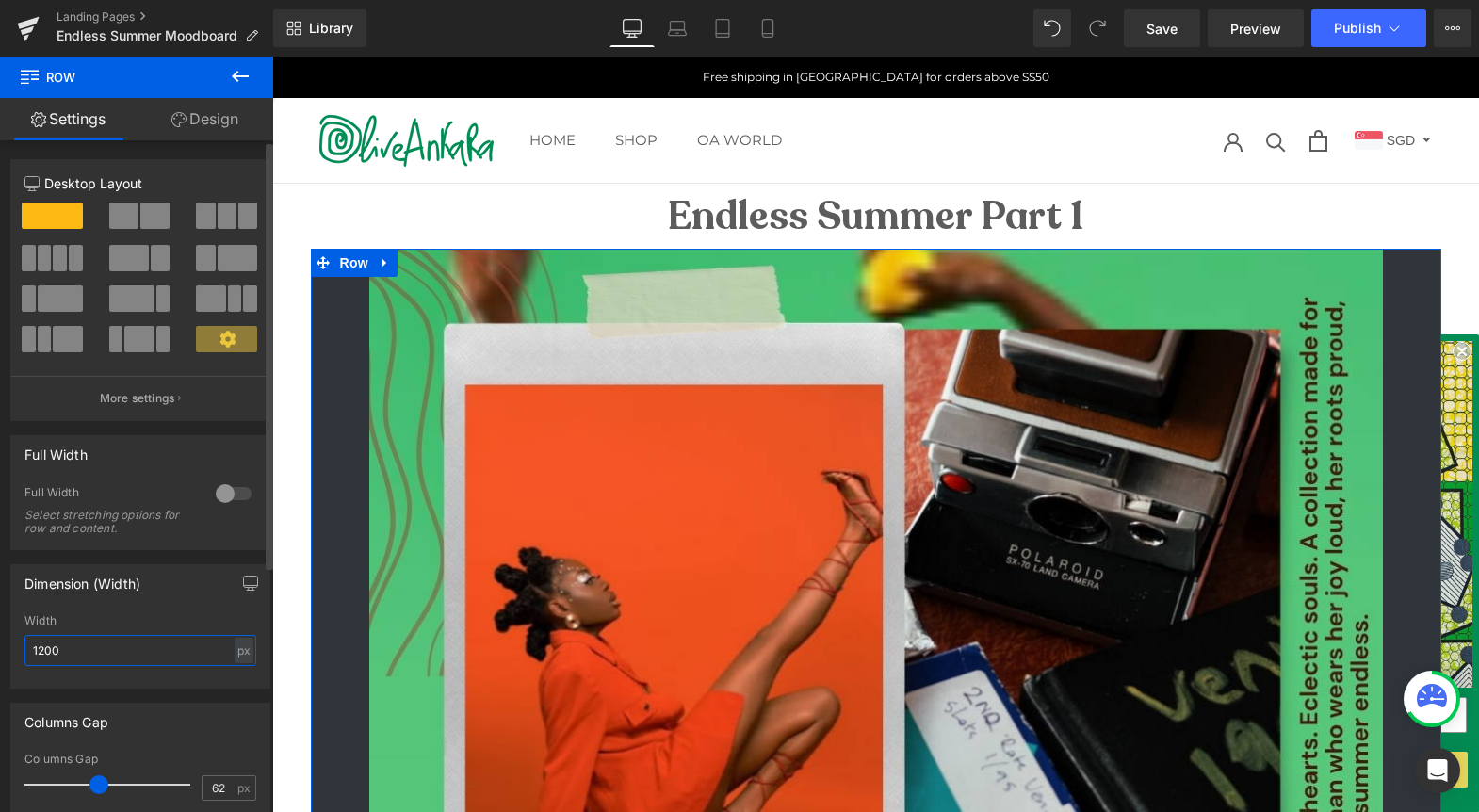
click at [44, 648] on input "1200" at bounding box center [140, 651] width 232 height 31
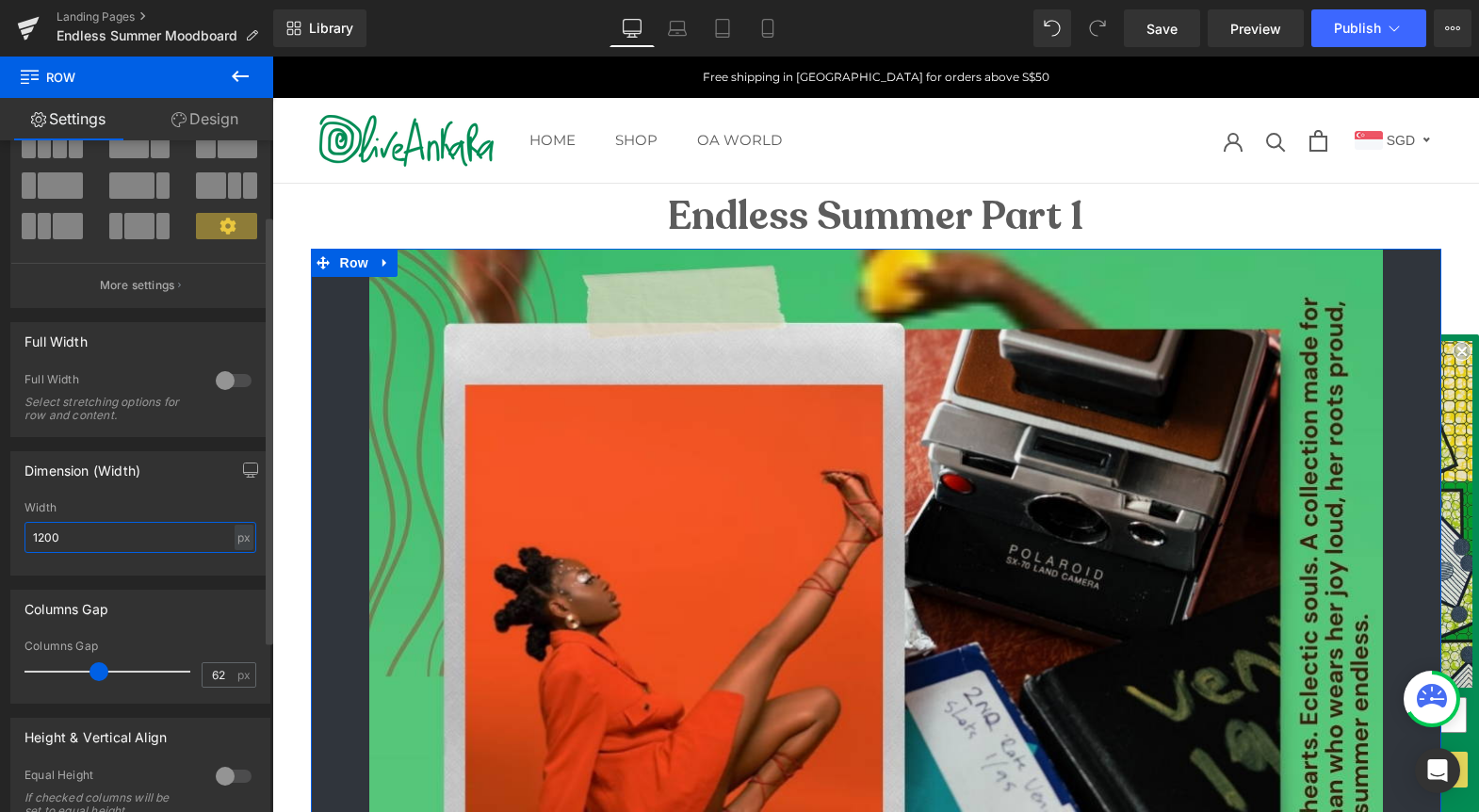
scroll to position [116, 0]
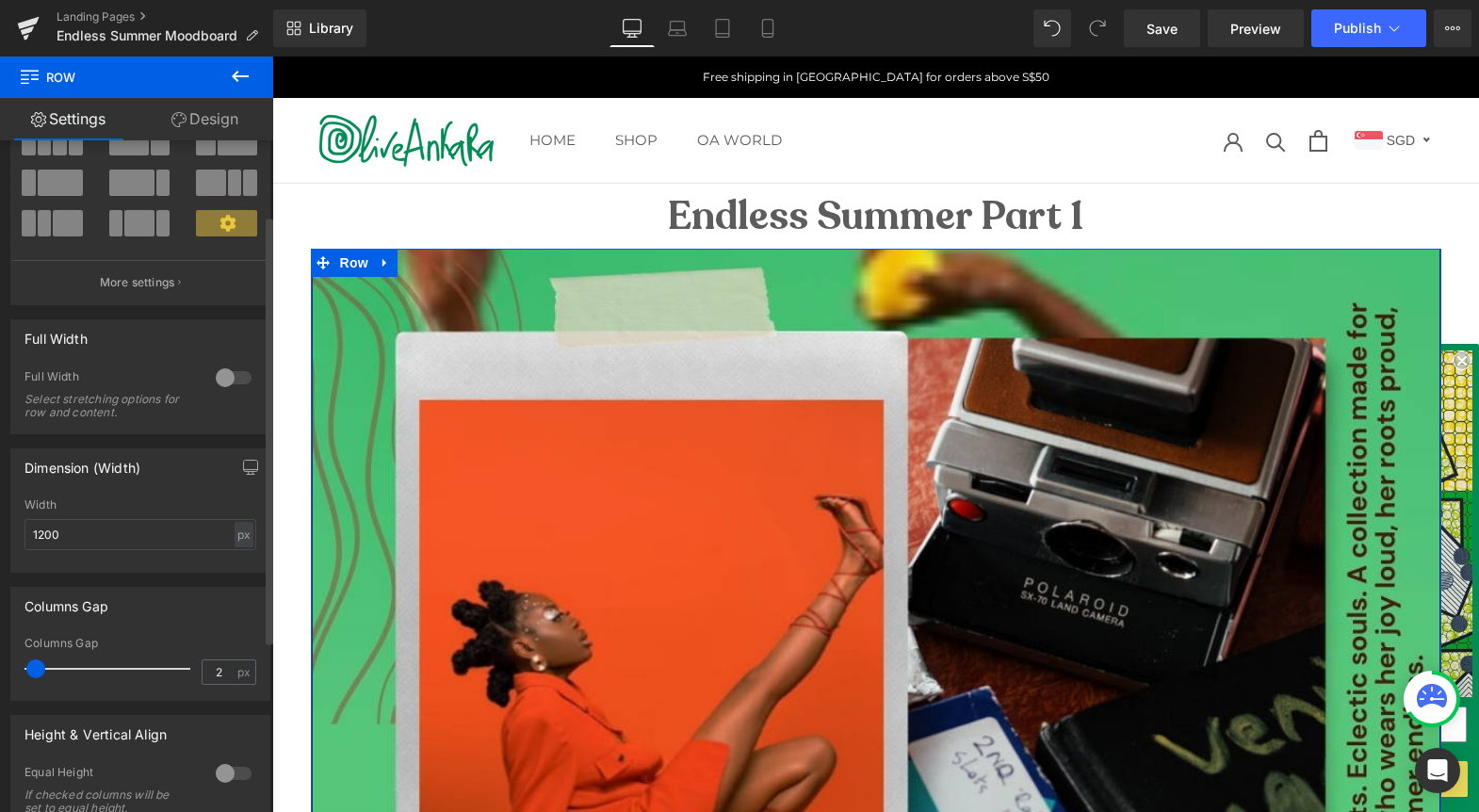
type input "0"
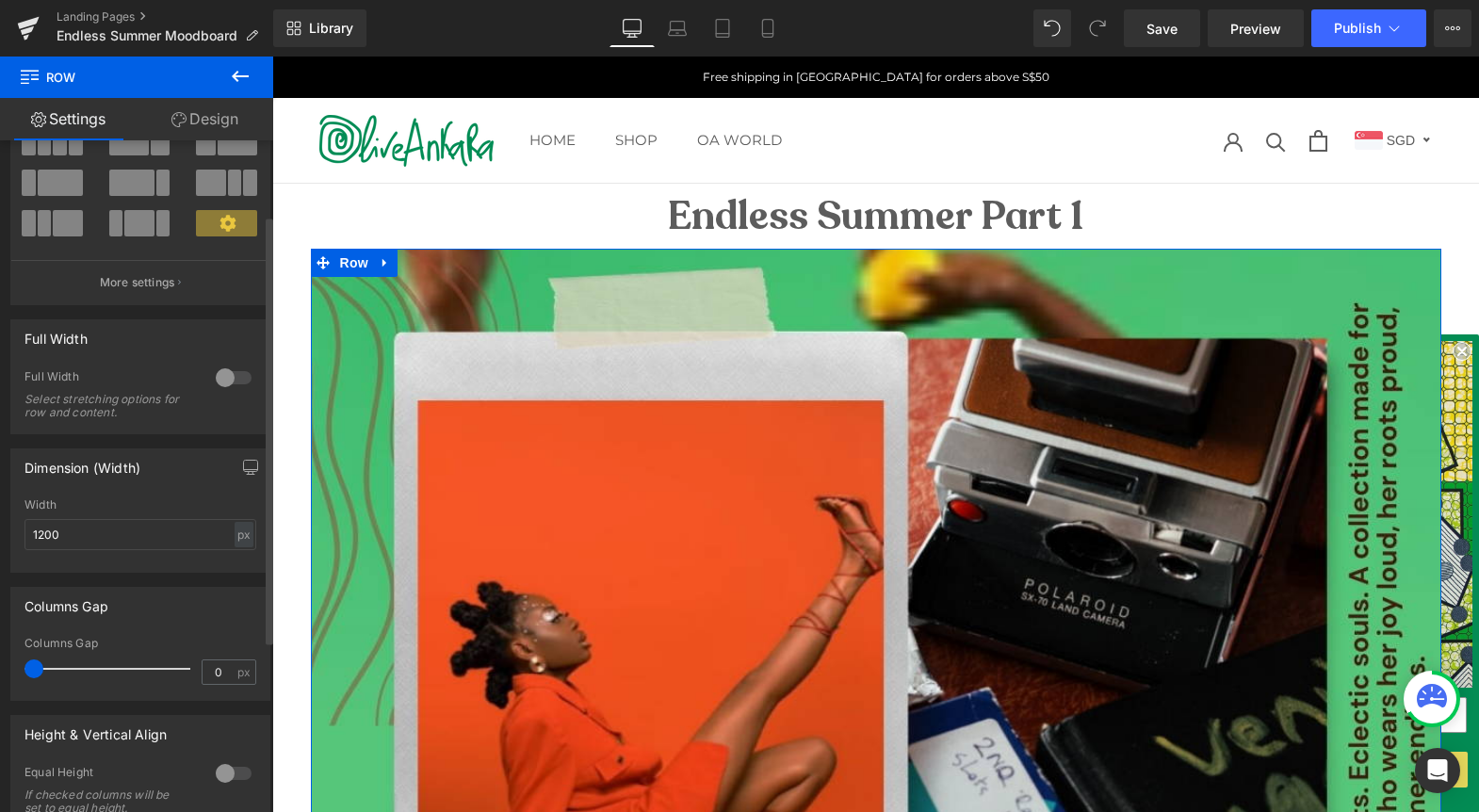
drag, startPoint x: 98, startPoint y: 669, endPoint x: 33, endPoint y: 661, distance: 65.5
click at [33, 661] on span at bounding box center [33, 668] width 18 height 18
click at [47, 536] on input "1200" at bounding box center [140, 535] width 232 height 31
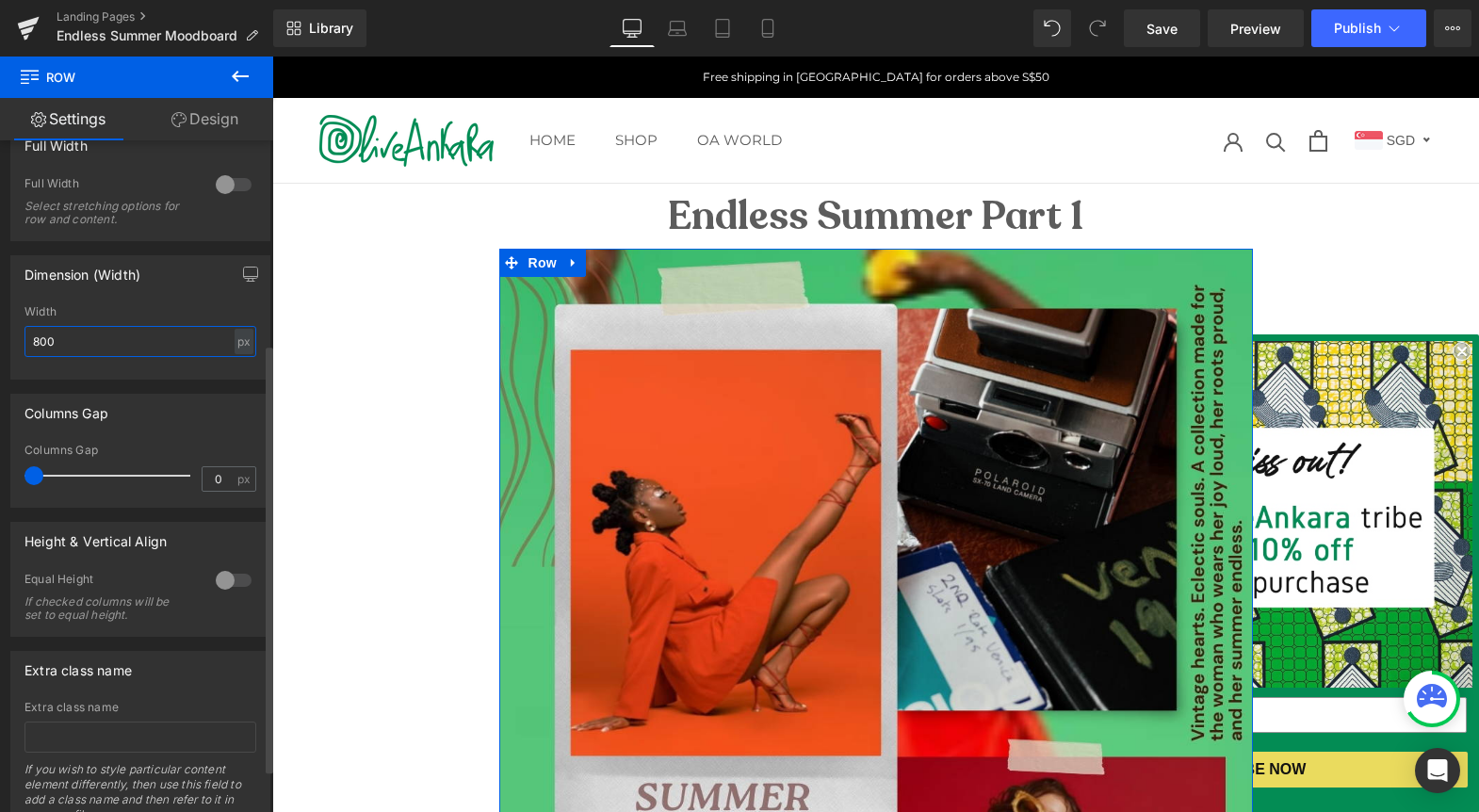
scroll to position [384, 0]
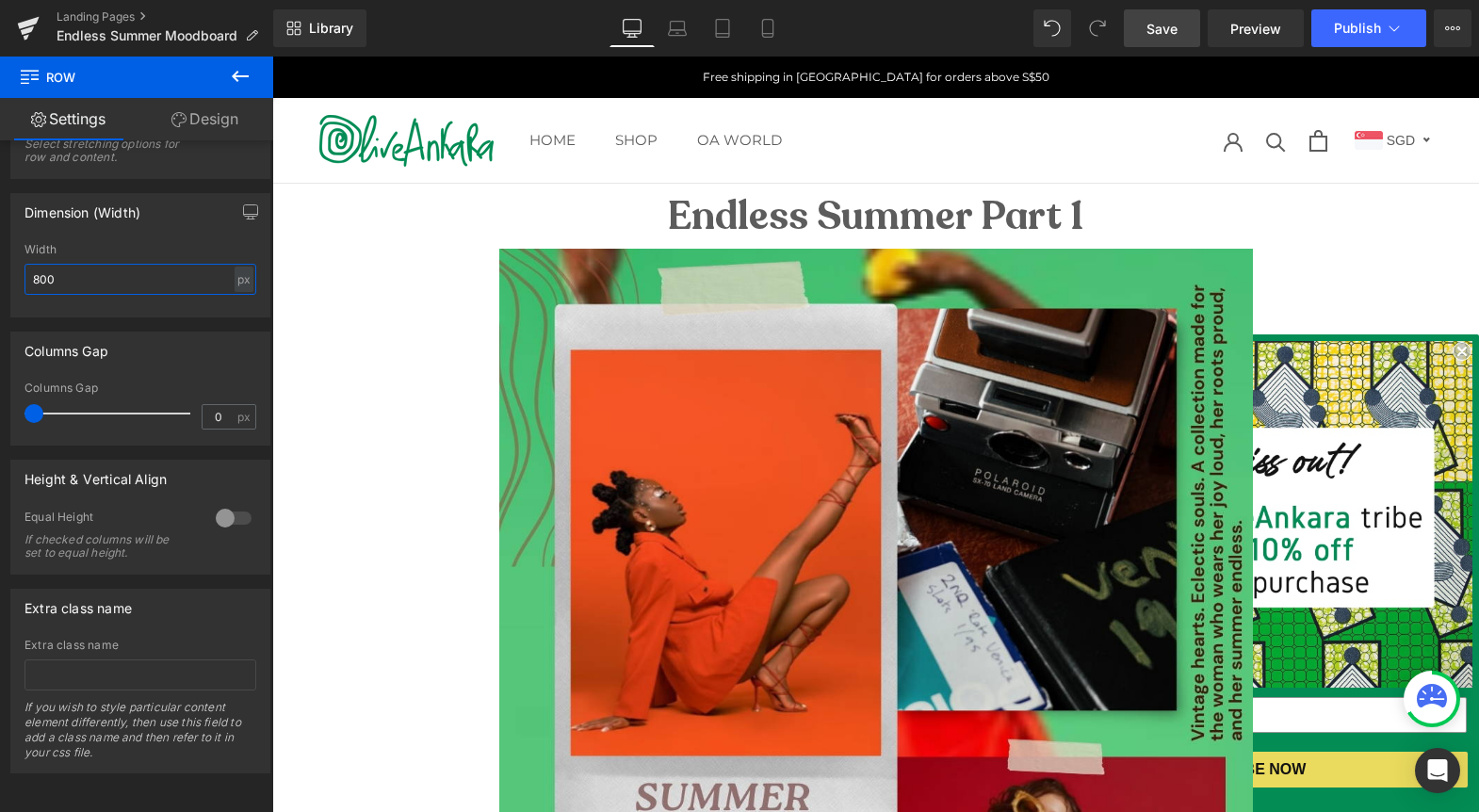
type input "800"
click at [1166, 21] on span "Save" at bounding box center [1162, 28] width 31 height 19
click at [1368, 30] on span "Publish" at bounding box center [1357, 28] width 47 height 15
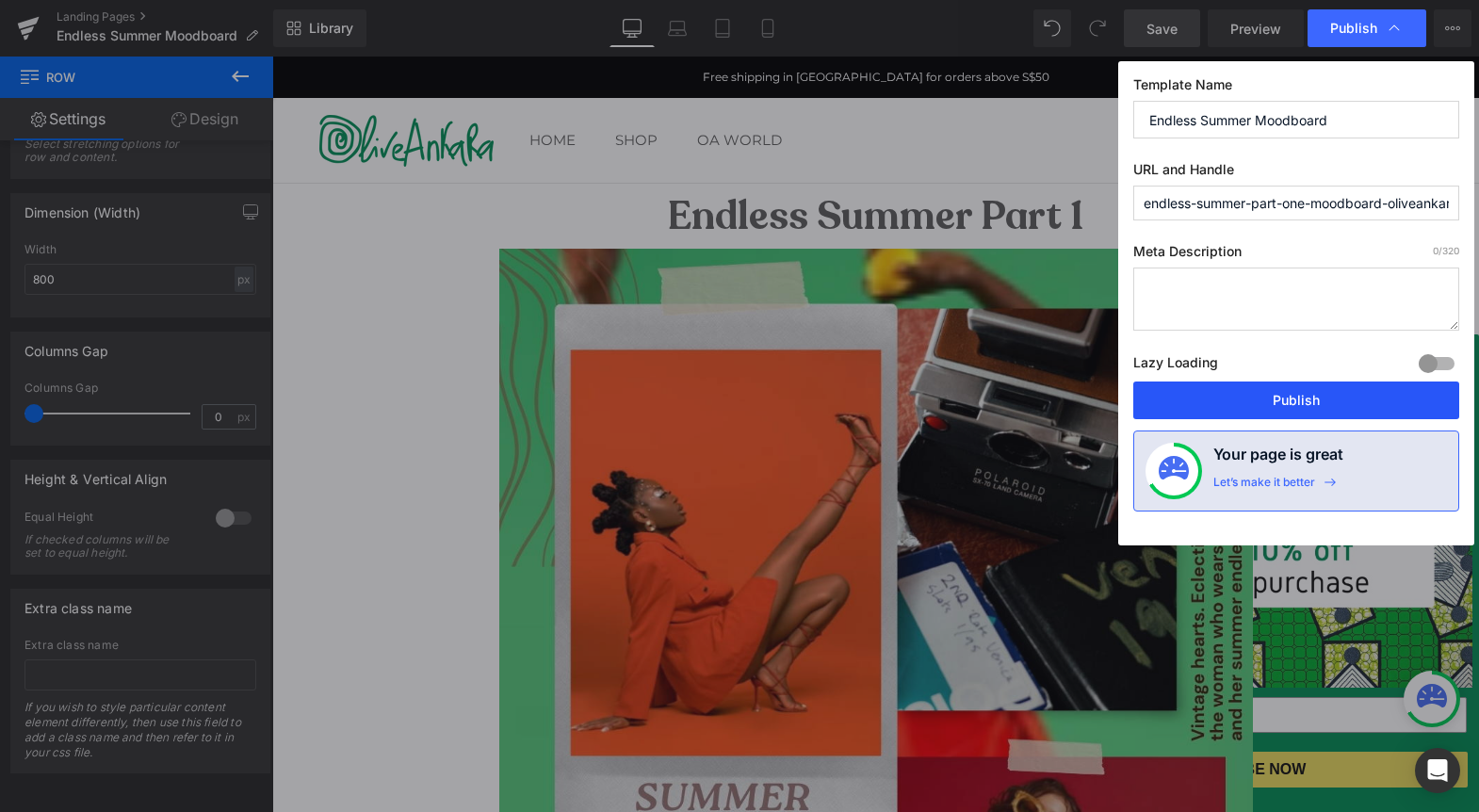
click at [1301, 397] on button "Publish" at bounding box center [1295, 400] width 326 height 38
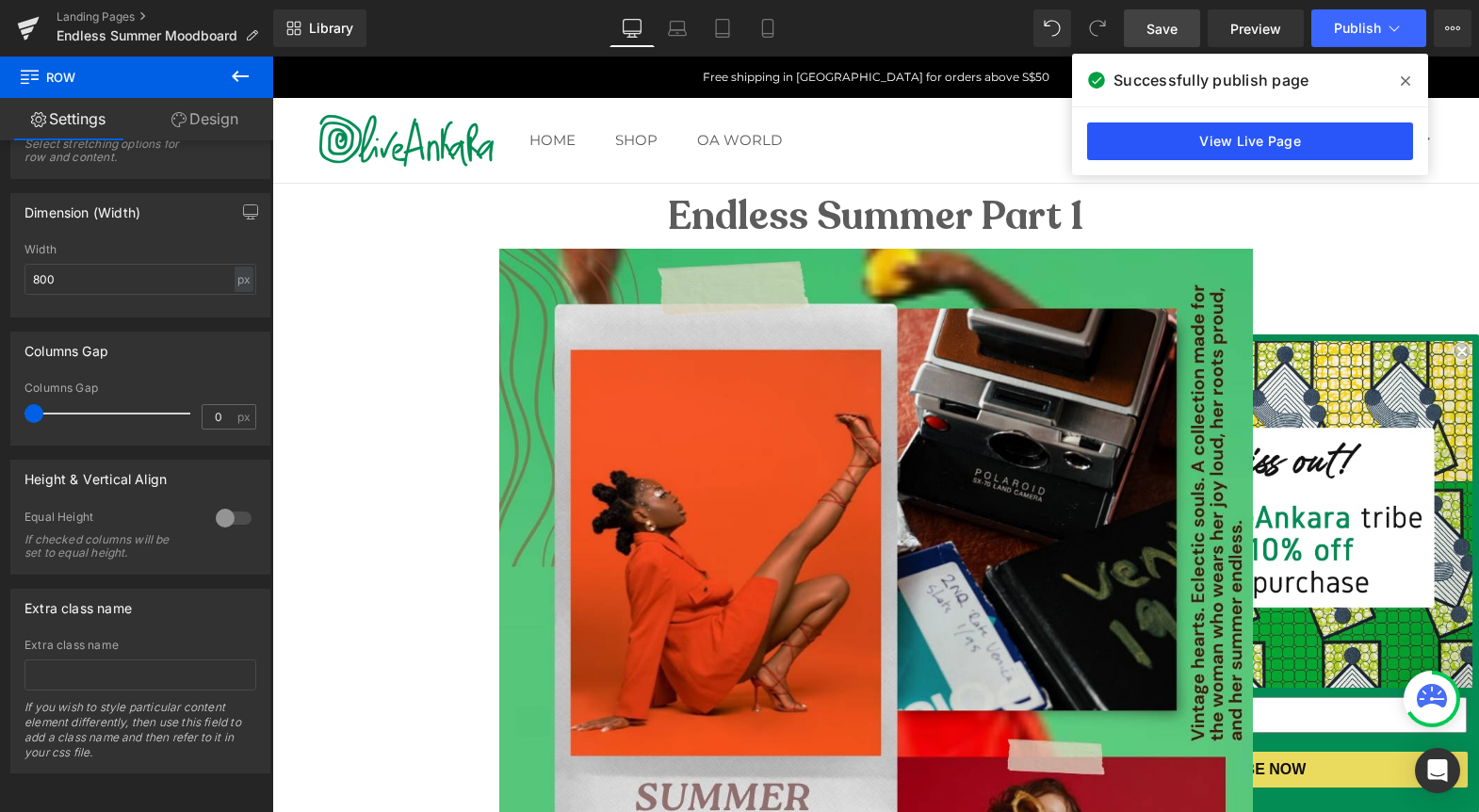
click at [1234, 146] on link "View Live Page" at bounding box center [1250, 141] width 326 height 38
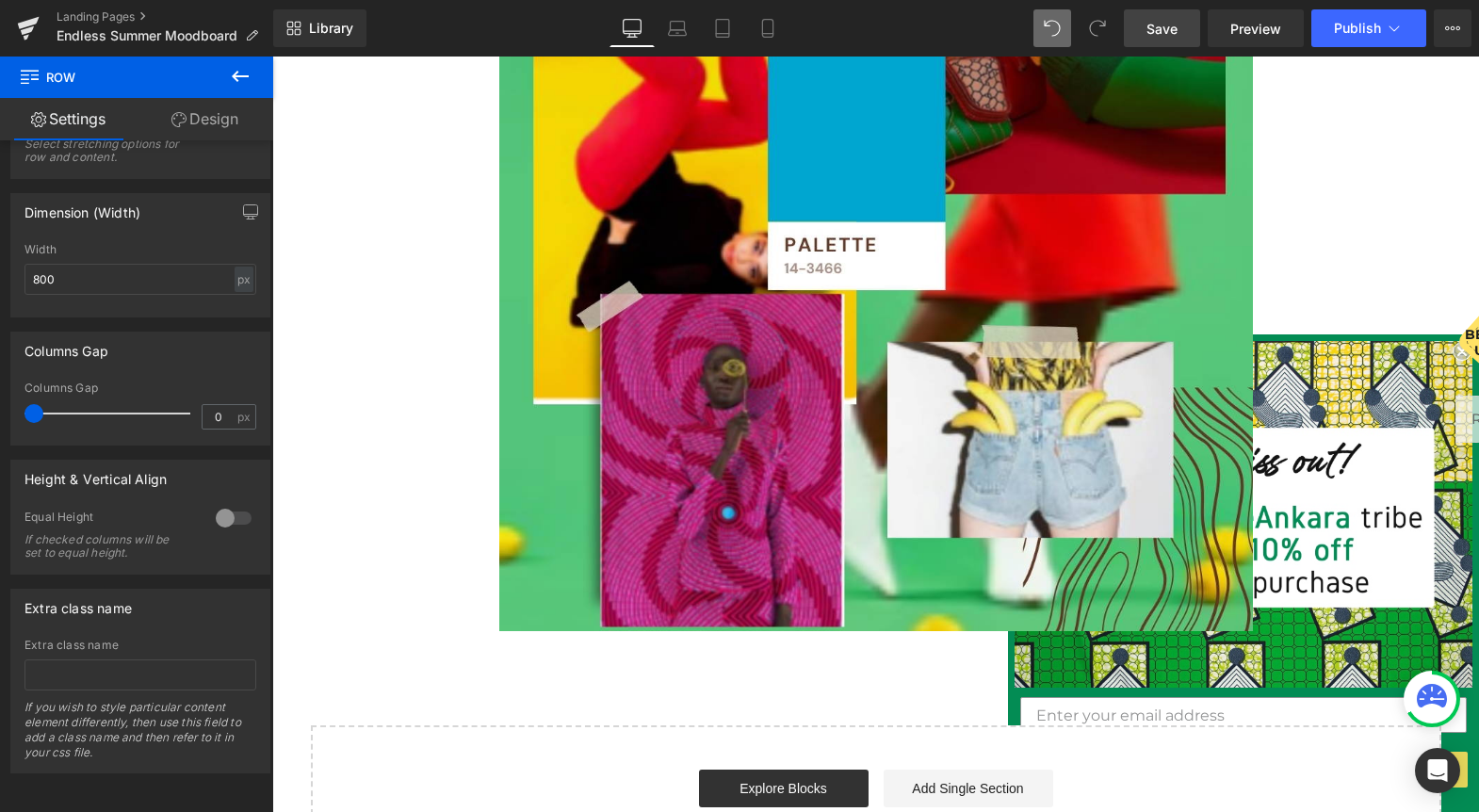
scroll to position [1010, 0]
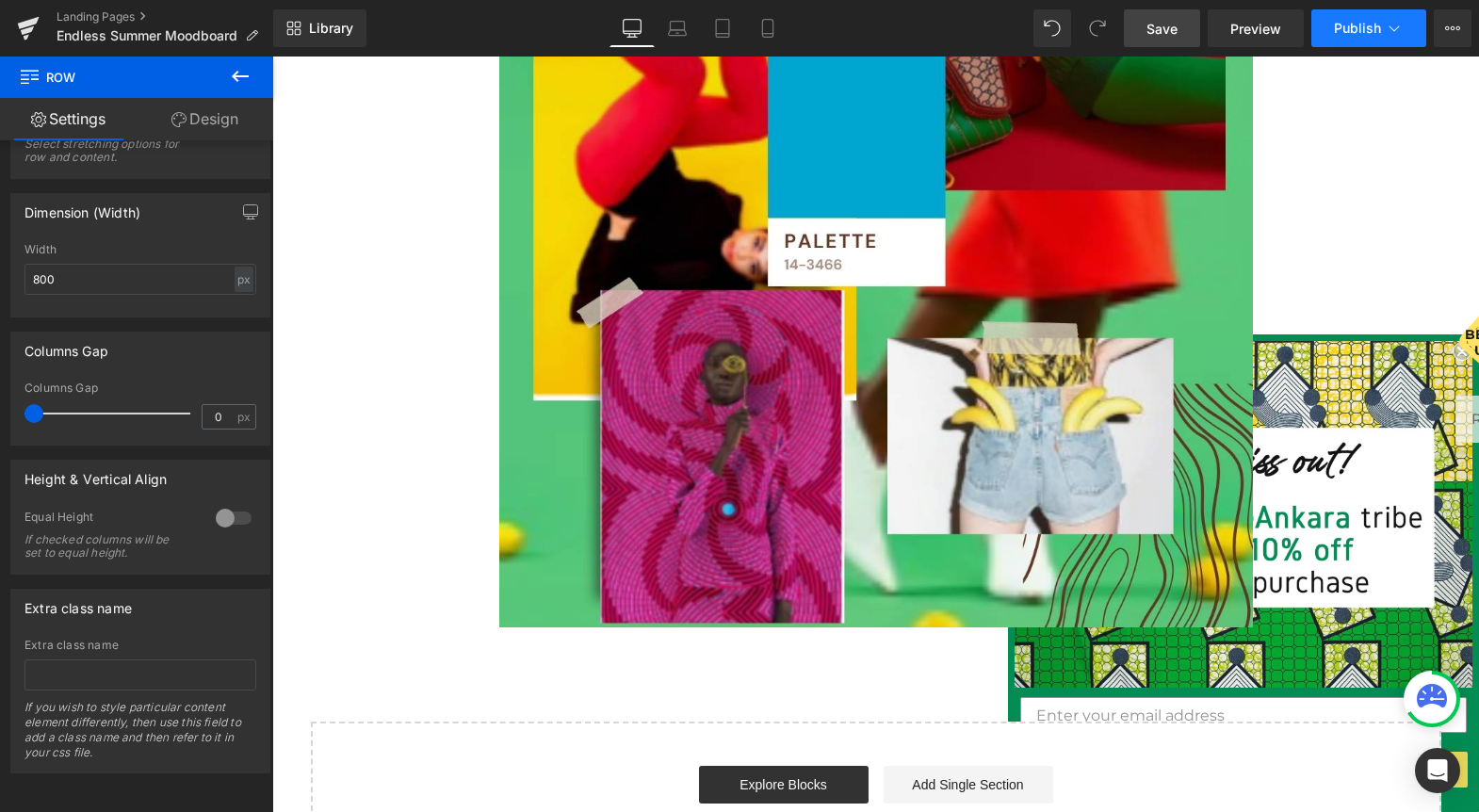
click at [1361, 37] on button "Publish" at bounding box center [1369, 28] width 115 height 38
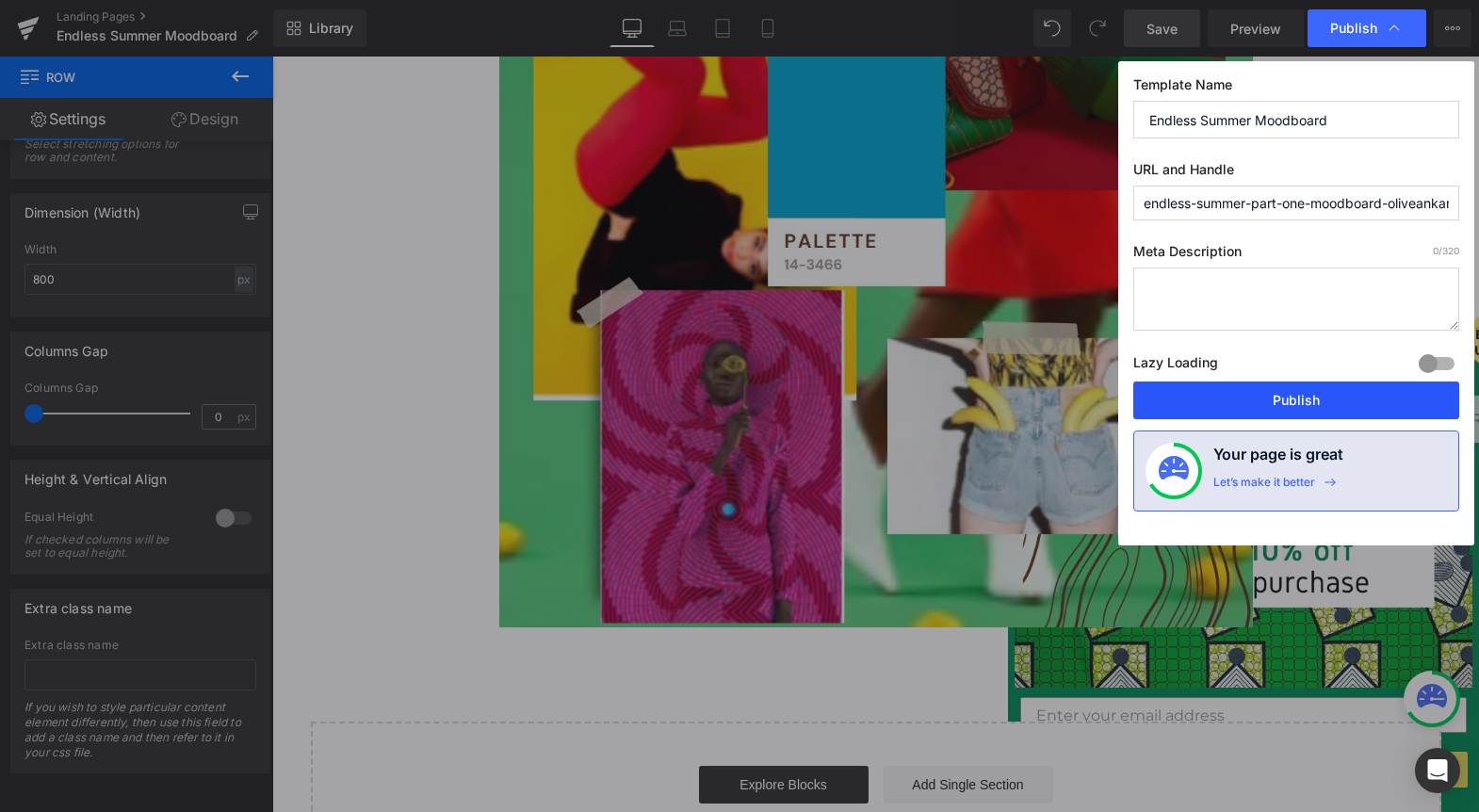
drag, startPoint x: 1275, startPoint y: 392, endPoint x: 956, endPoint y: 246, distance: 350.8
click at [1275, 392] on button "Publish" at bounding box center [1295, 400] width 326 height 38
